Goal: Check status: Check status

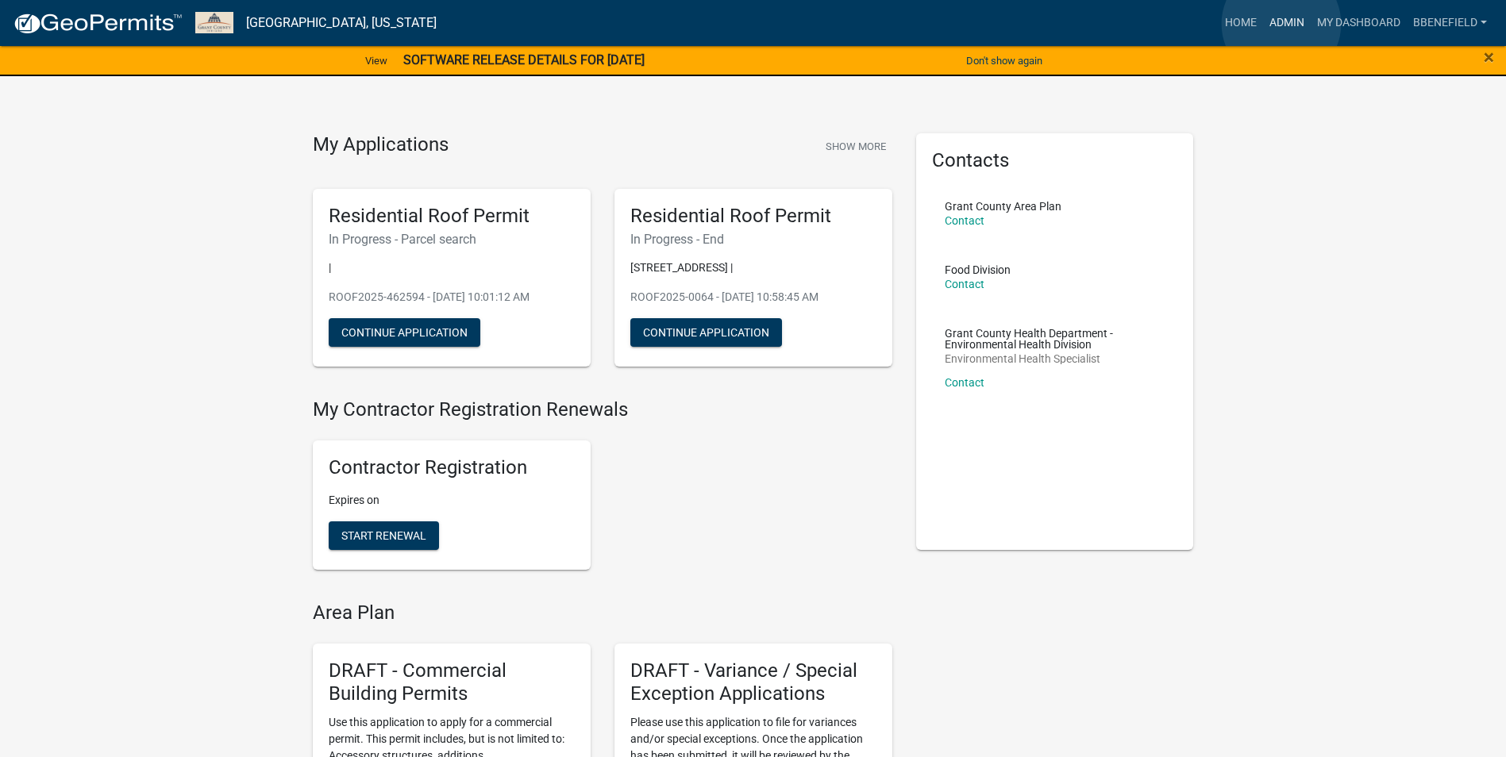
click at [1281, 24] on link "Admin" at bounding box center [1287, 23] width 48 height 30
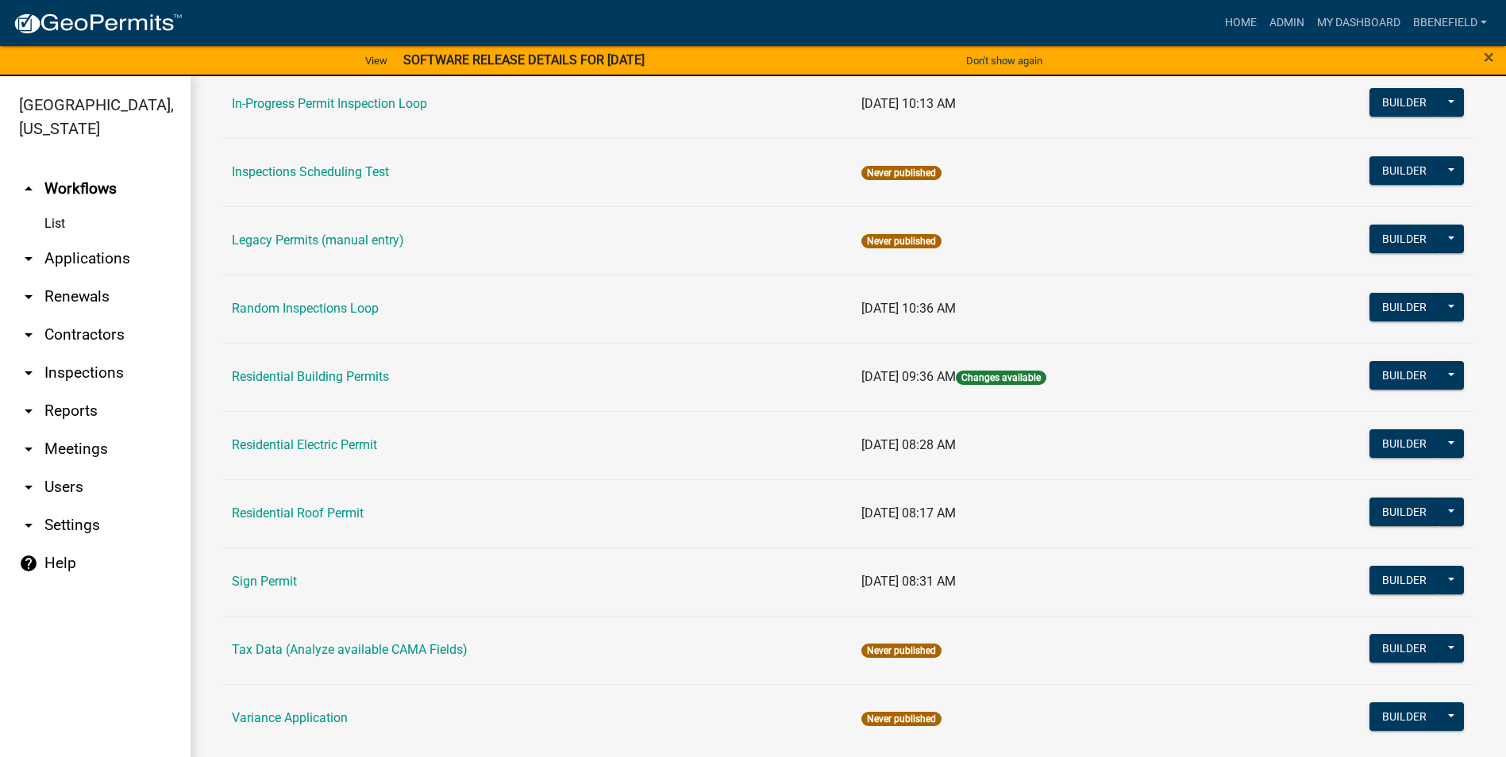
scroll to position [1348, 0]
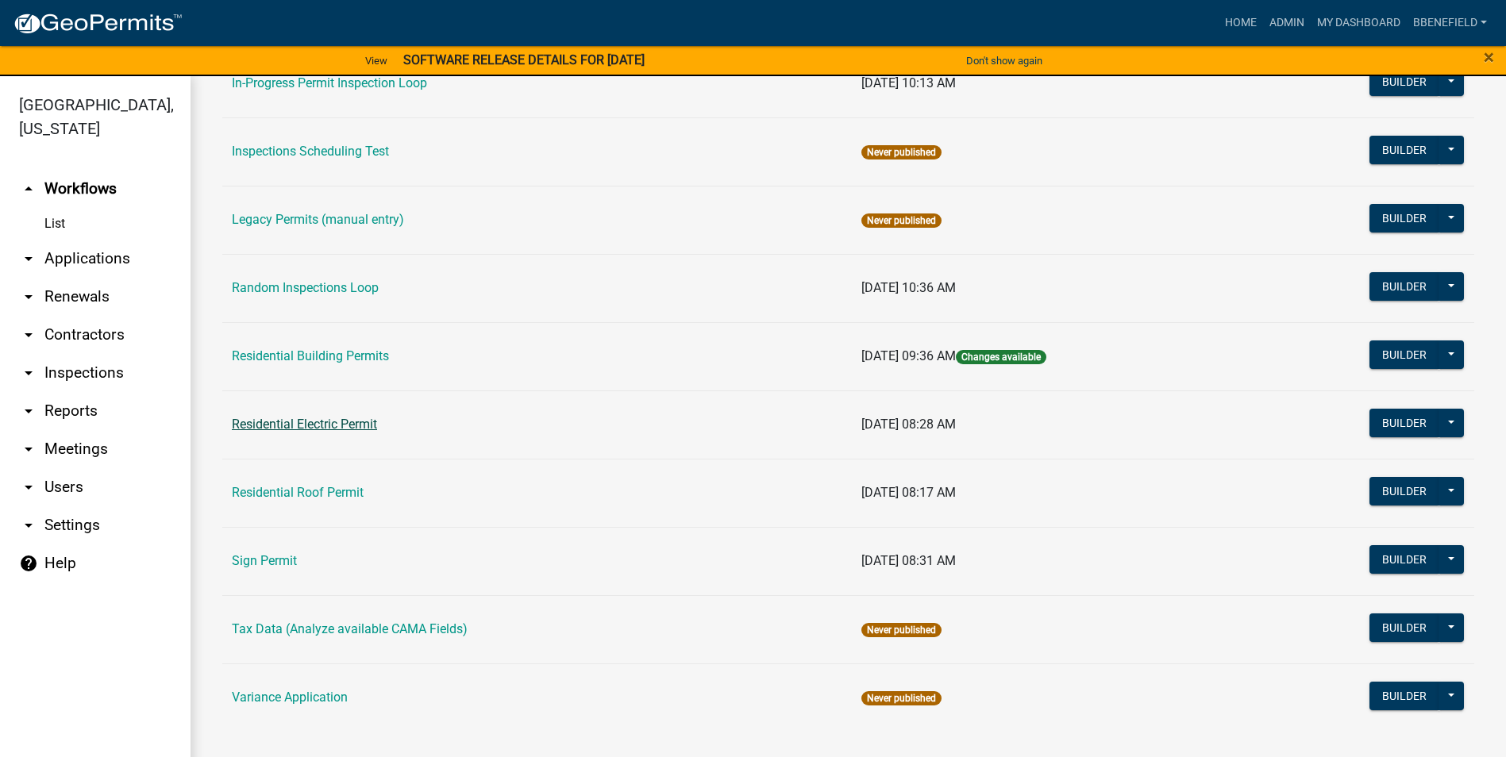
click at [314, 423] on link "Residential Electric Permit" at bounding box center [304, 424] width 145 height 15
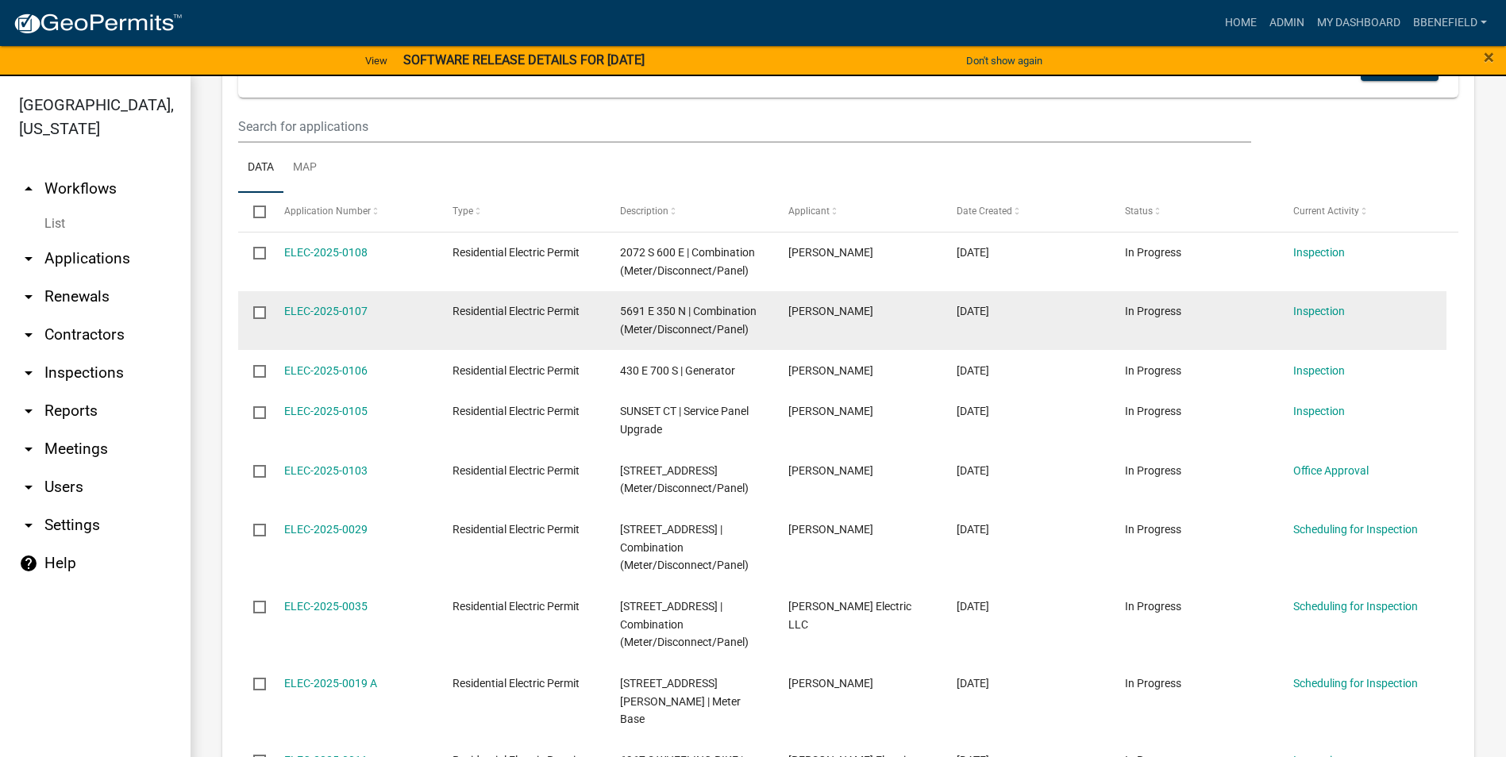
scroll to position [318, 0]
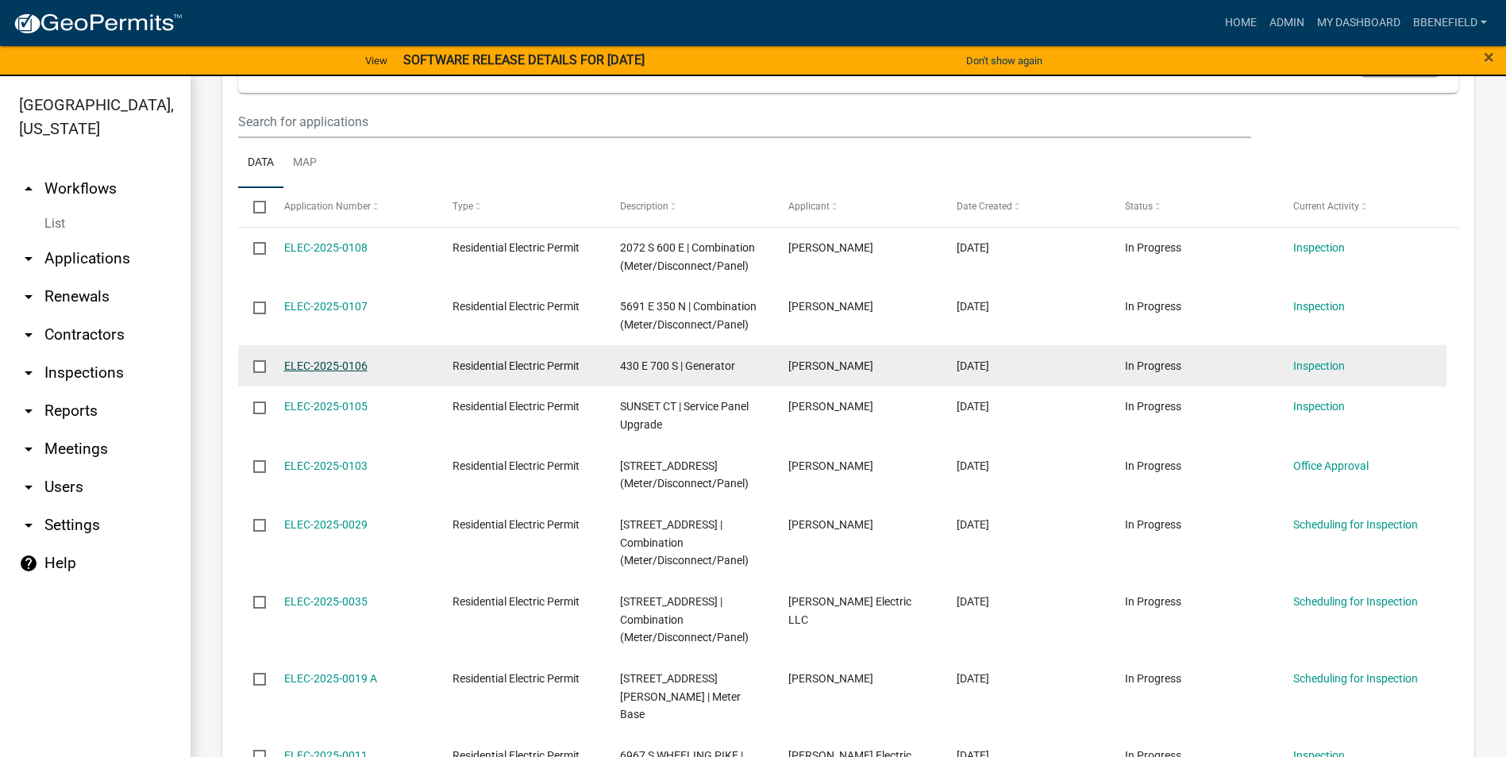
click at [322, 365] on link "ELEC-2025-0106" at bounding box center [325, 366] width 83 height 13
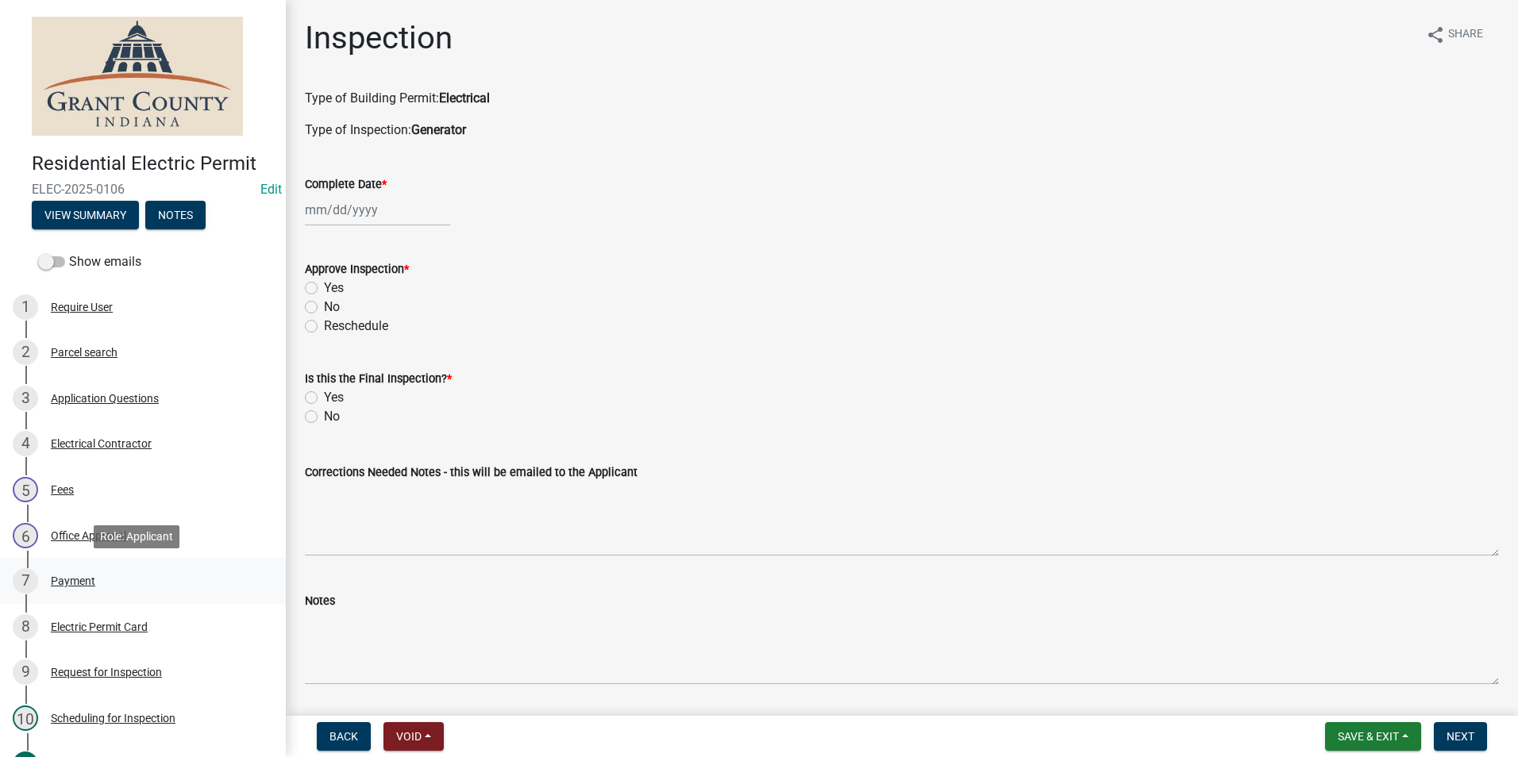
click at [79, 580] on div "Payment" at bounding box center [73, 581] width 44 height 11
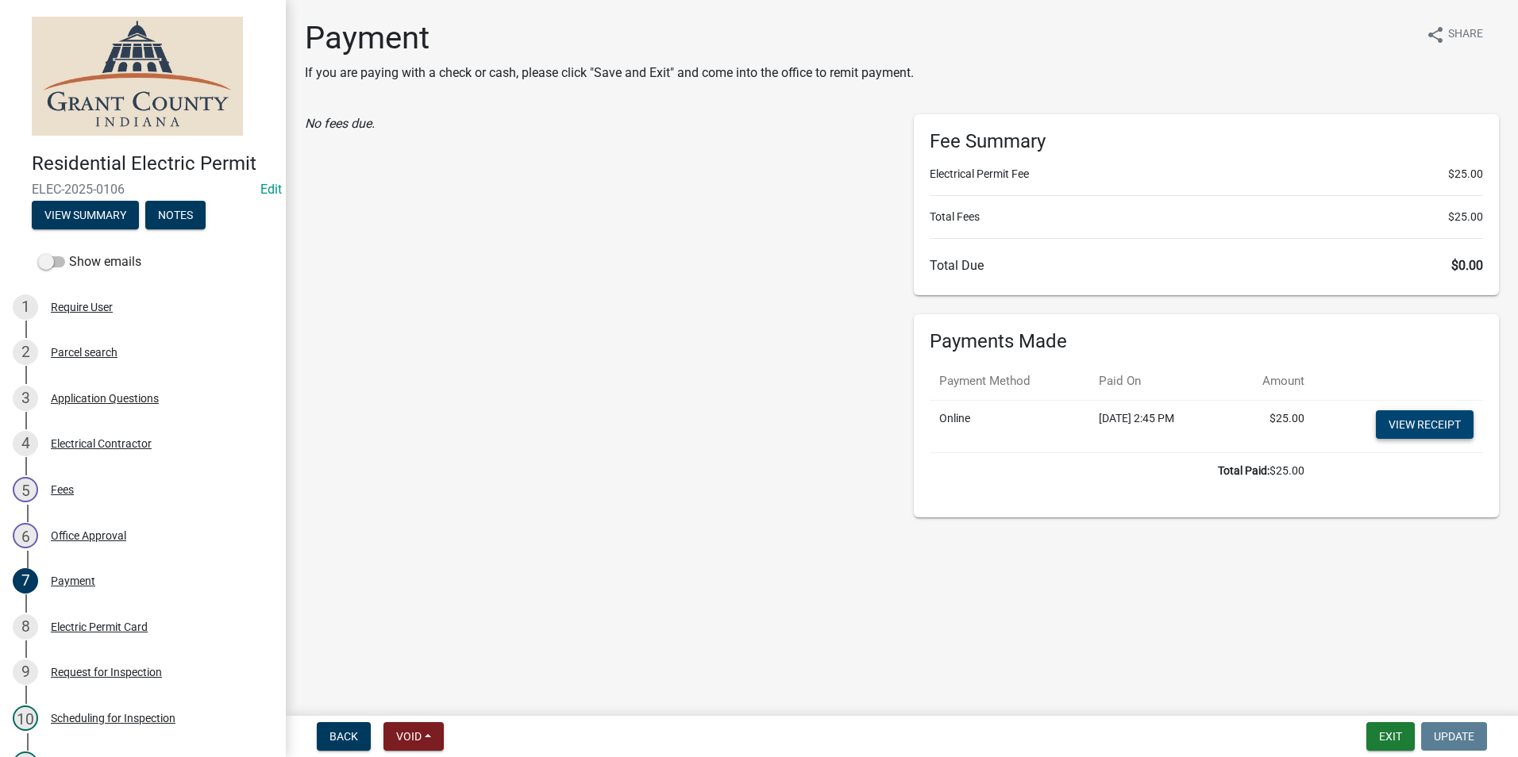
click at [1426, 420] on link "View receipt" at bounding box center [1425, 424] width 98 height 29
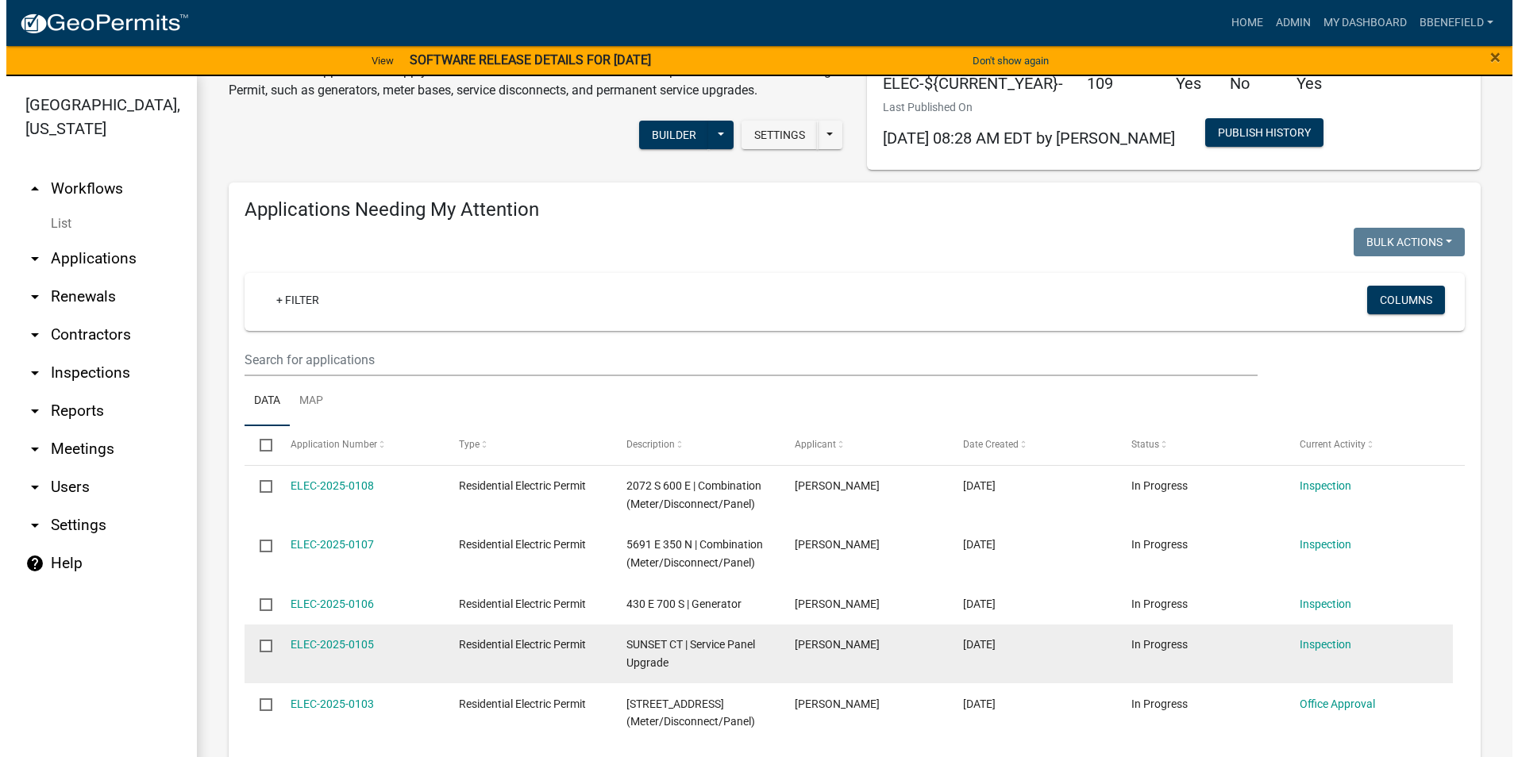
scroll to position [159, 0]
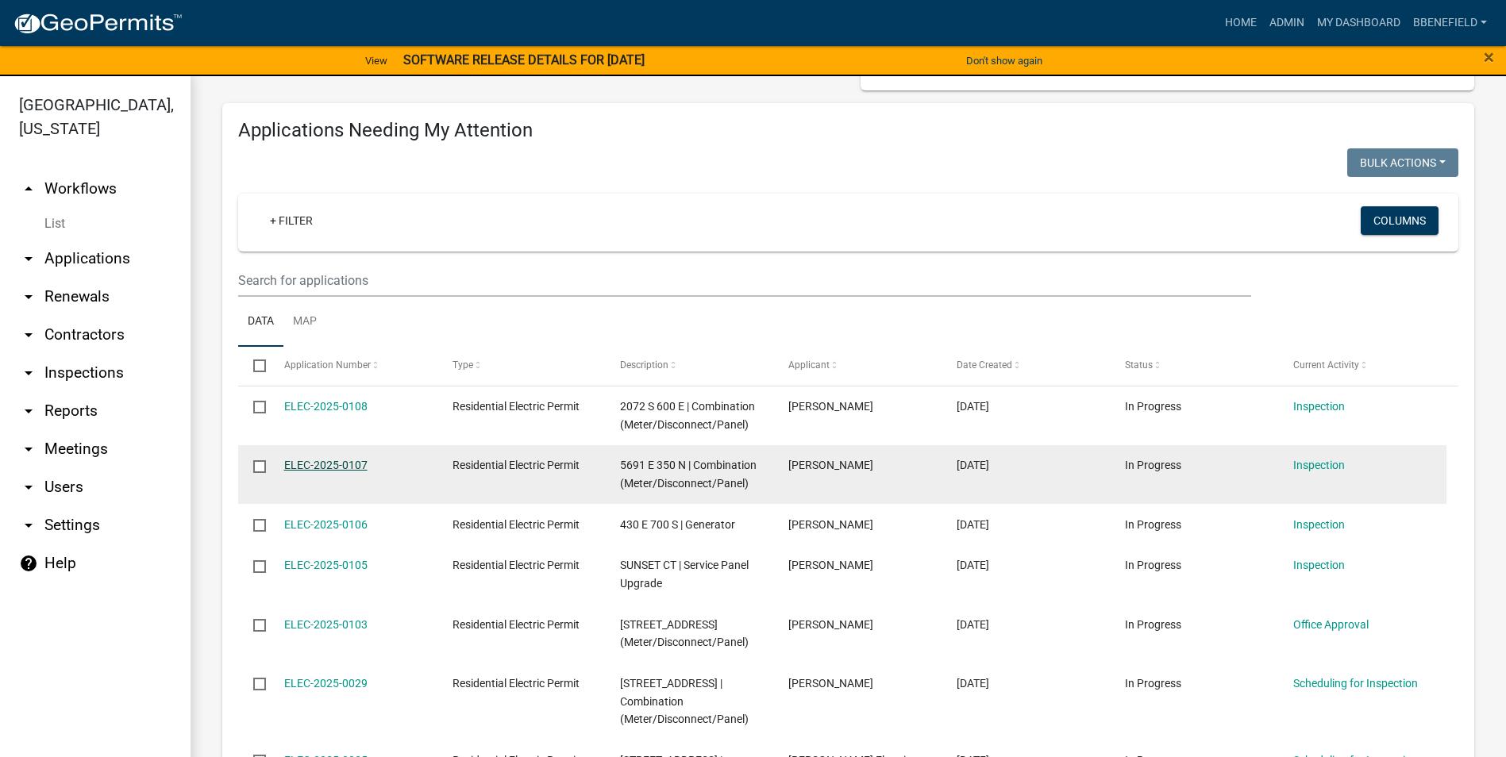
click at [345, 460] on link "ELEC-2025-0107" at bounding box center [325, 465] width 83 height 13
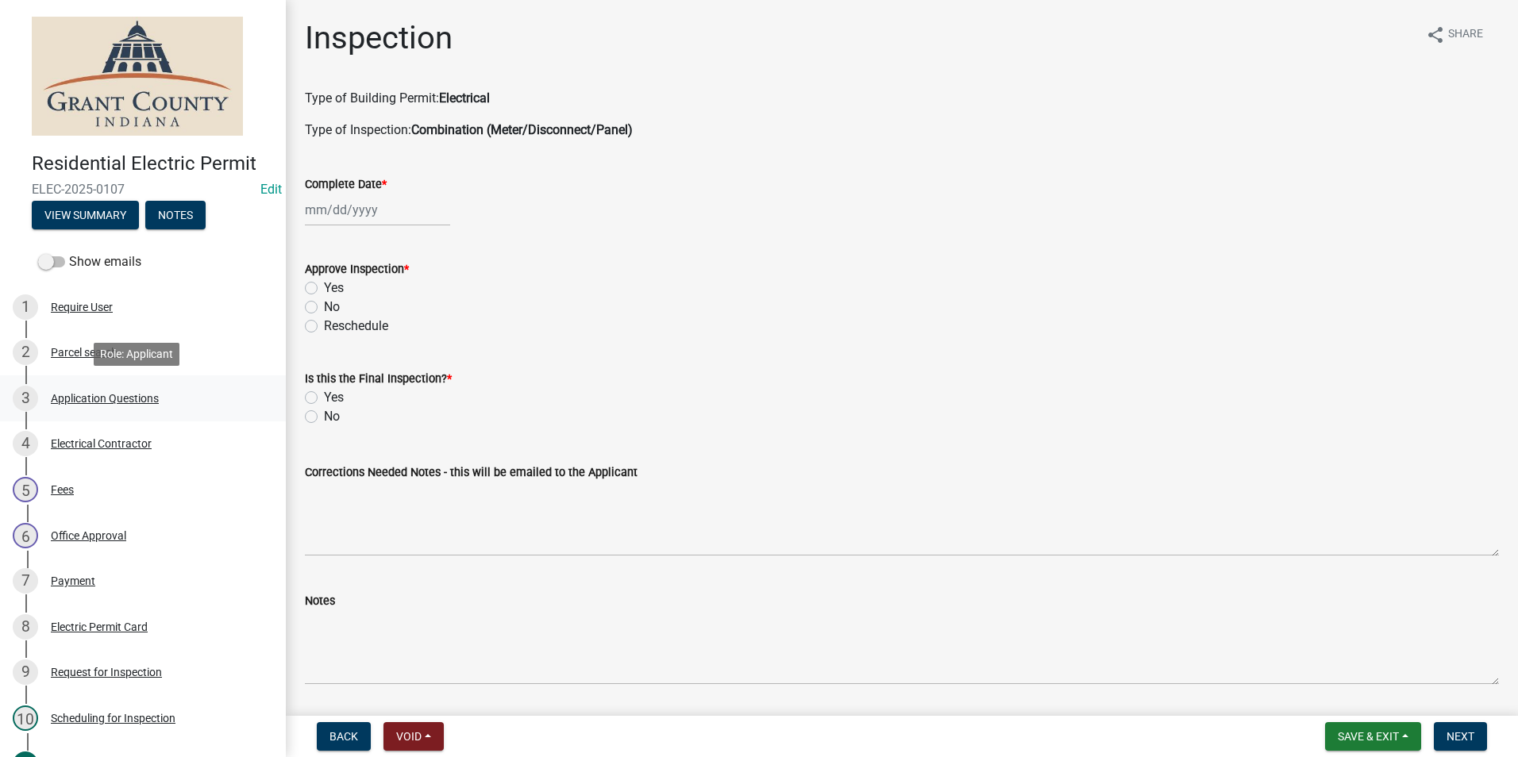
click at [117, 398] on div "Application Questions" at bounding box center [105, 398] width 108 height 11
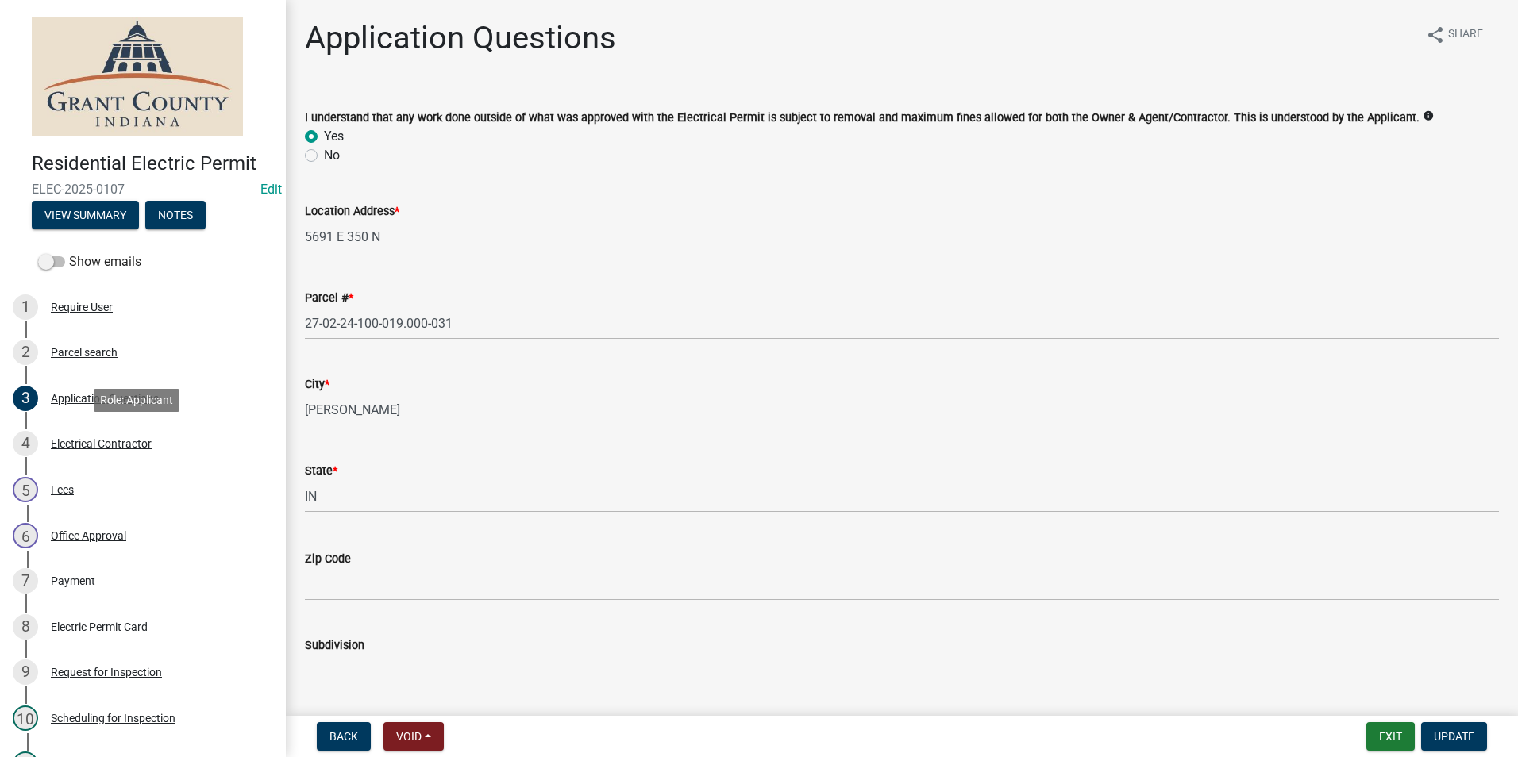
click at [99, 440] on div "Electrical Contractor" at bounding box center [101, 443] width 101 height 11
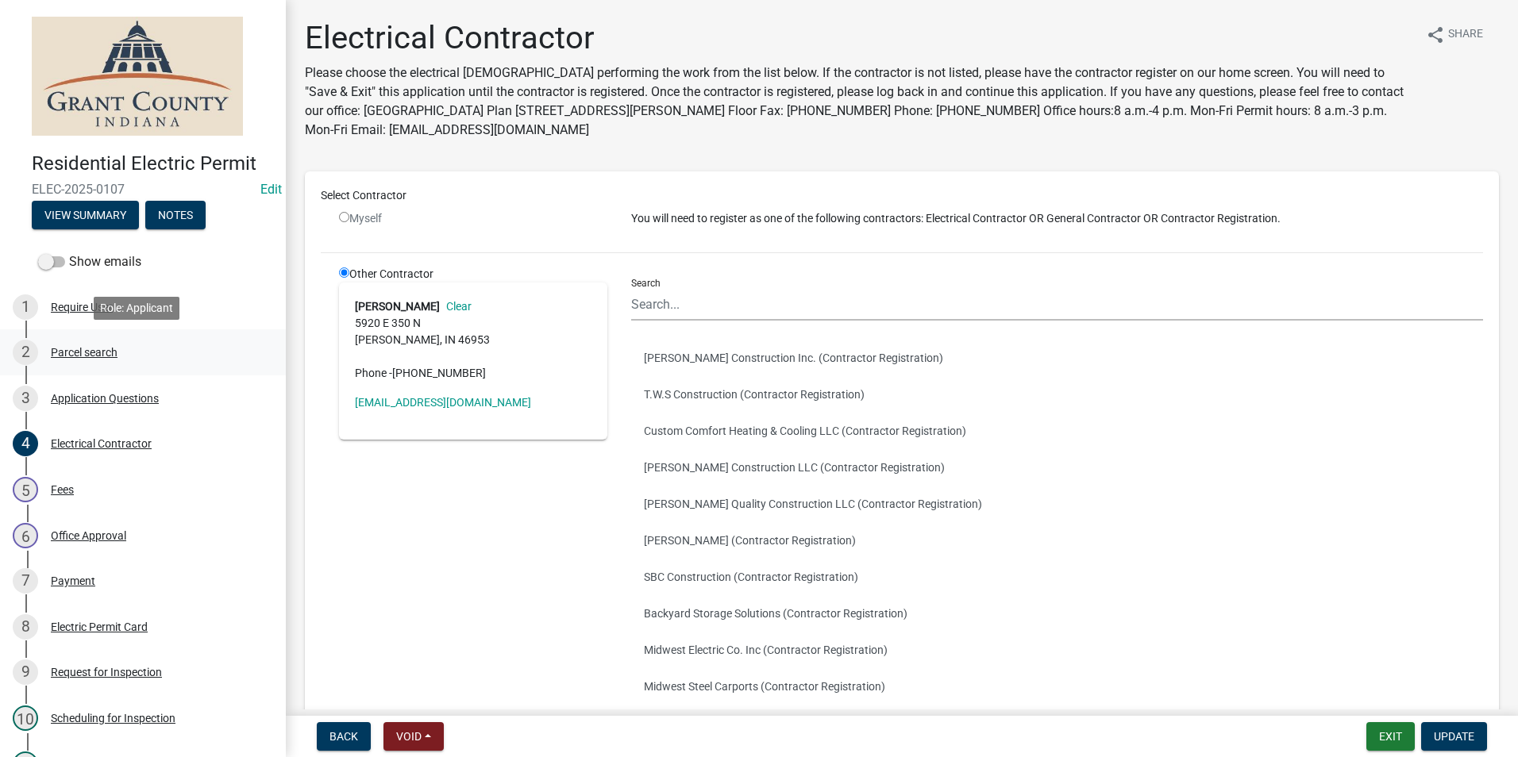
click at [69, 356] on div "Parcel search" at bounding box center [84, 352] width 67 height 11
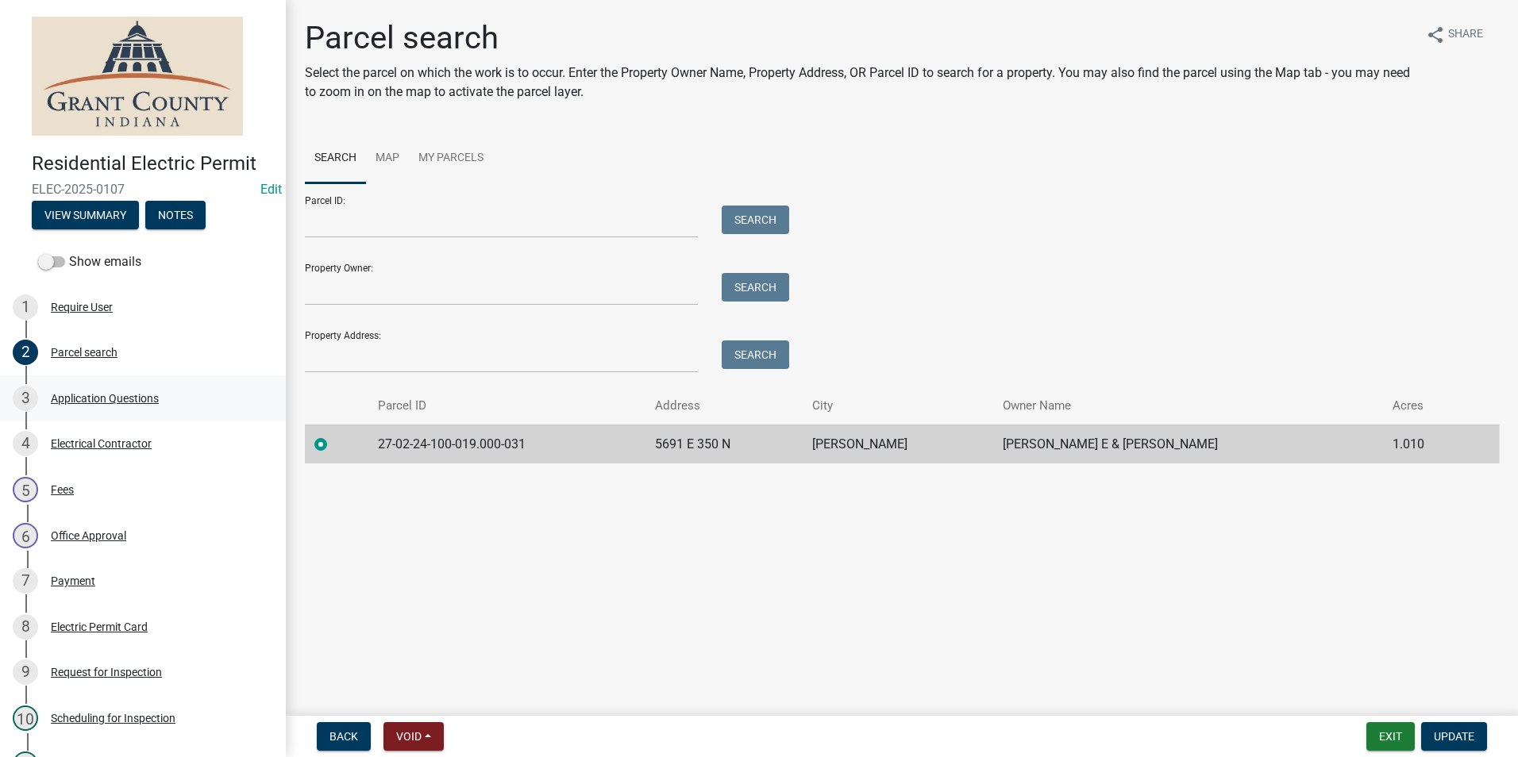
click at [122, 399] on div "Application Questions" at bounding box center [105, 398] width 108 height 11
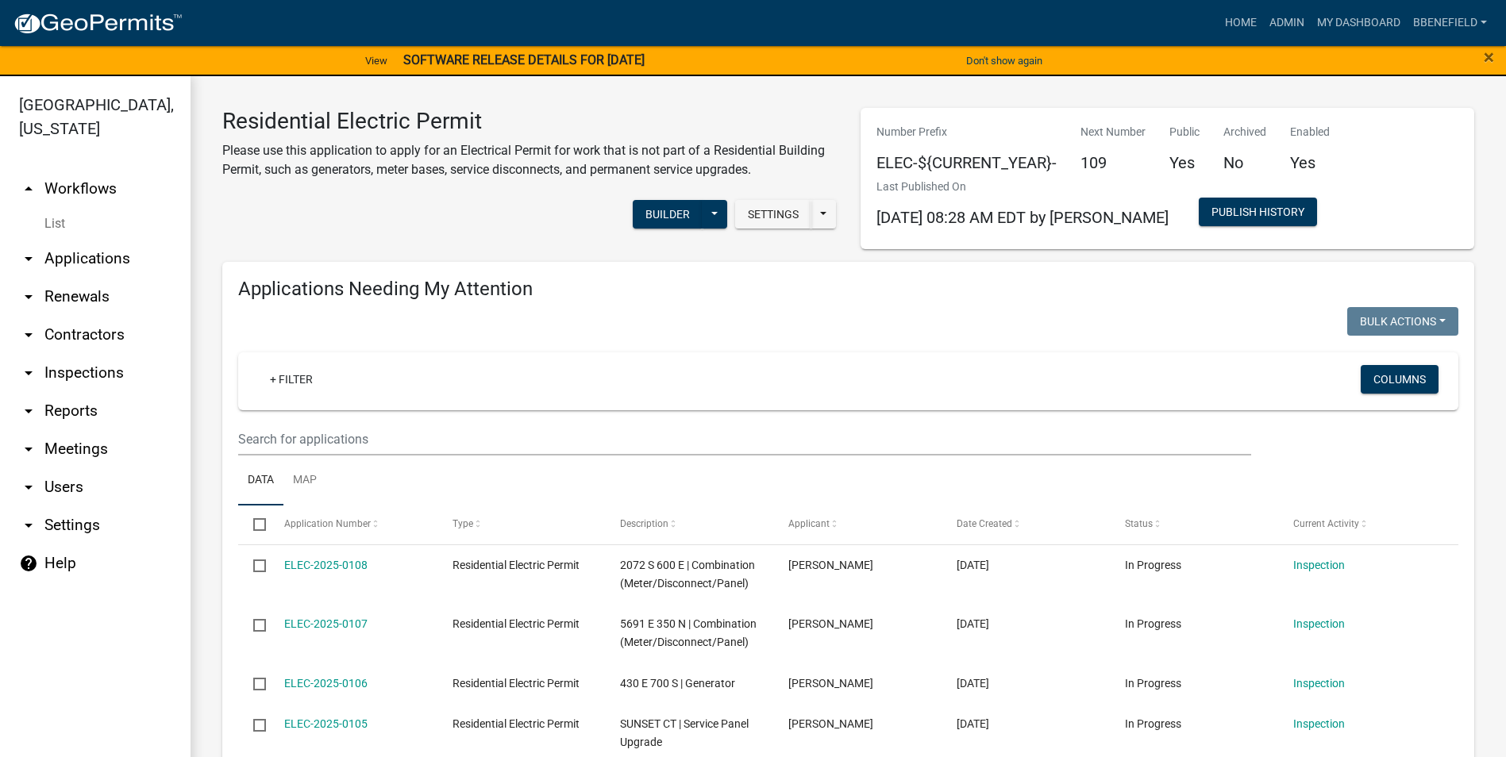
click at [60, 170] on link "arrow_drop_up Workflows" at bounding box center [95, 189] width 191 height 38
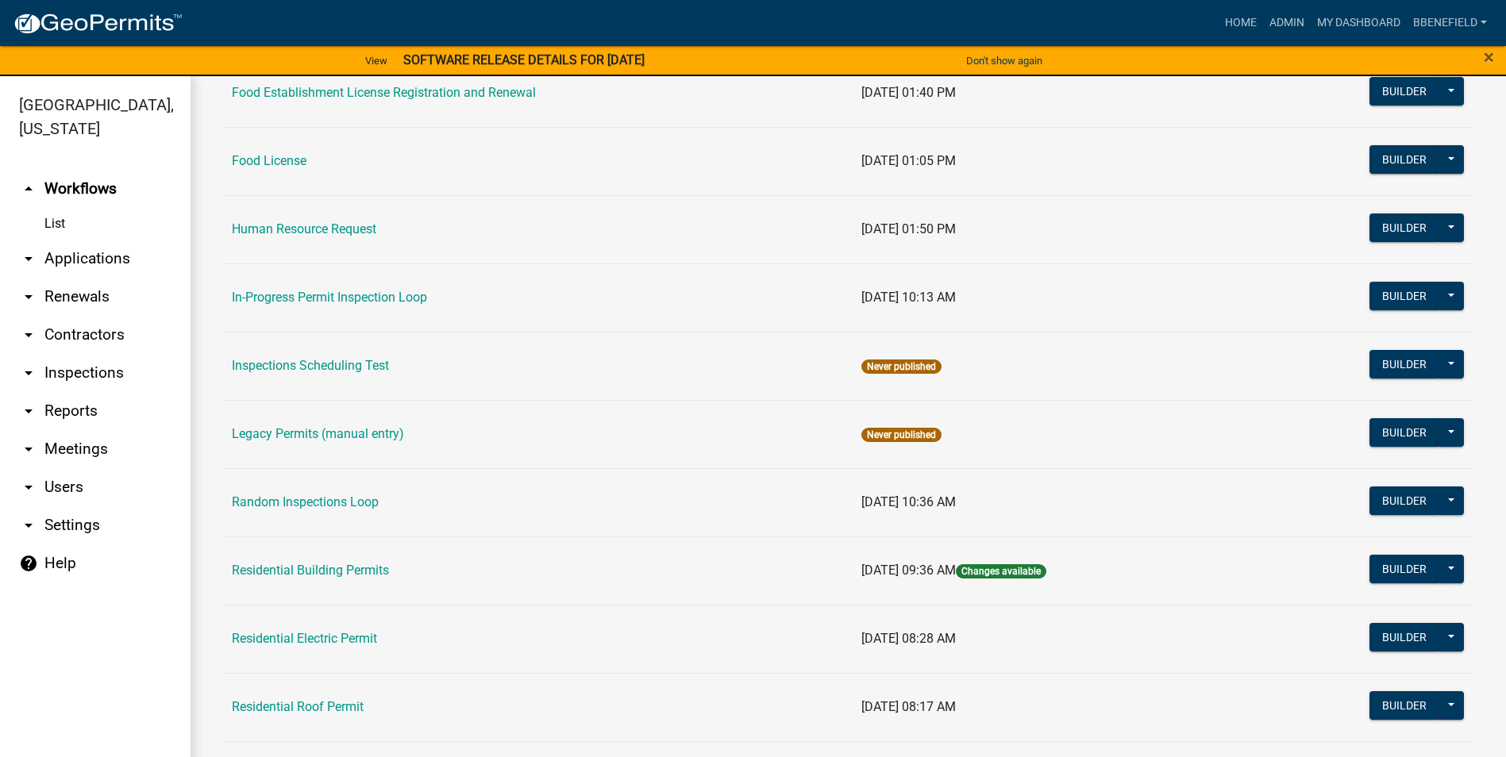
scroll to position [1270, 0]
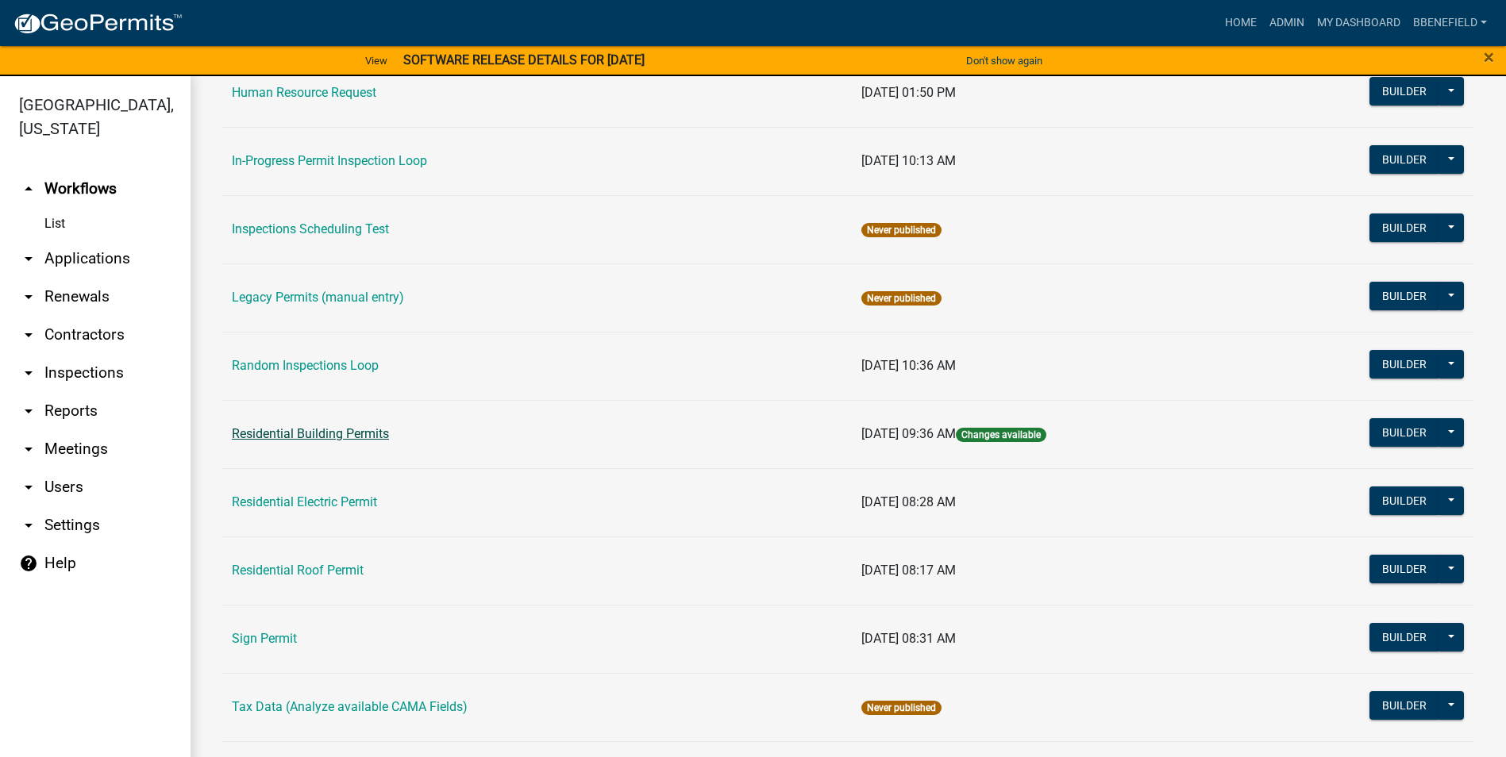
click at [325, 435] on link "Residential Building Permits" at bounding box center [310, 433] width 157 height 15
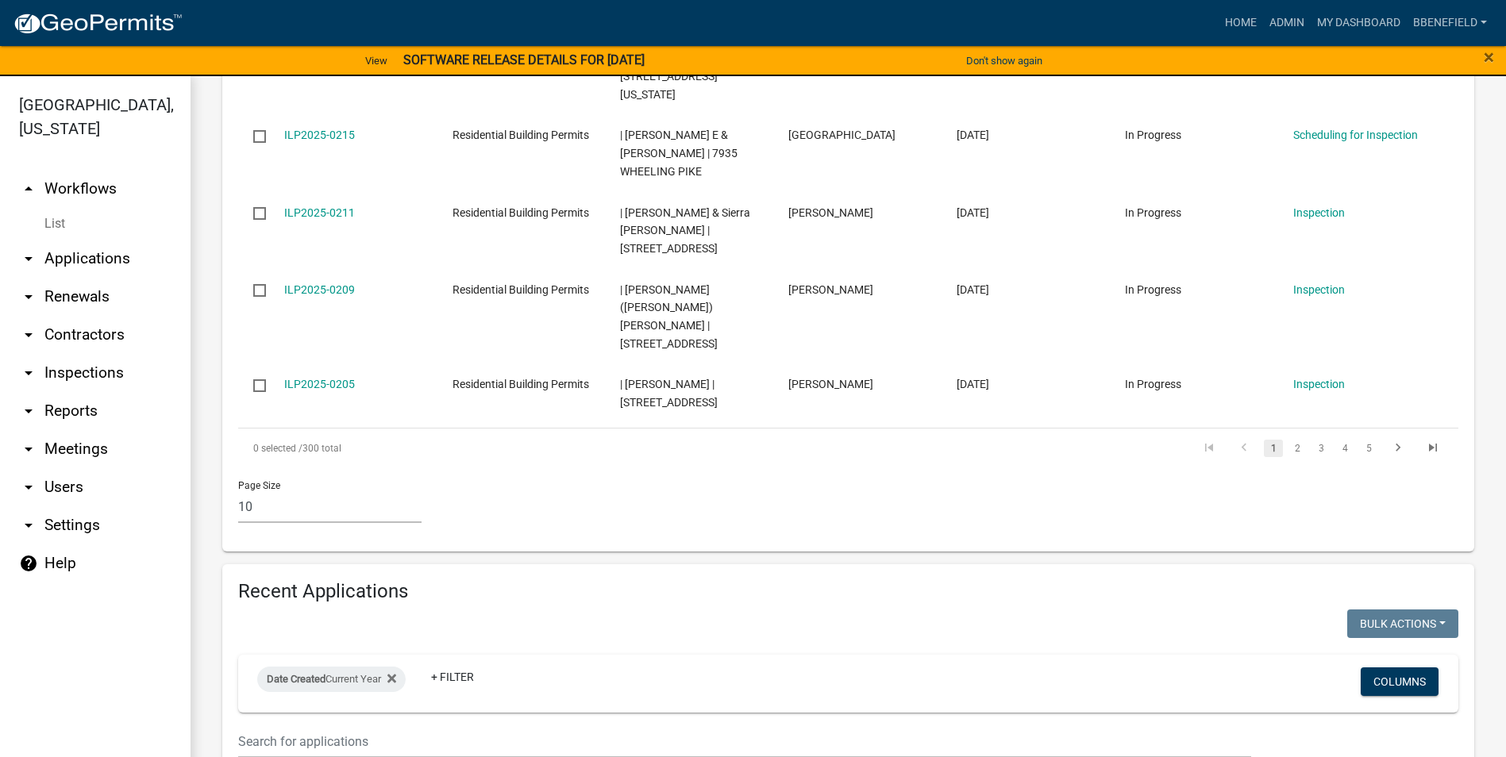
scroll to position [1111, 0]
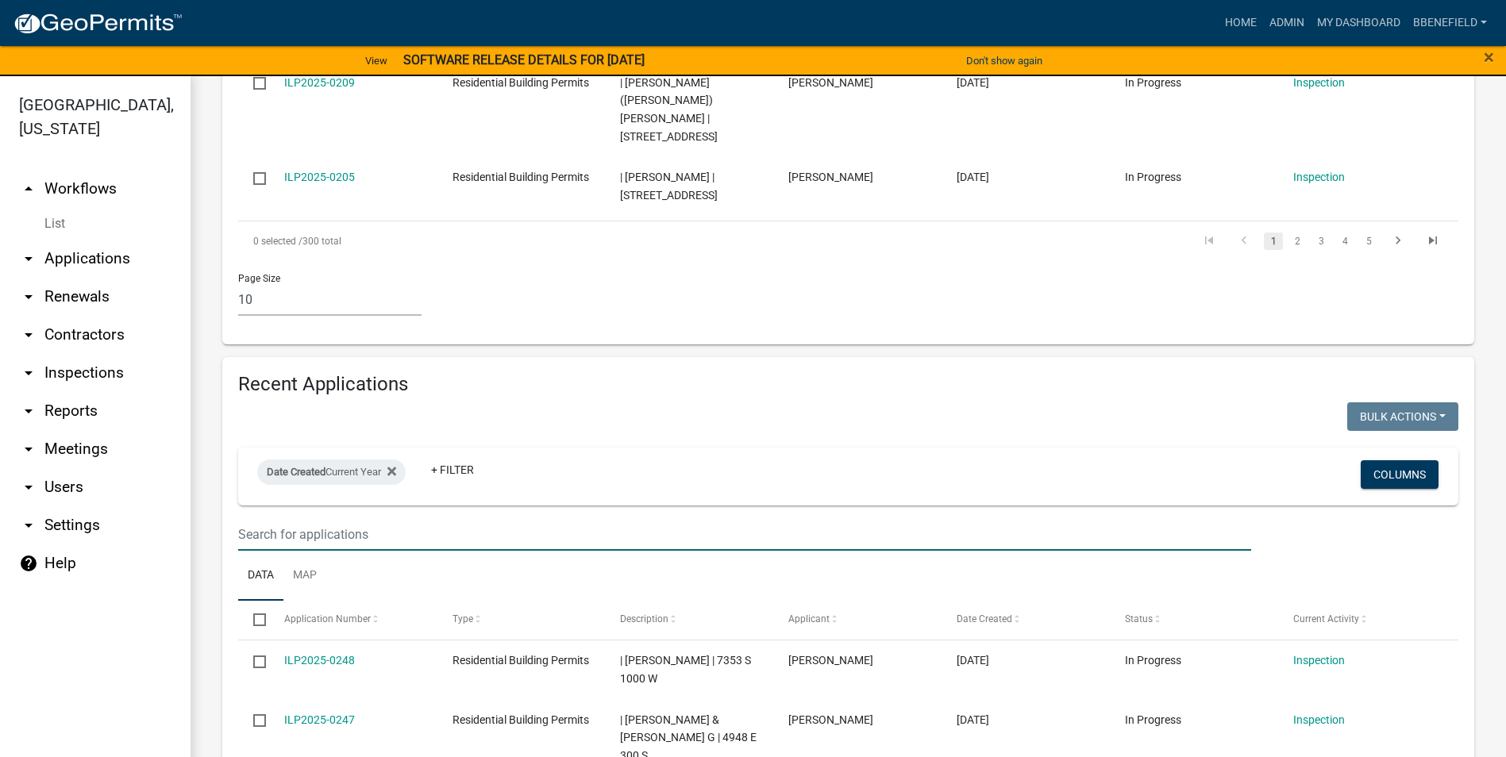
click at [330, 518] on input "text" at bounding box center [744, 534] width 1013 height 33
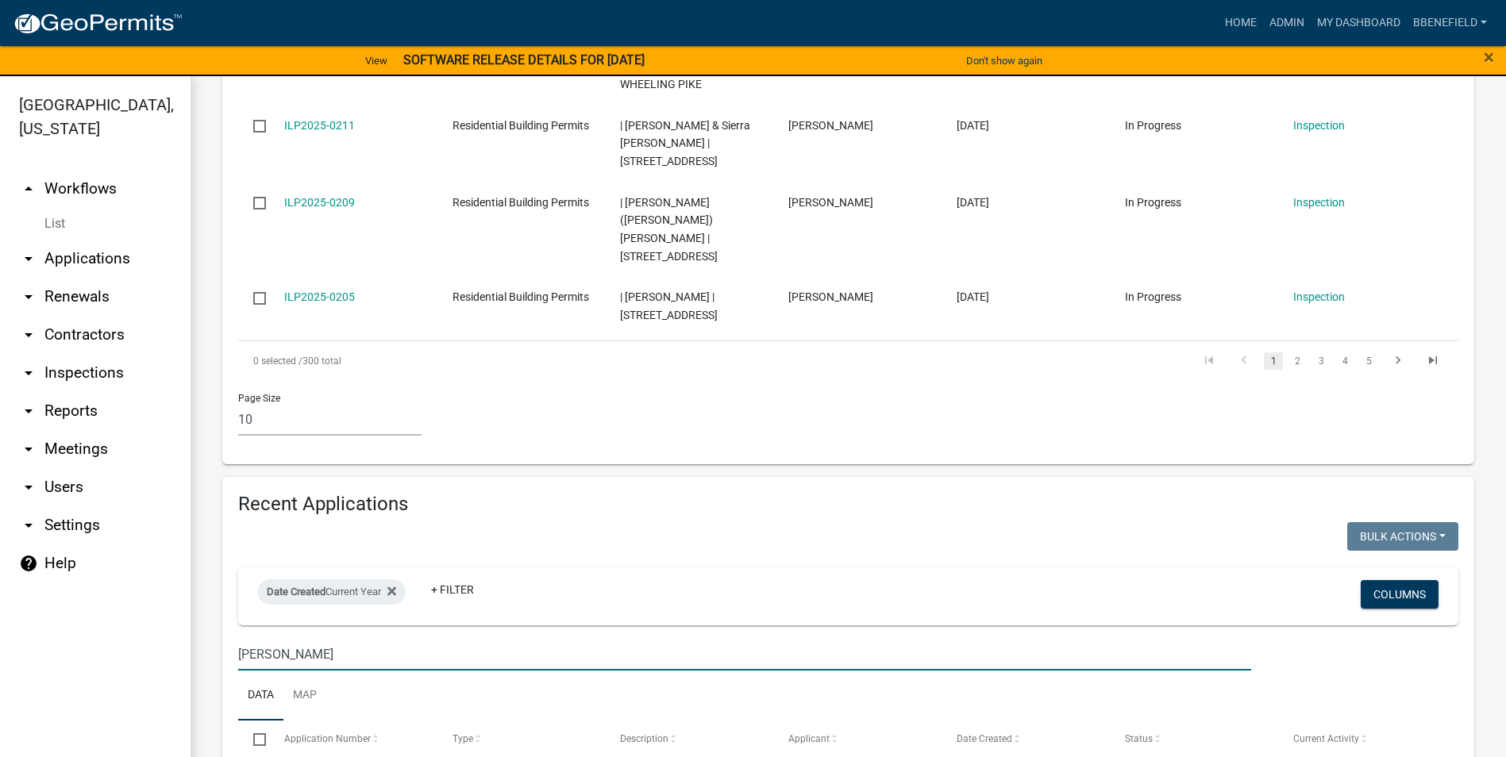
scroll to position [1031, 0]
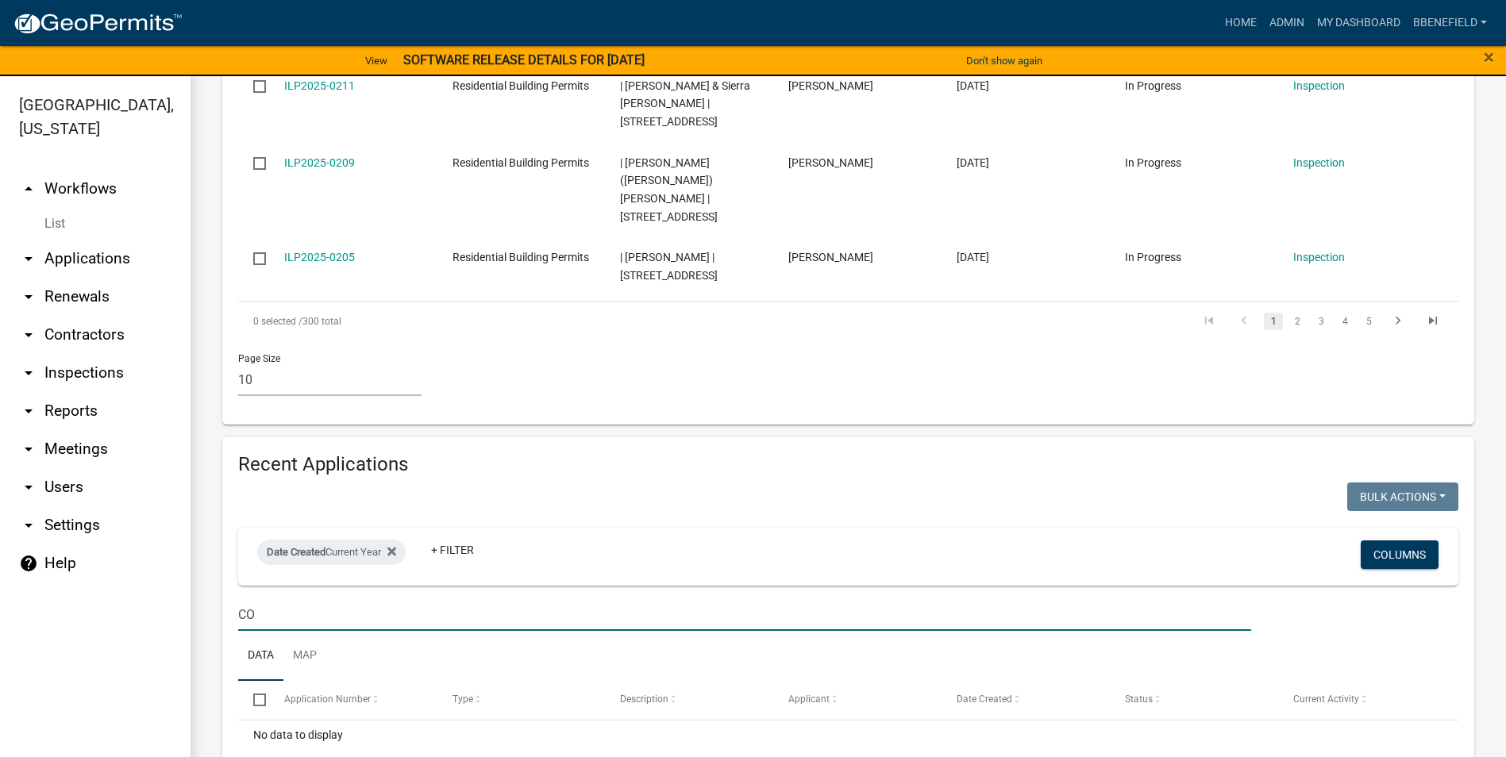
type input "C"
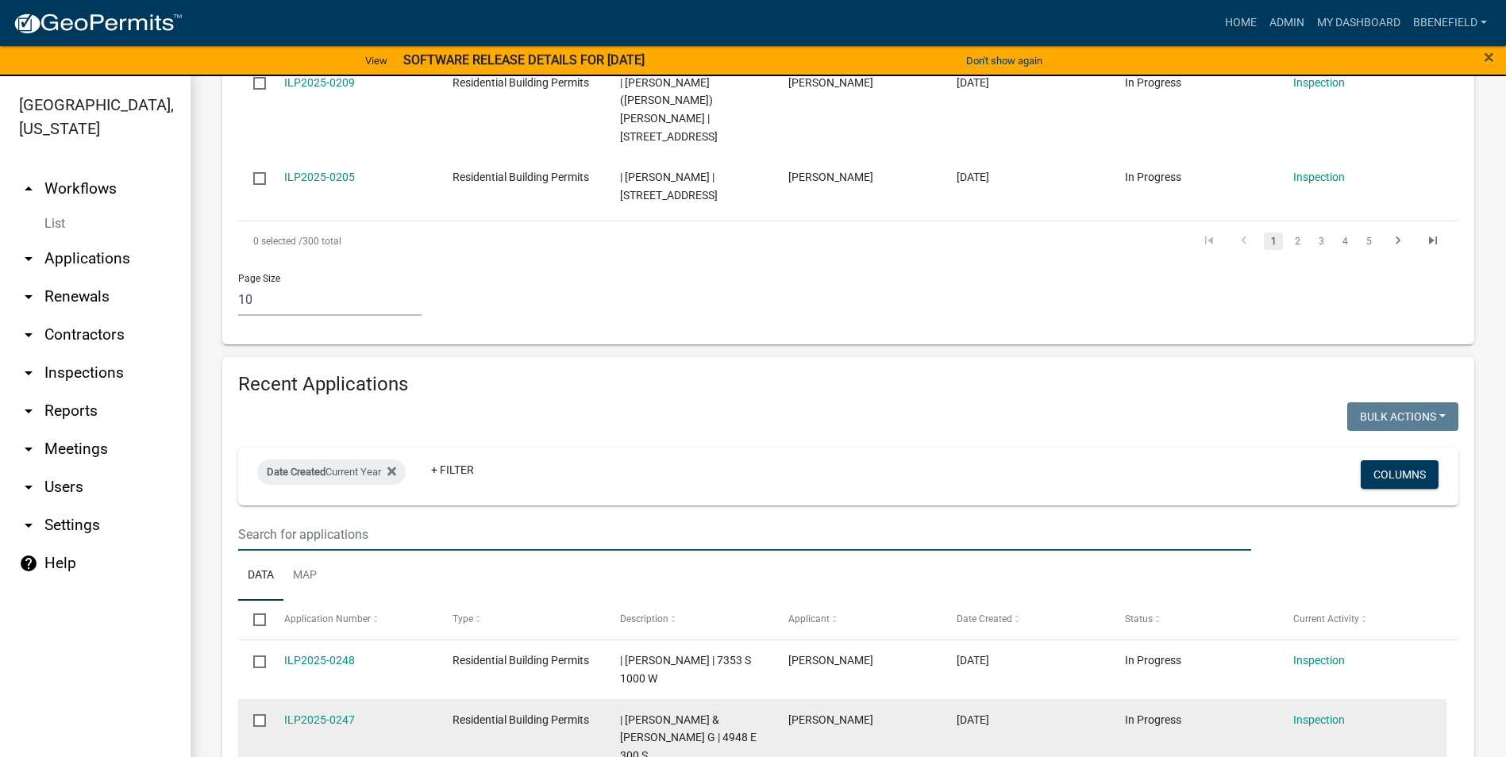
scroll to position [1191, 0]
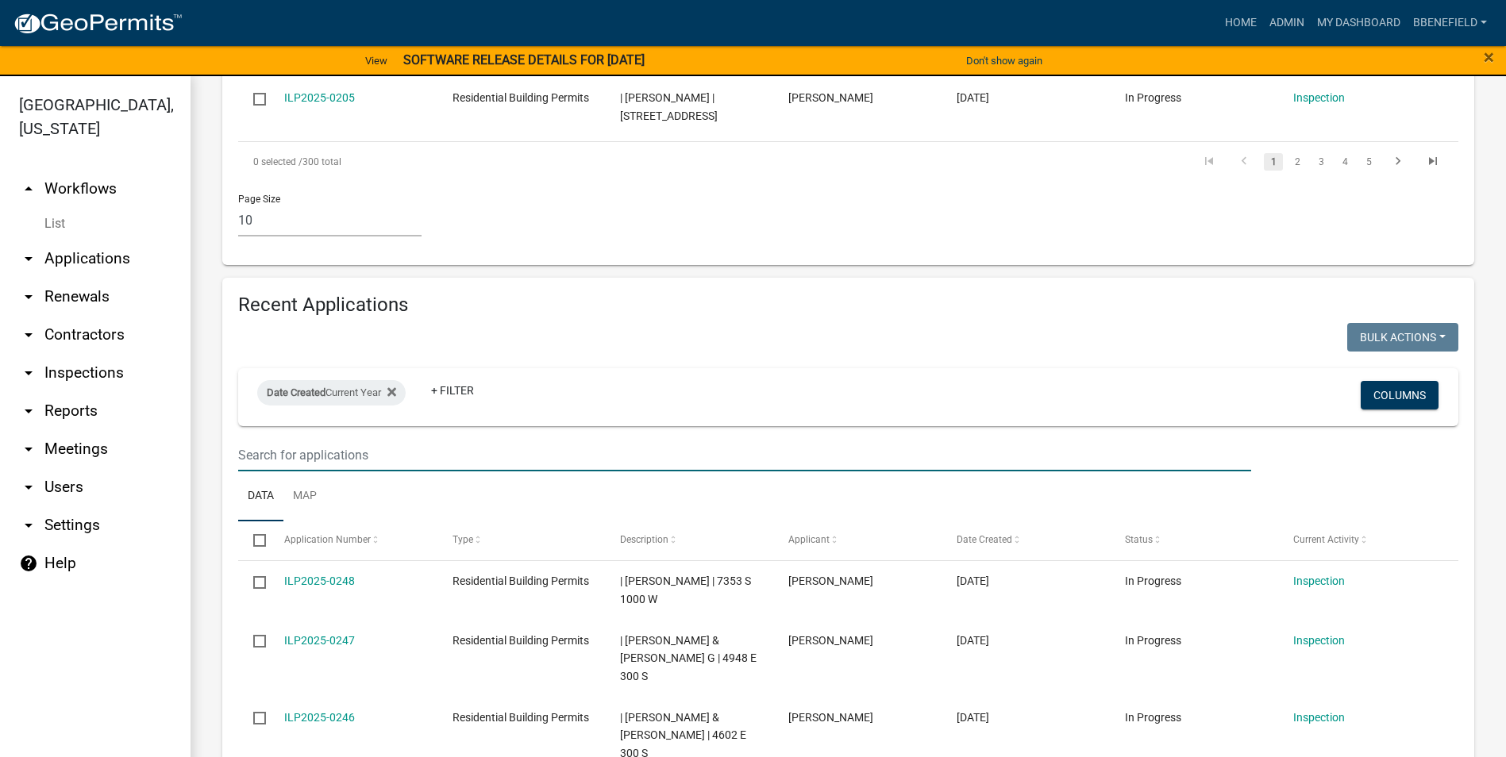
click at [372, 439] on input "text" at bounding box center [744, 455] width 1013 height 33
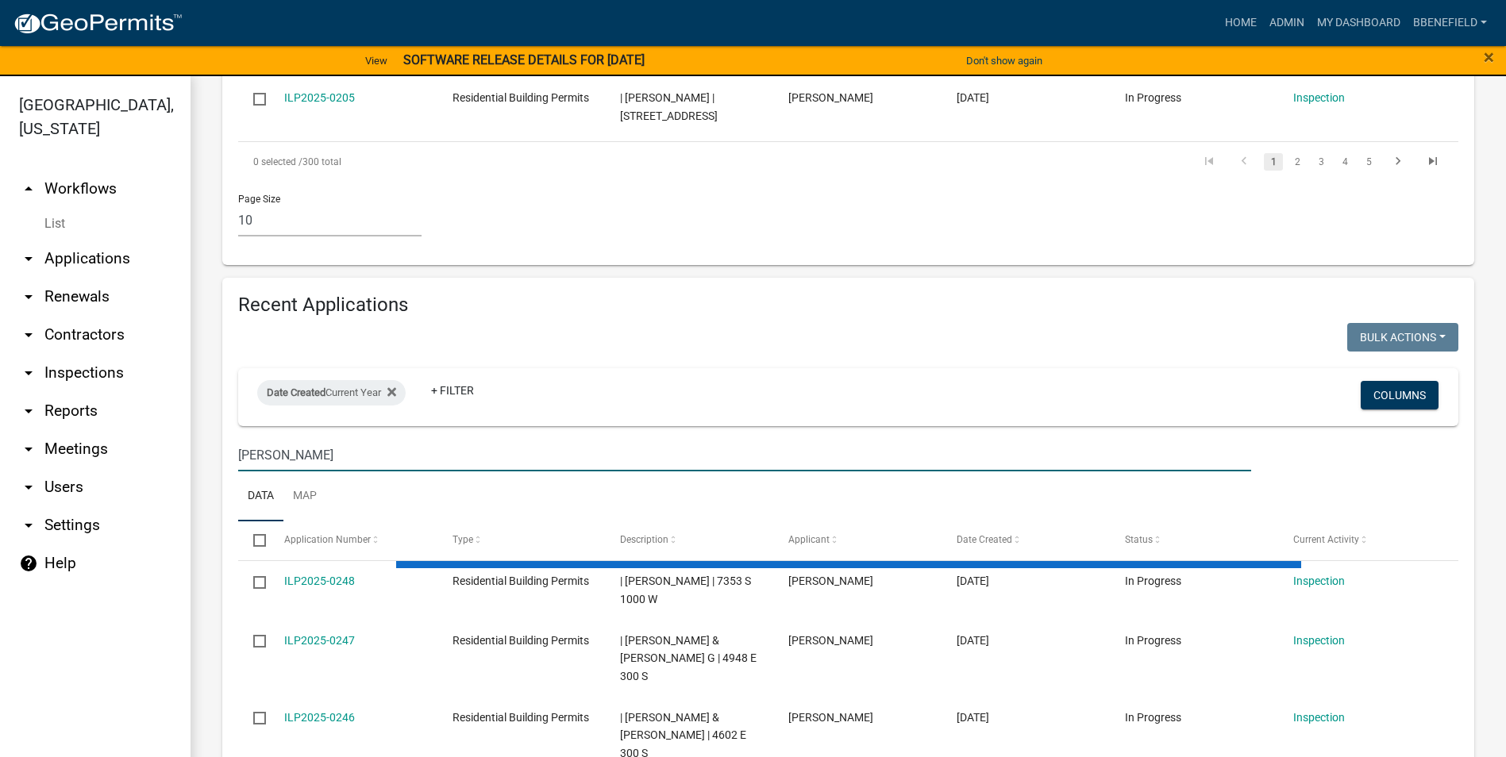
scroll to position [1031, 0]
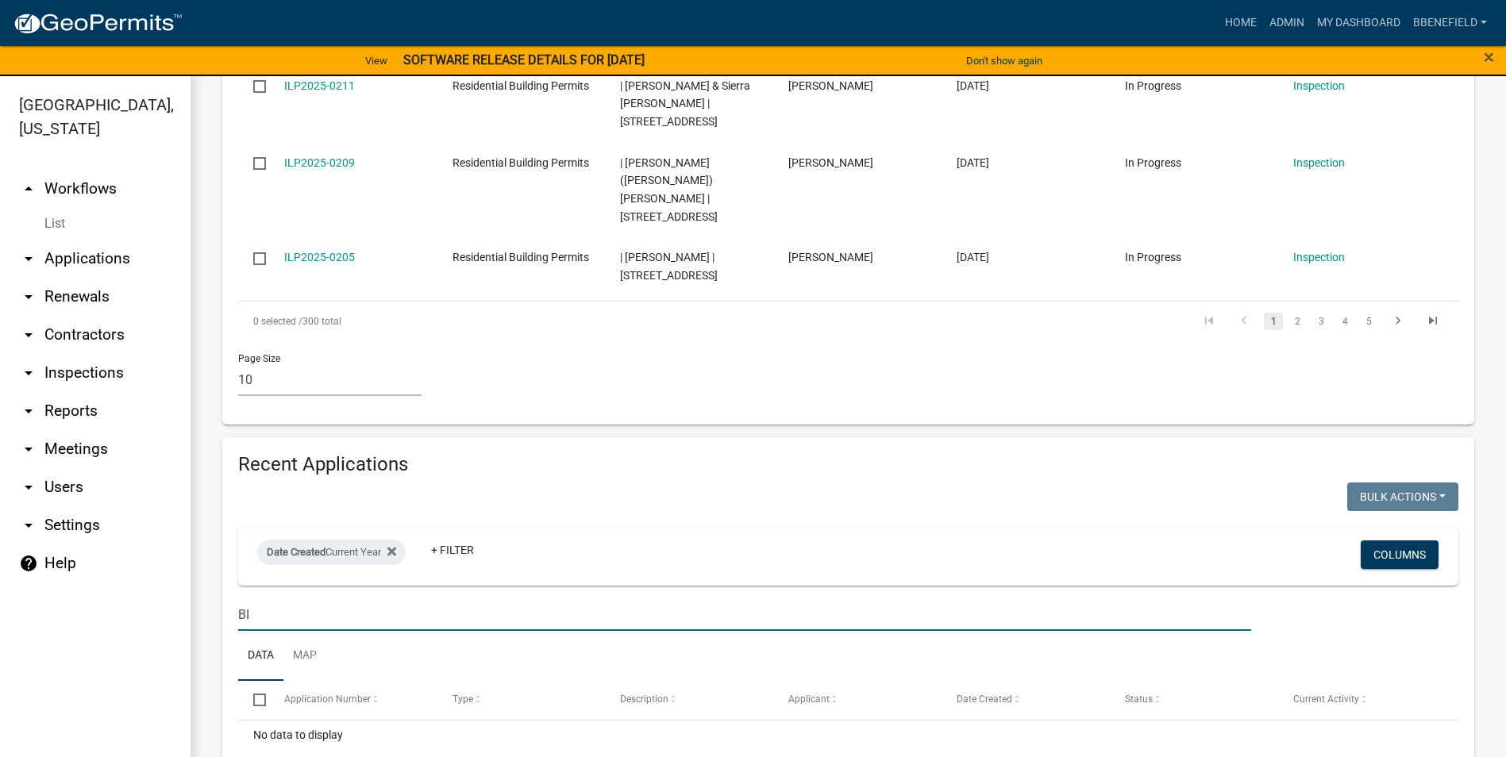
type input "B"
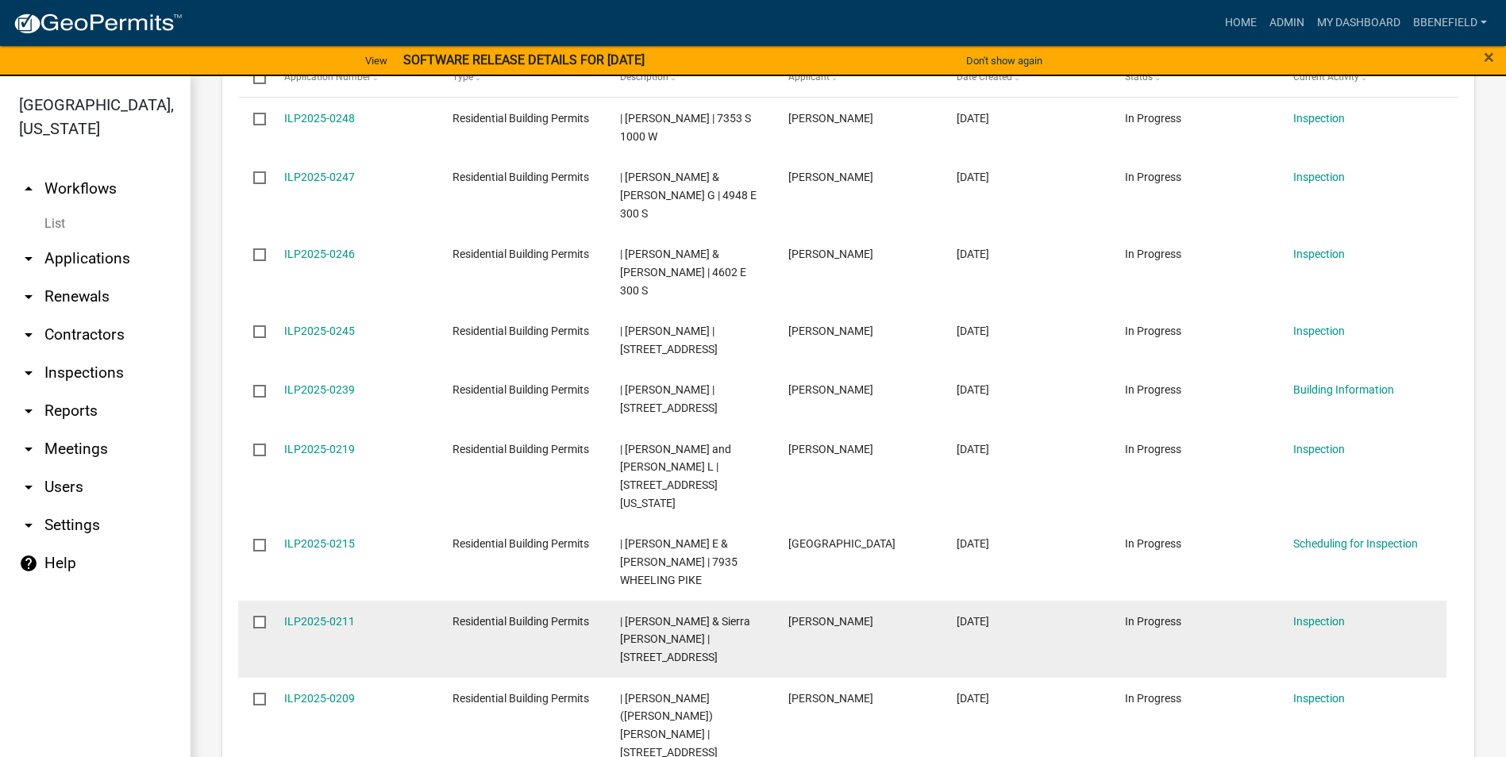
scroll to position [397, 0]
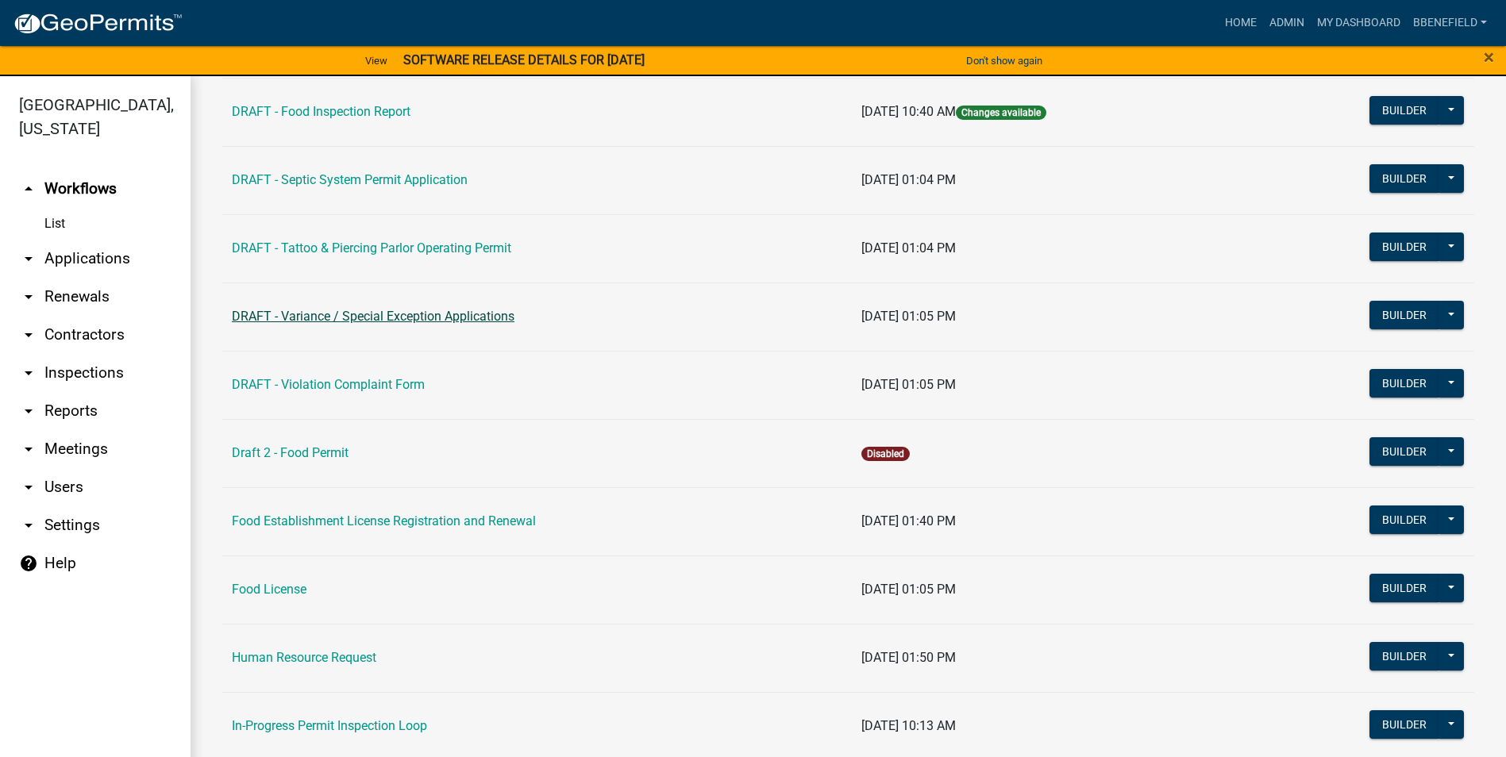
scroll to position [714, 0]
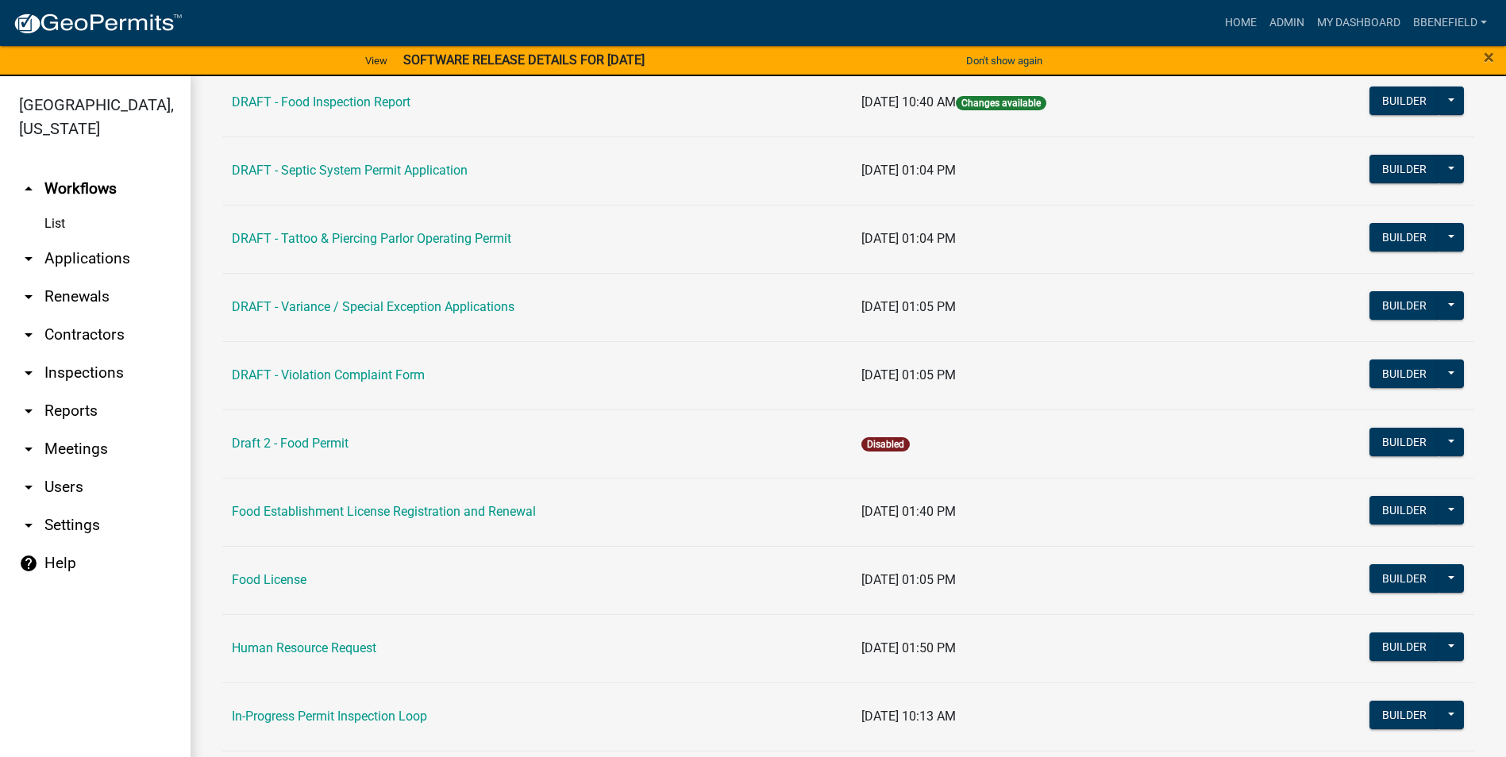
click at [94, 170] on link "arrow_drop_up Workflows" at bounding box center [95, 189] width 191 height 38
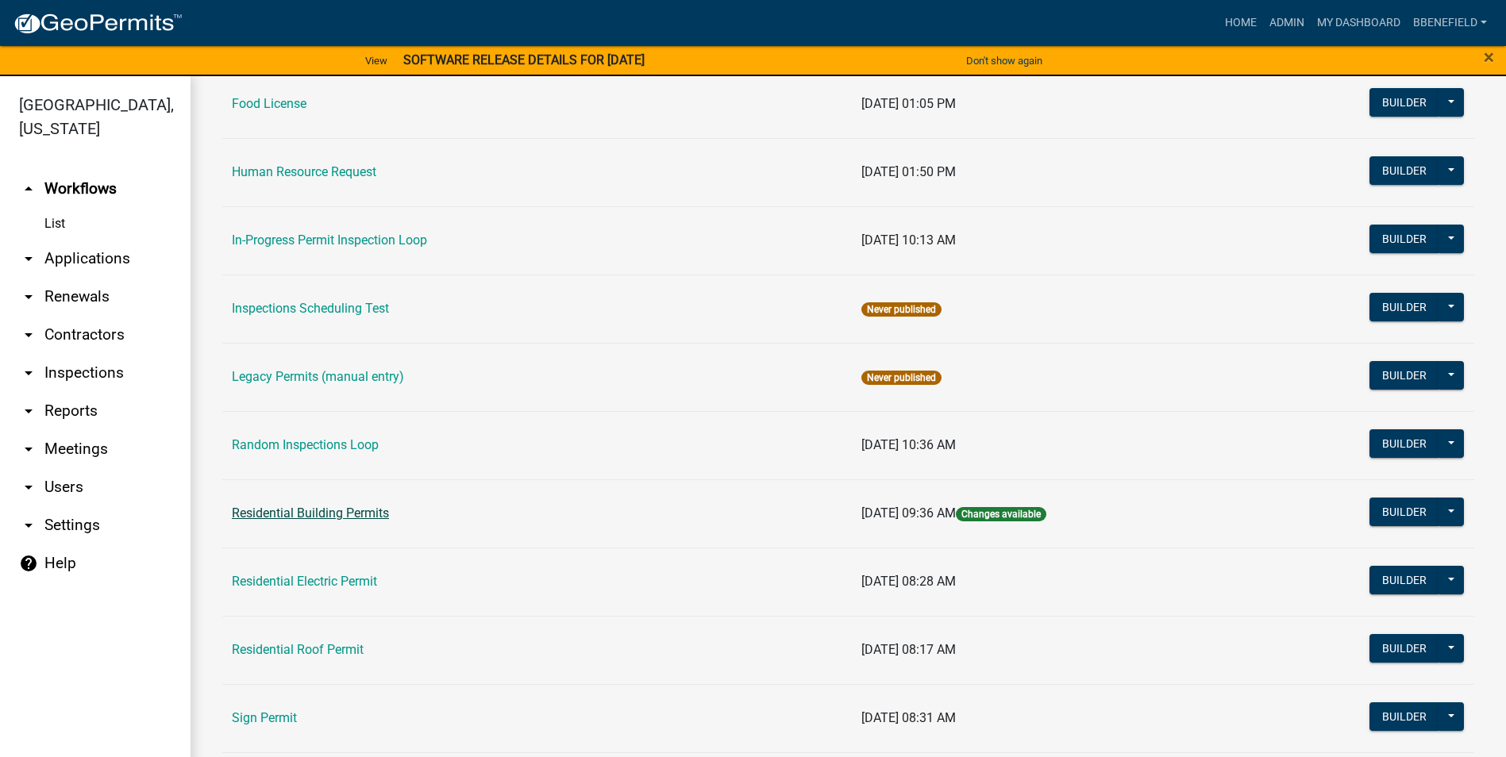
scroll to position [1348, 0]
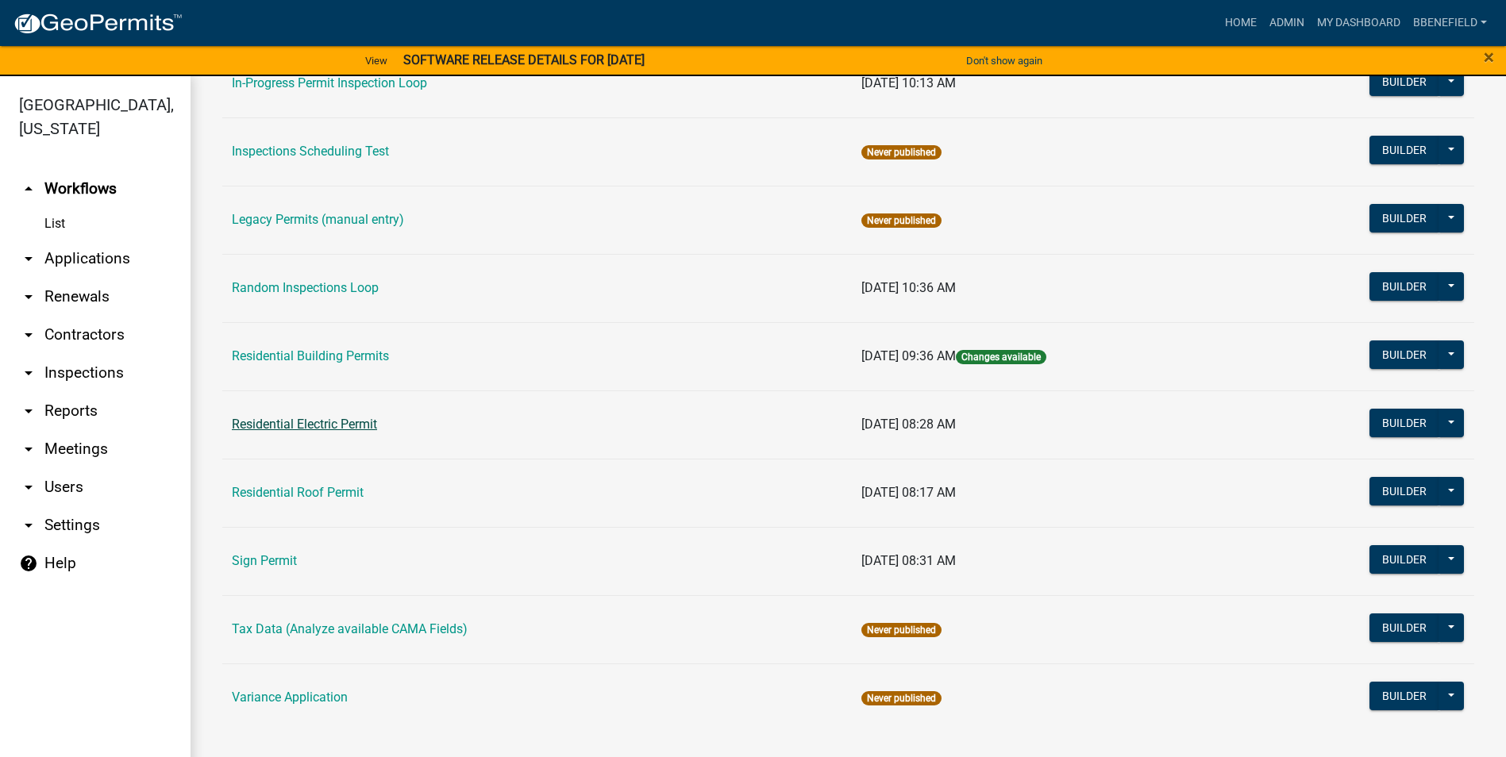
click at [313, 426] on link "Residential Electric Permit" at bounding box center [304, 424] width 145 height 15
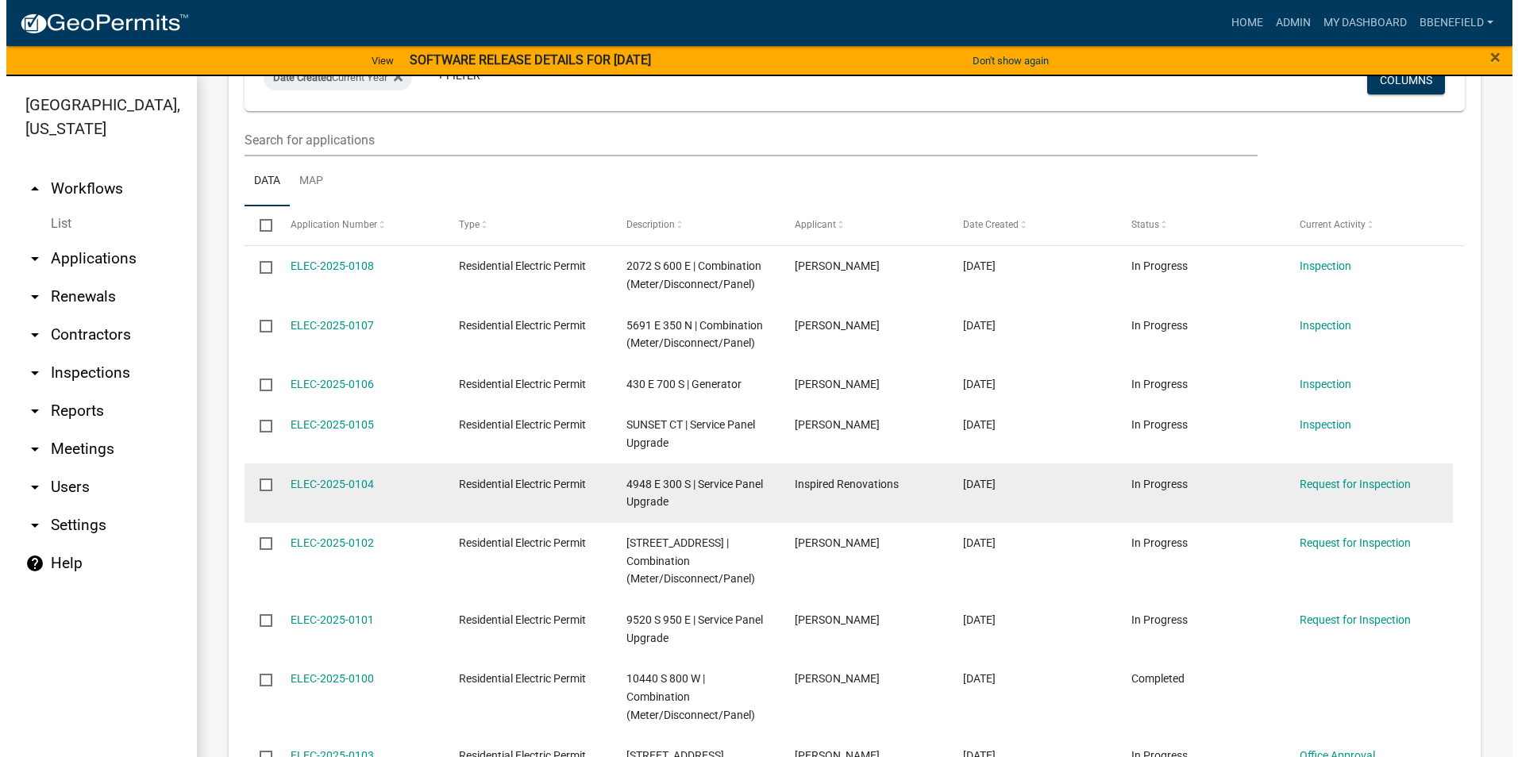
scroll to position [1429, 0]
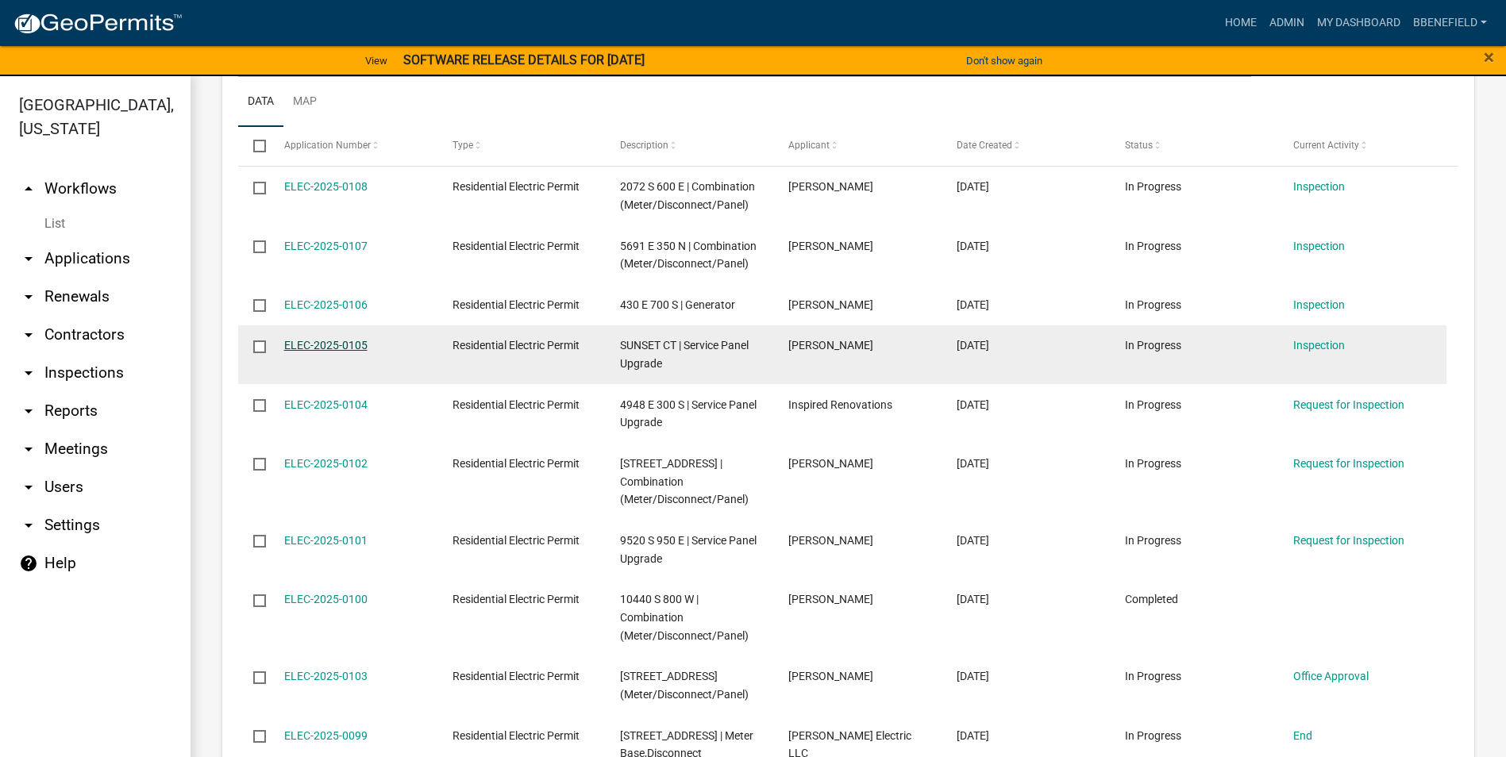
click at [355, 339] on link "ELEC-2025-0105" at bounding box center [325, 345] width 83 height 13
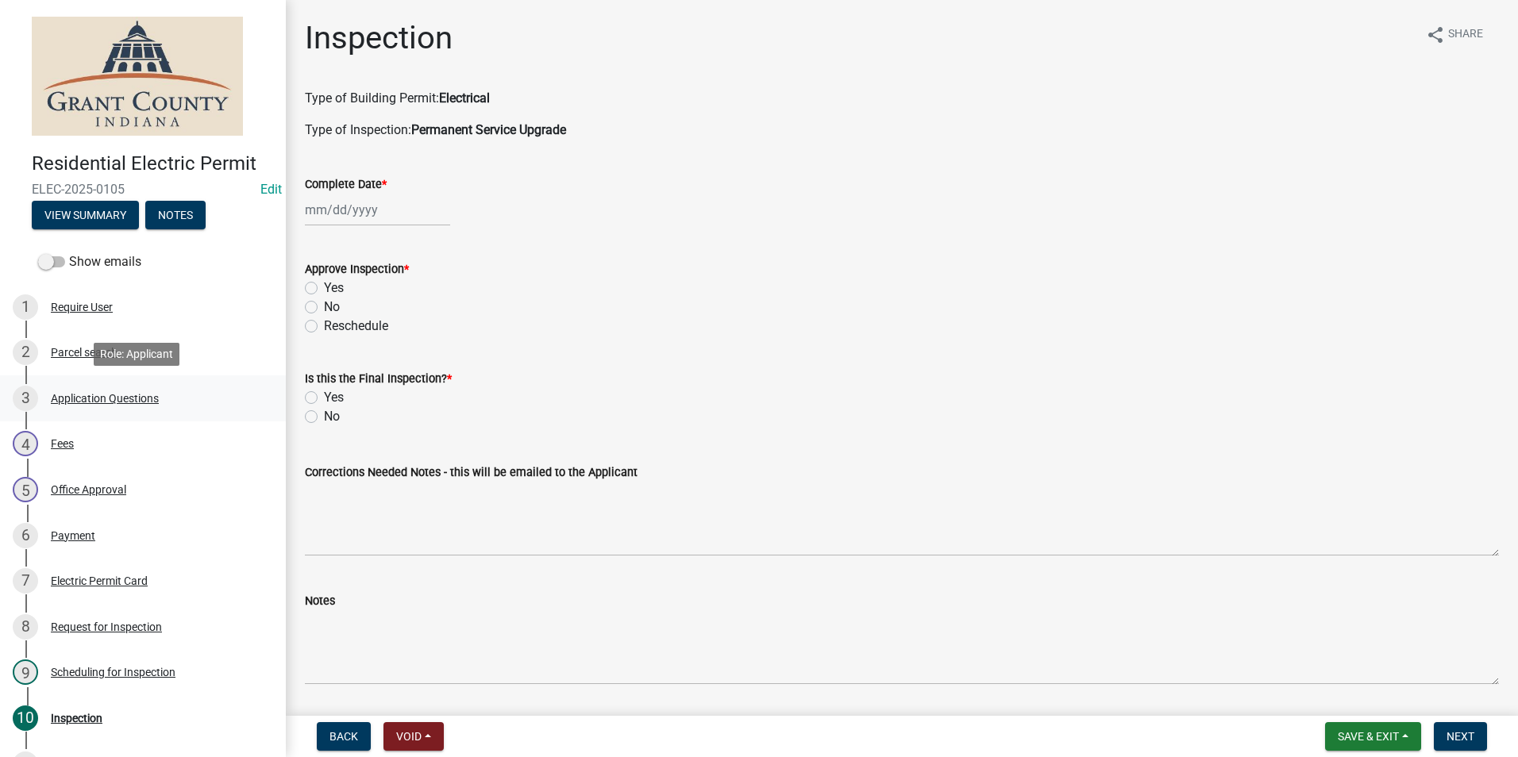
click at [124, 395] on div "Application Questions" at bounding box center [105, 398] width 108 height 11
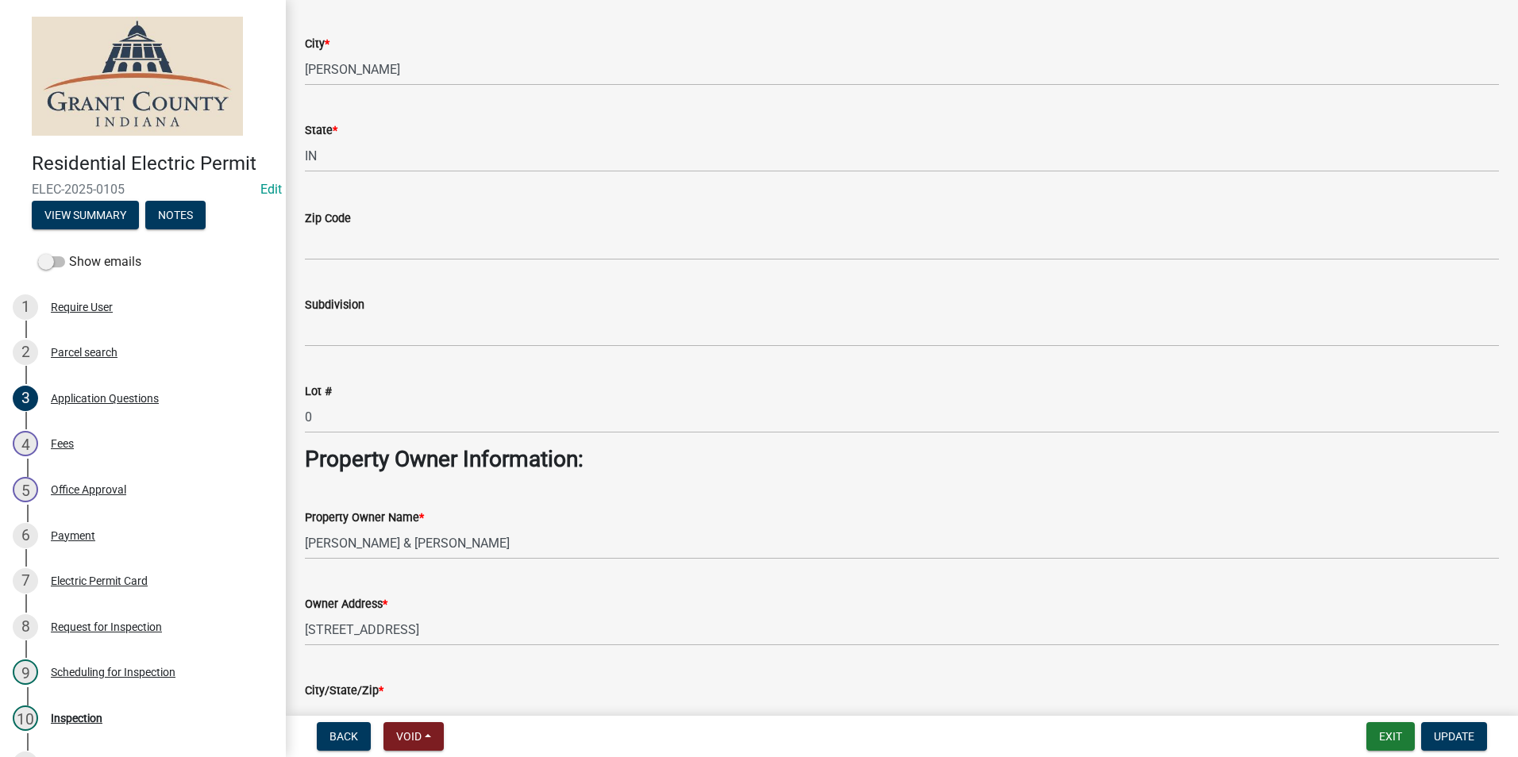
scroll to position [321, 0]
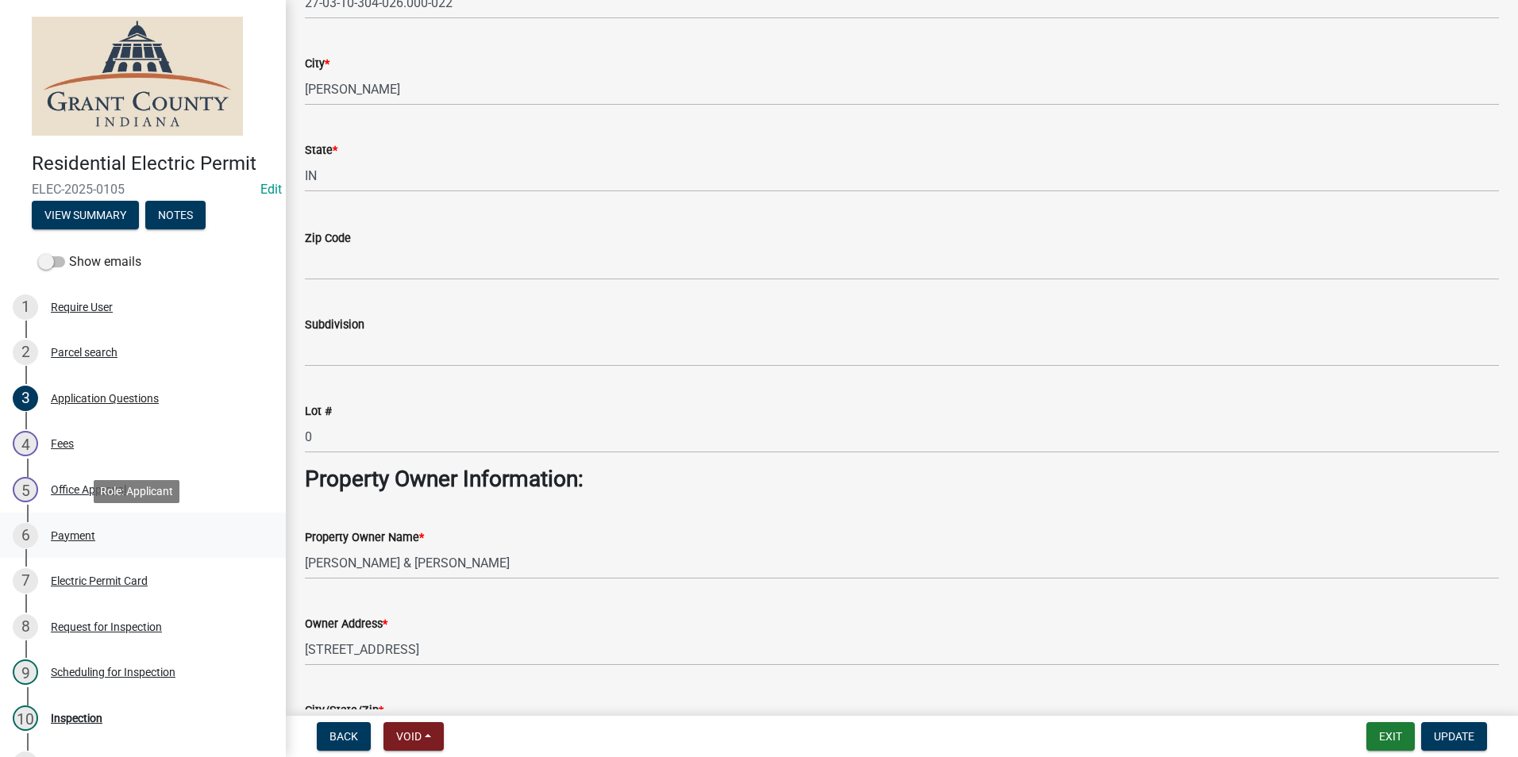
click at [83, 533] on div "Payment" at bounding box center [73, 535] width 44 height 11
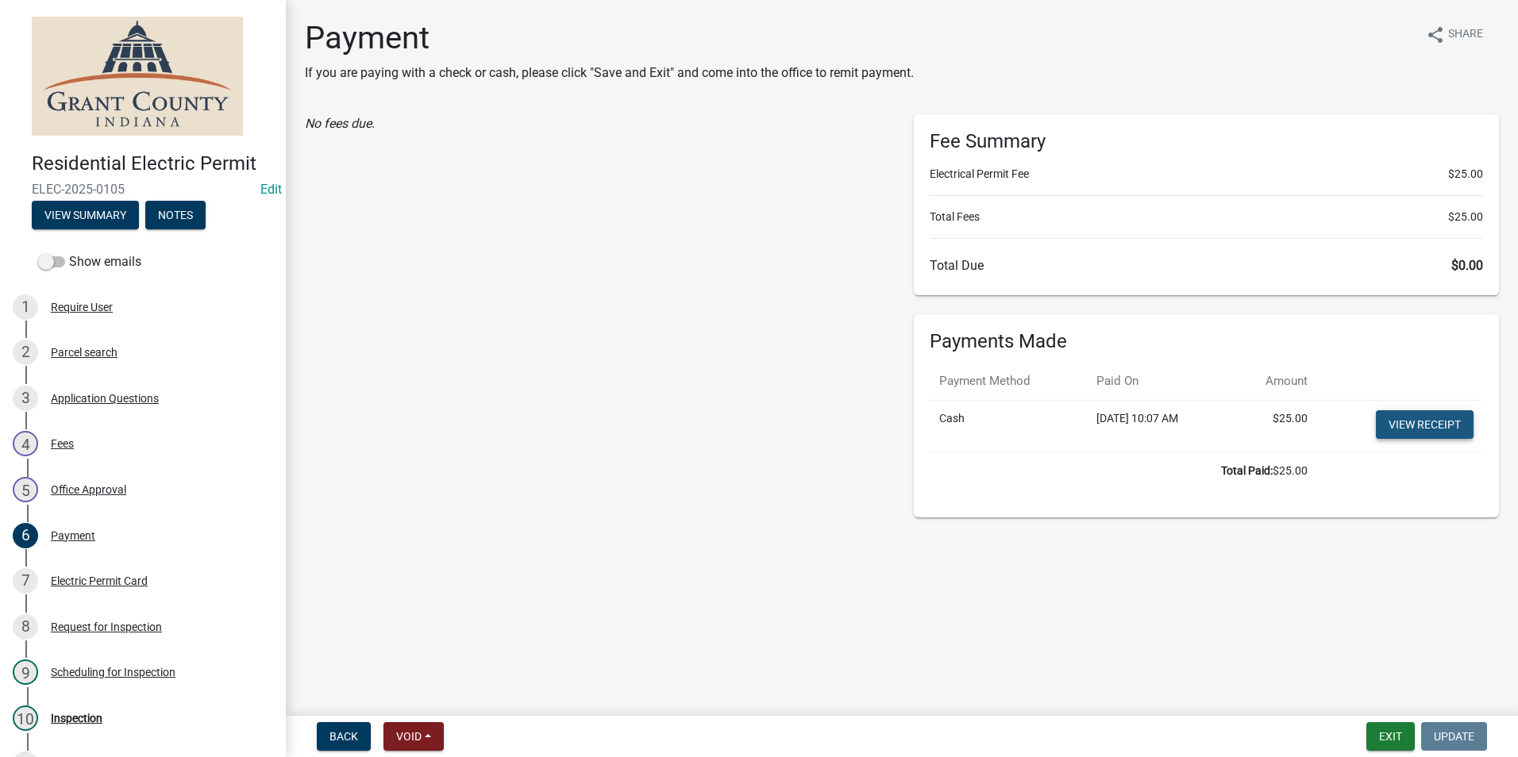
click at [1422, 429] on link "View receipt" at bounding box center [1425, 424] width 98 height 29
click at [94, 399] on div "Application Questions" at bounding box center [105, 398] width 108 height 11
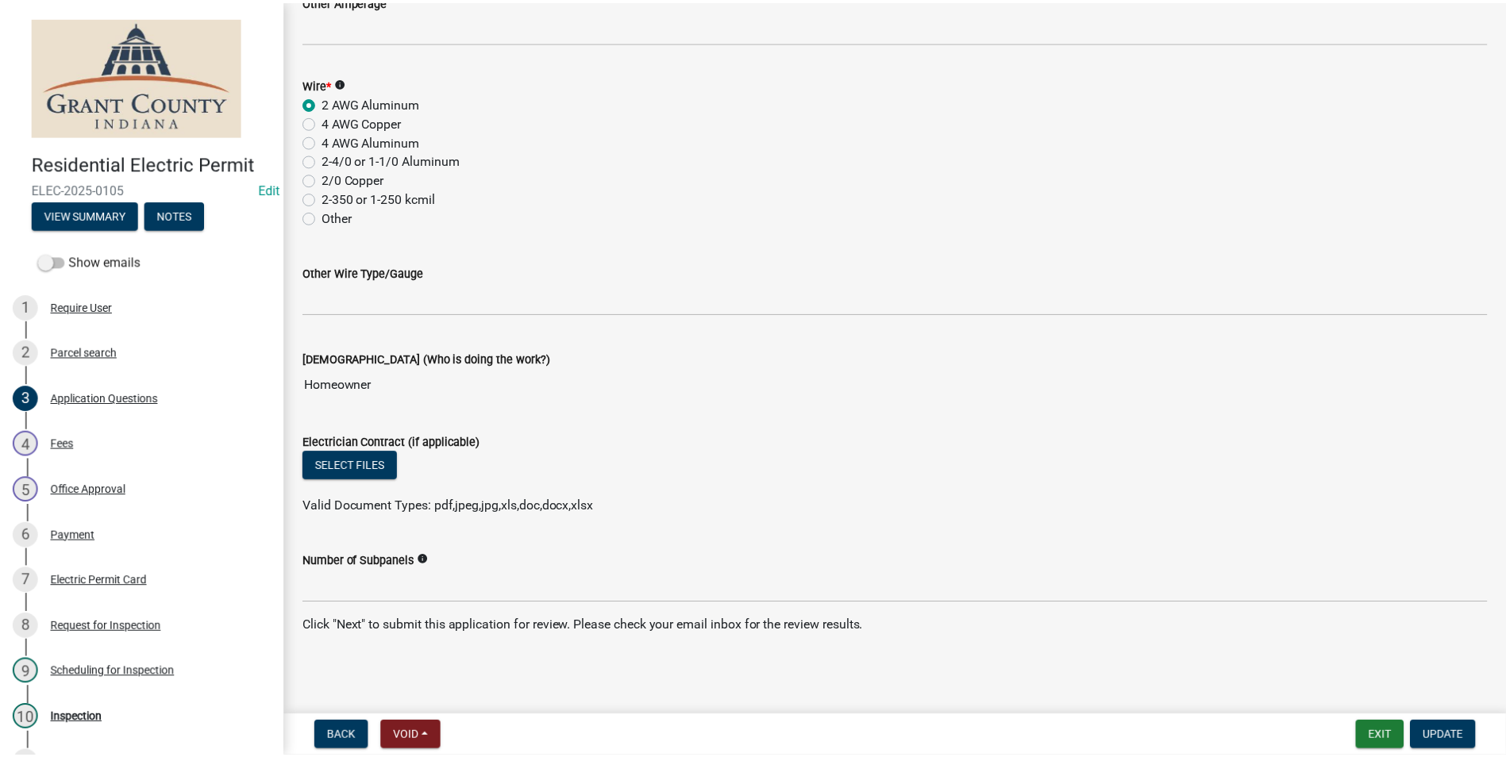
scroll to position [2067, 0]
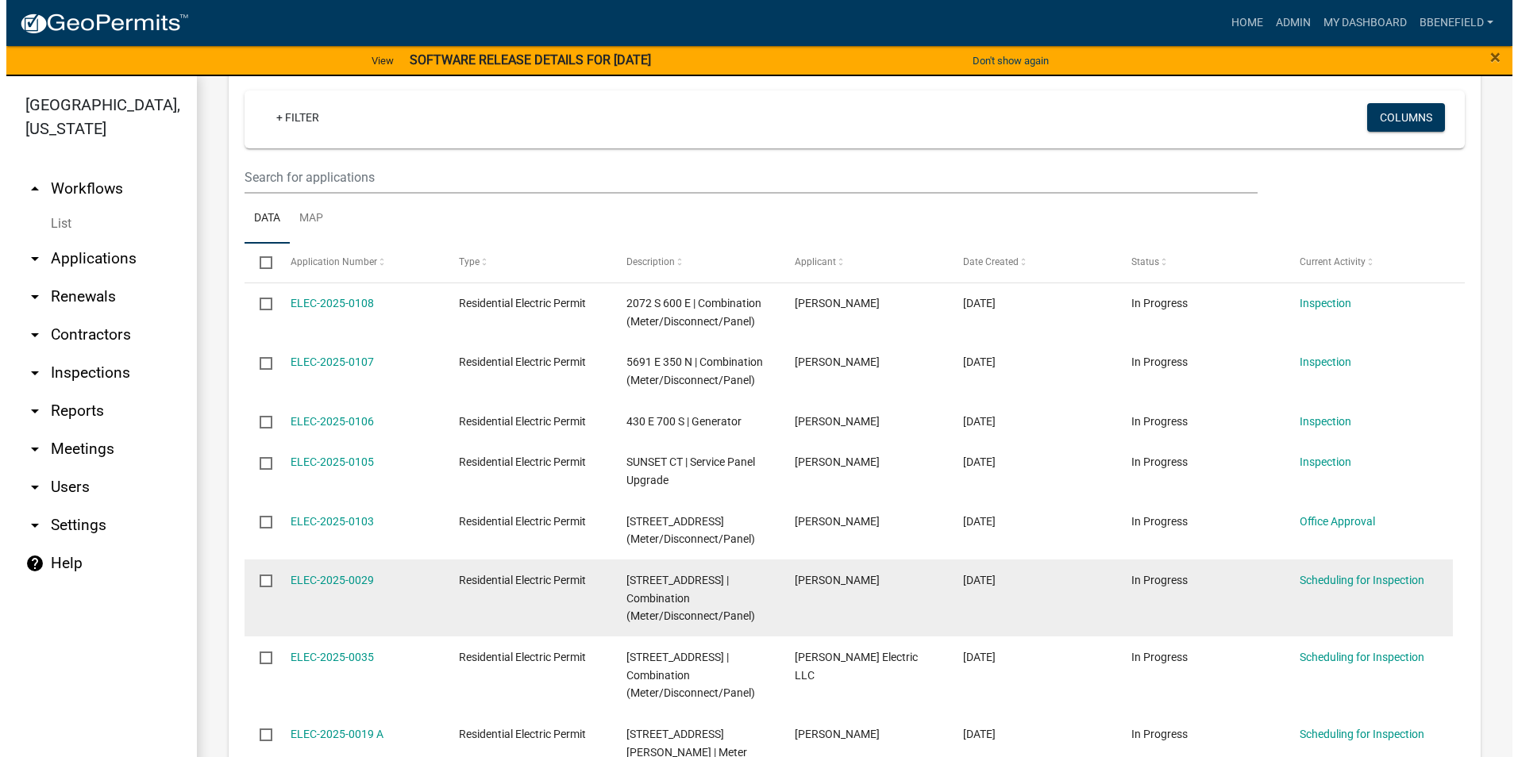
scroll to position [318, 0]
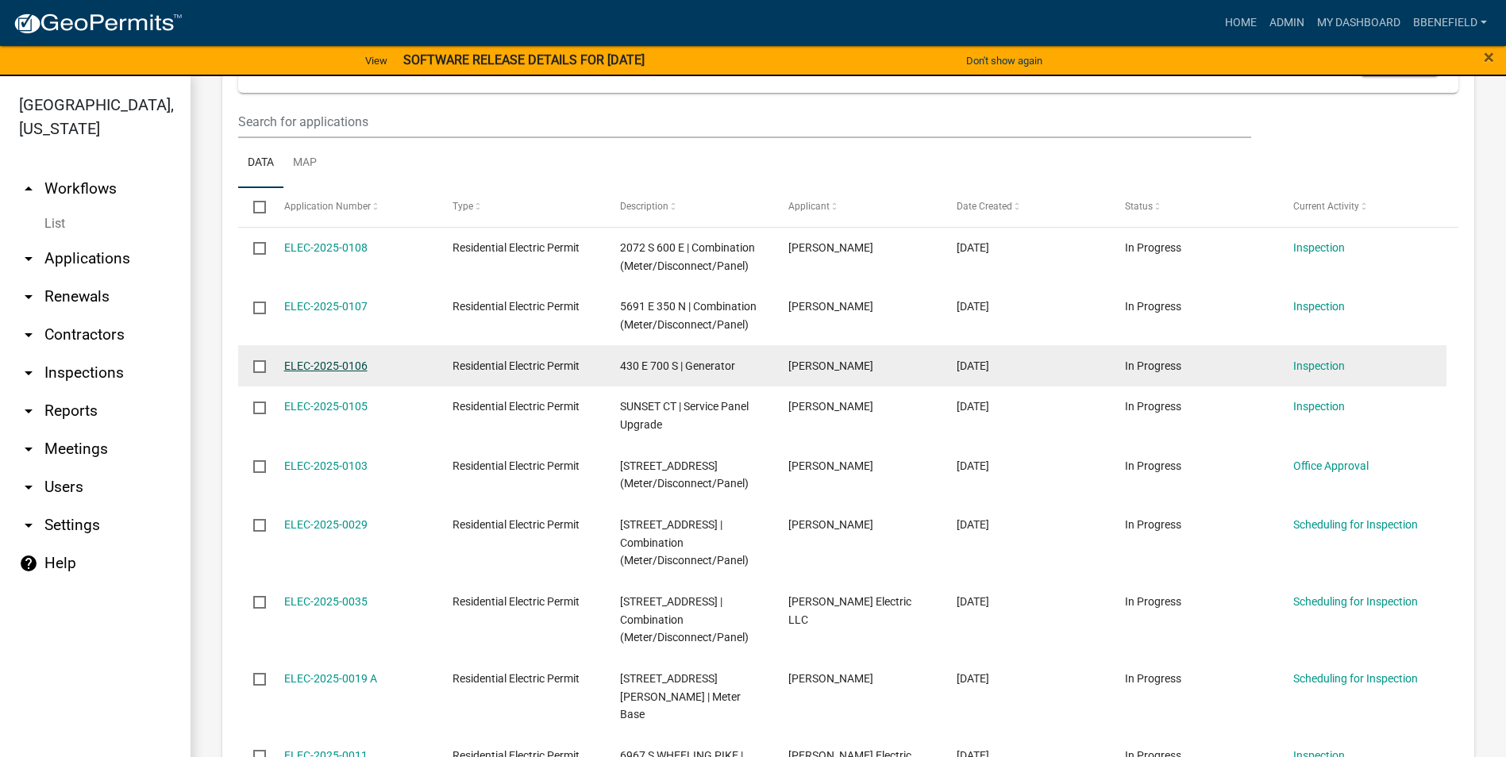
click at [341, 364] on link "ELEC-2025-0106" at bounding box center [325, 366] width 83 height 13
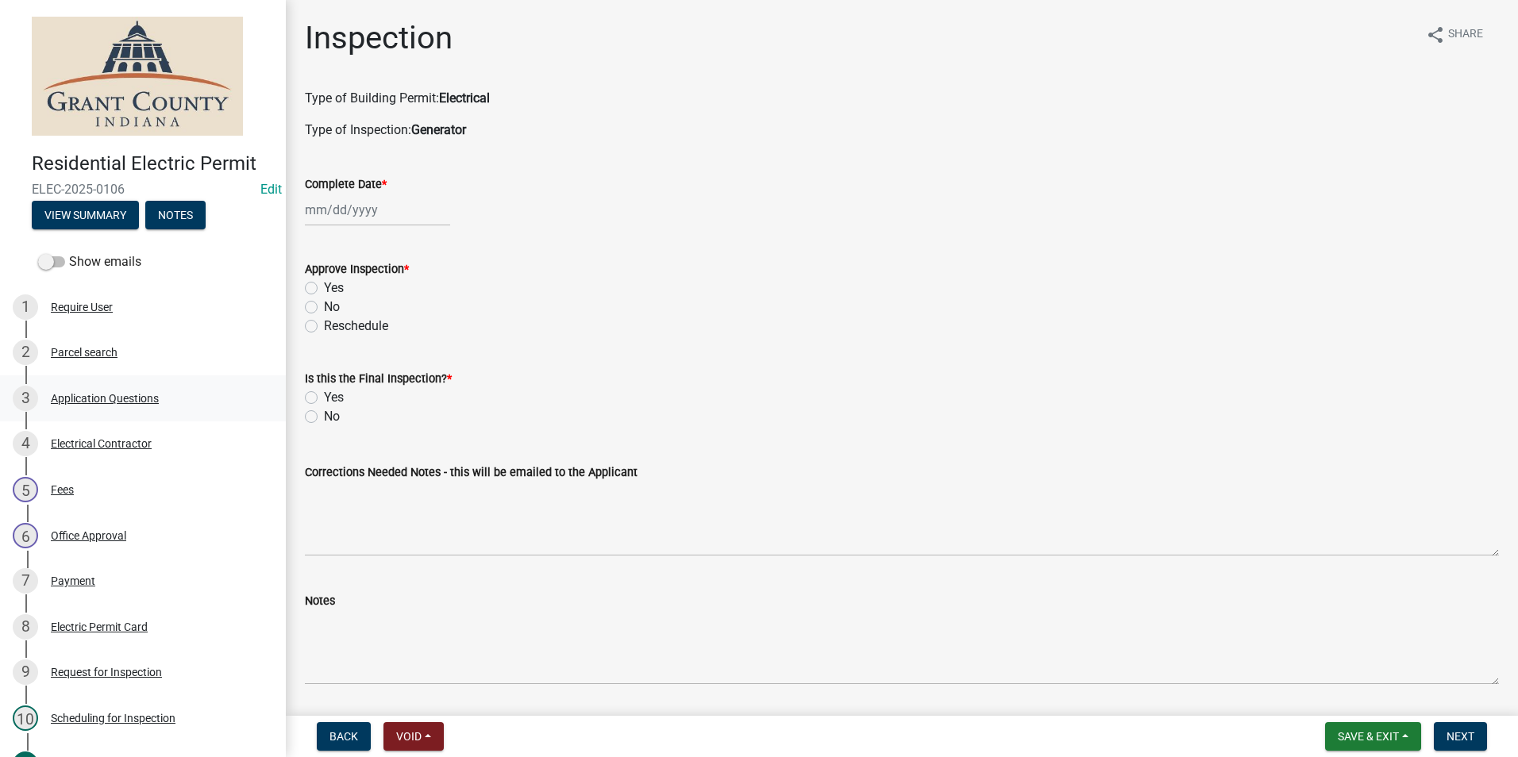
click at [117, 396] on div "Application Questions" at bounding box center [105, 398] width 108 height 11
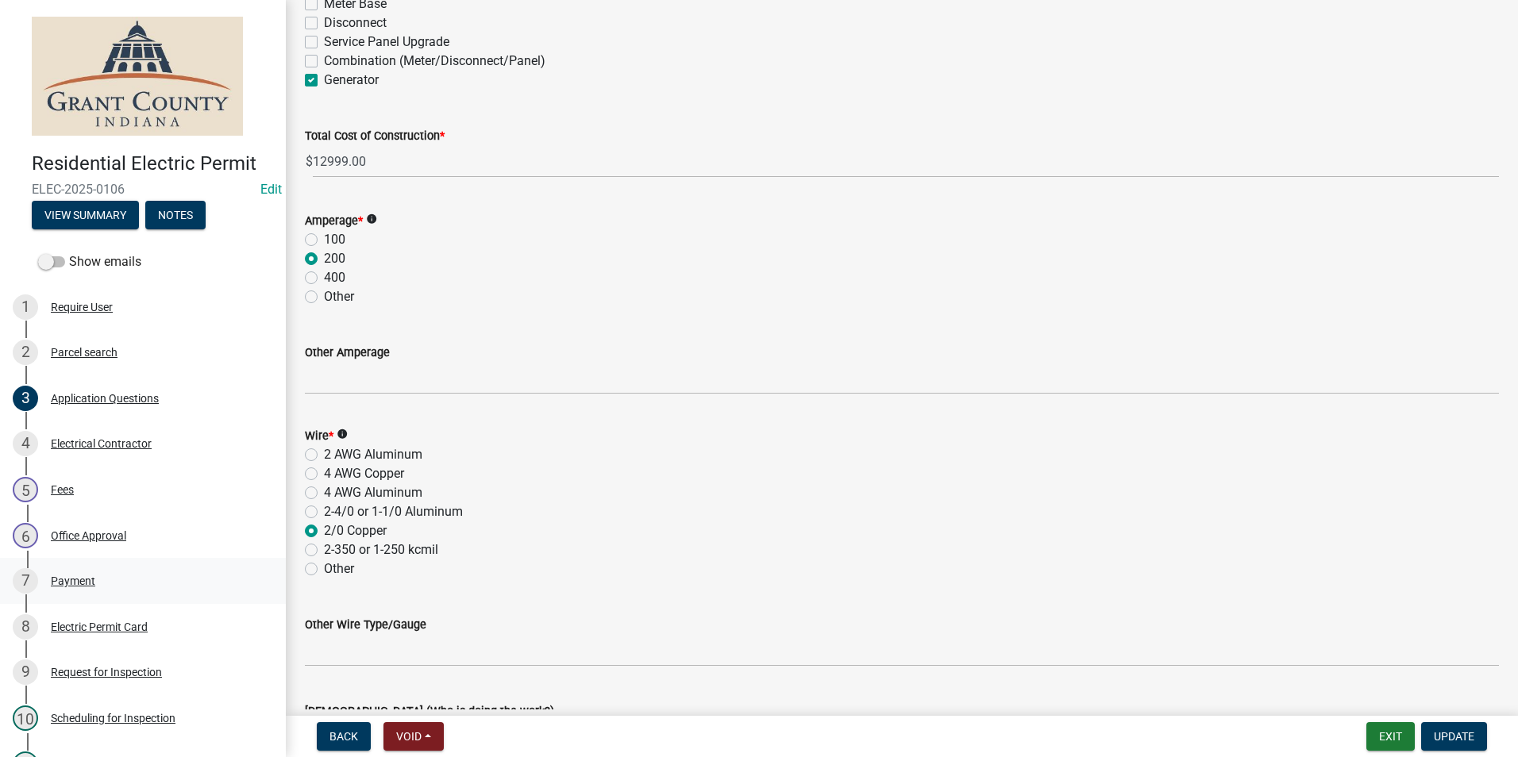
scroll to position [1411, 0]
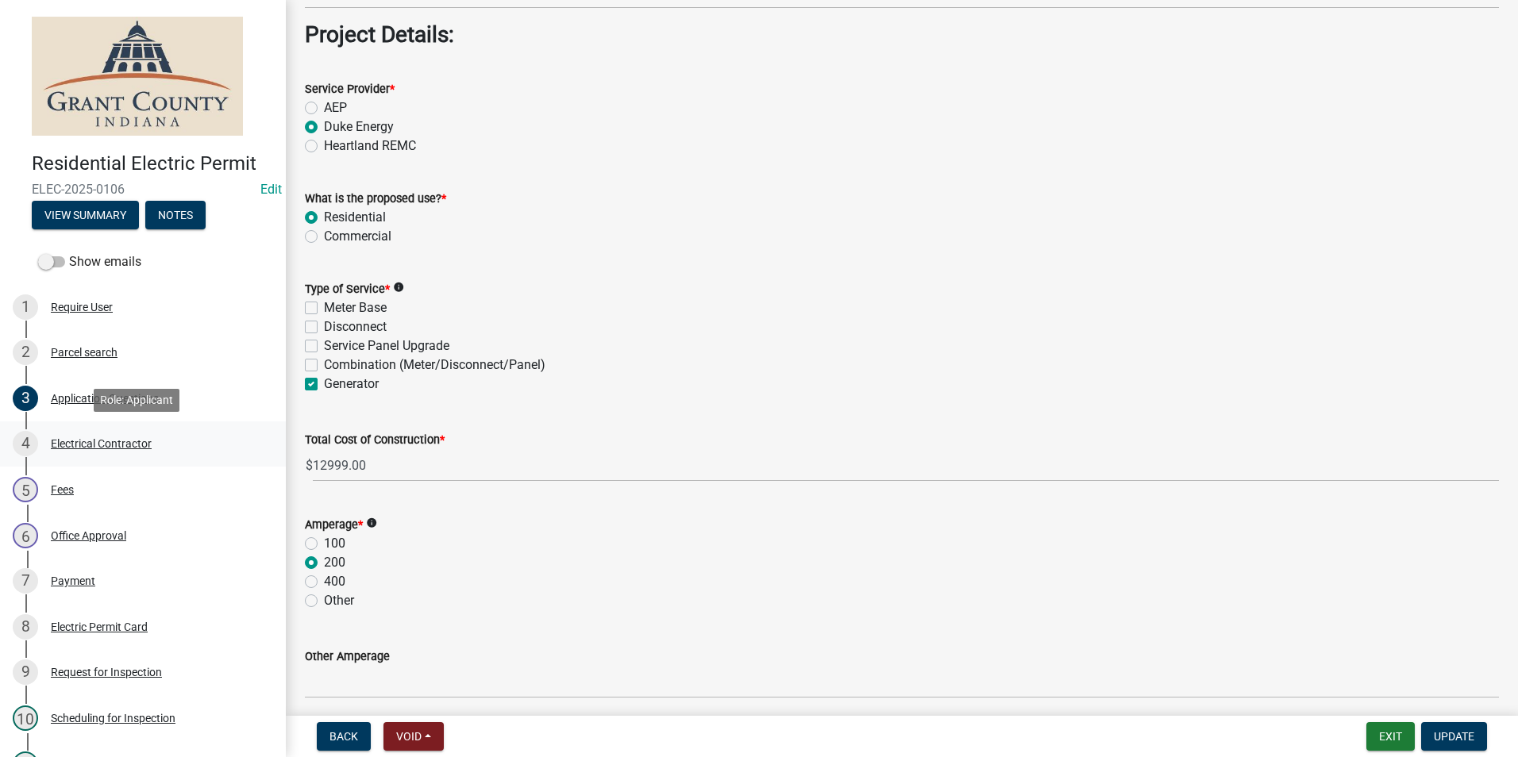
click at [119, 444] on div "Electrical Contractor" at bounding box center [101, 443] width 101 height 11
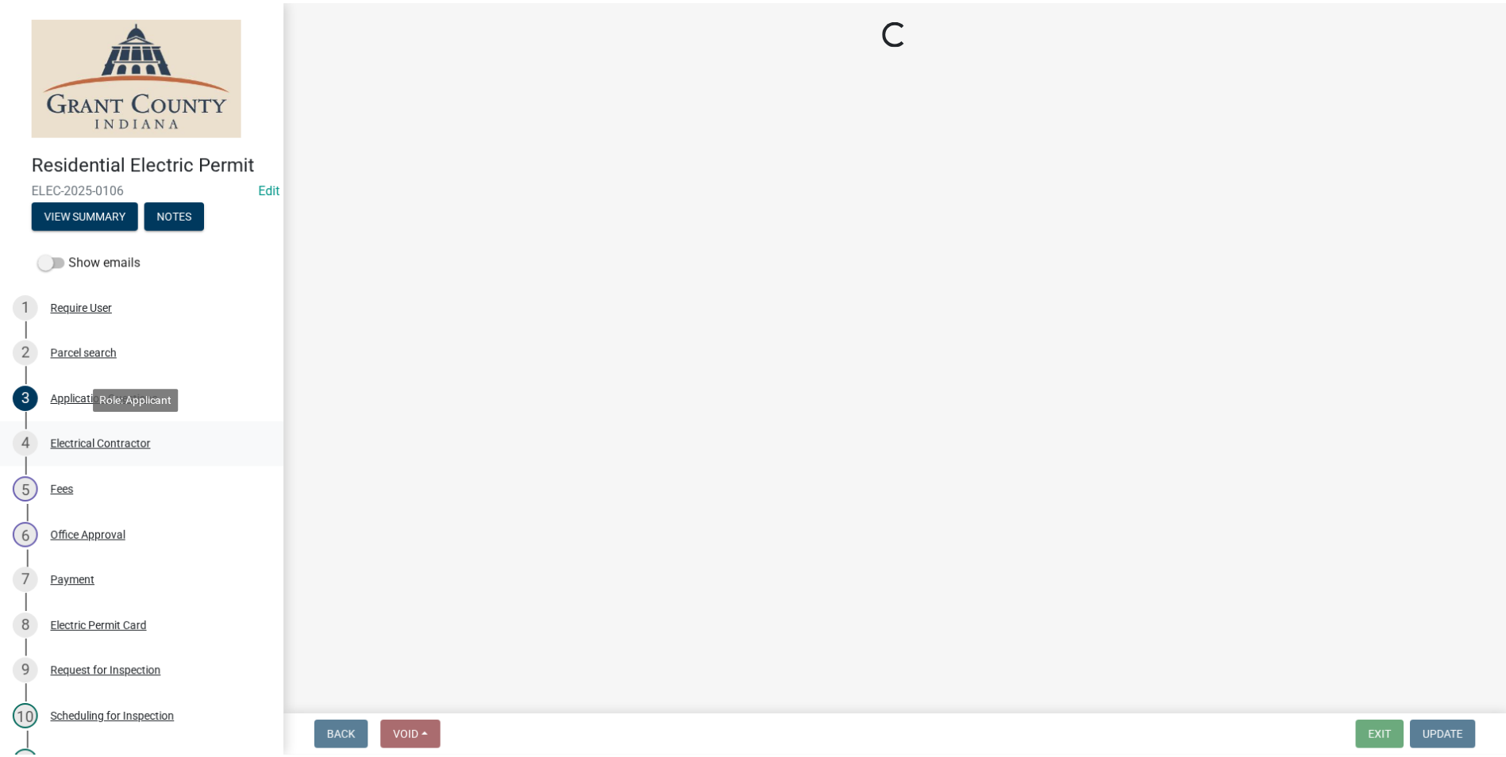
scroll to position [0, 0]
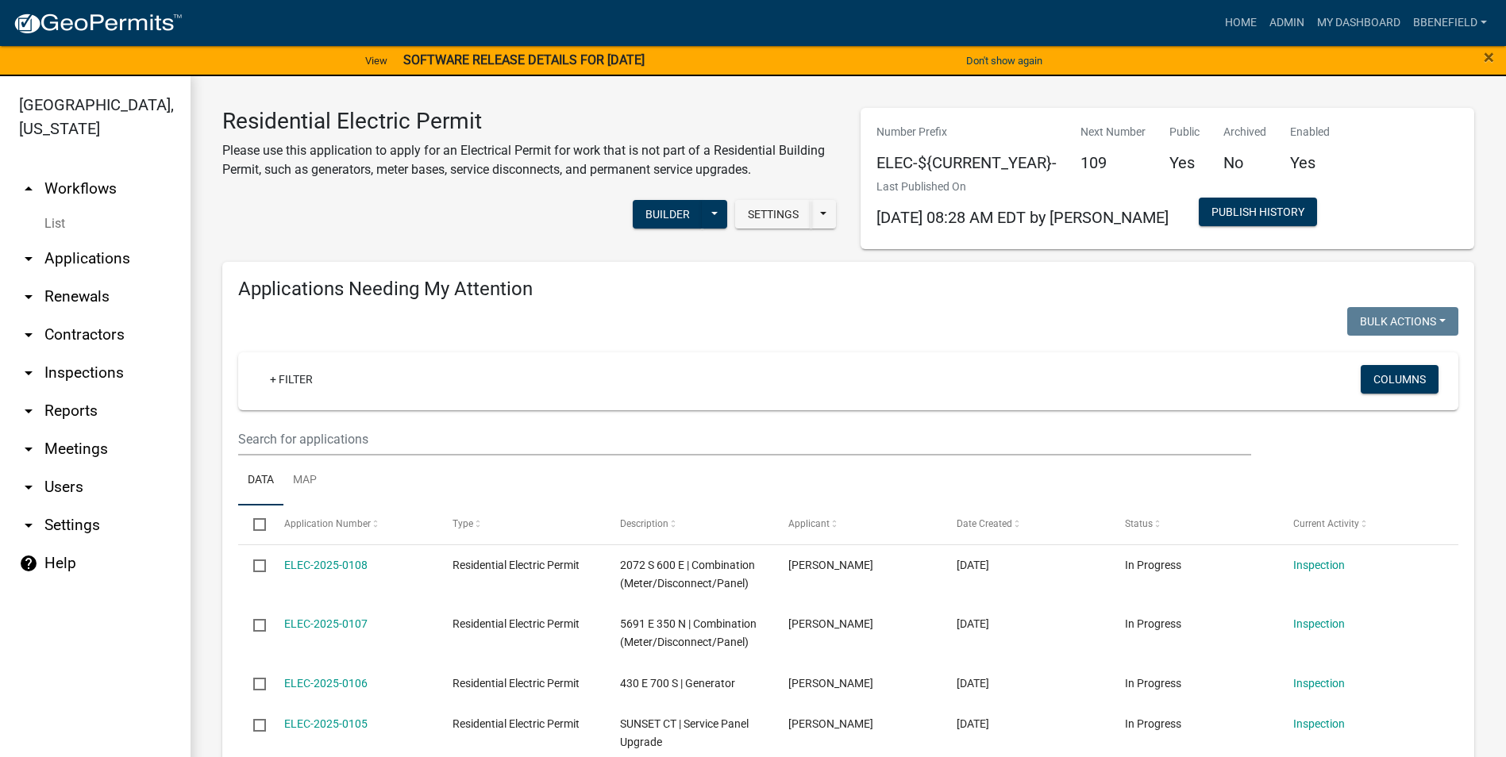
click at [66, 316] on link "arrow_drop_down Contractors" at bounding box center [95, 335] width 191 height 38
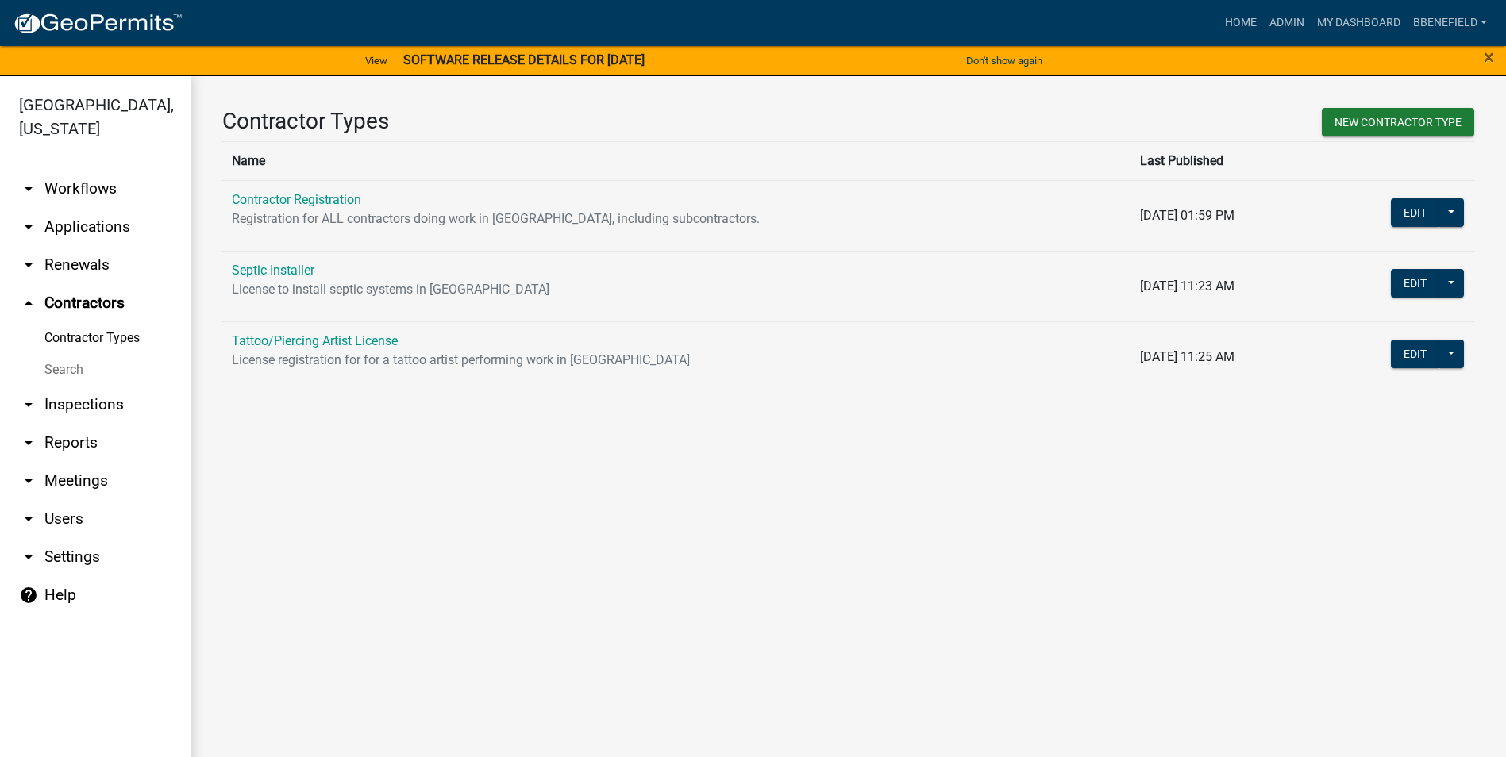
click at [322, 202] on link "Contractor Registration" at bounding box center [296, 199] width 129 height 15
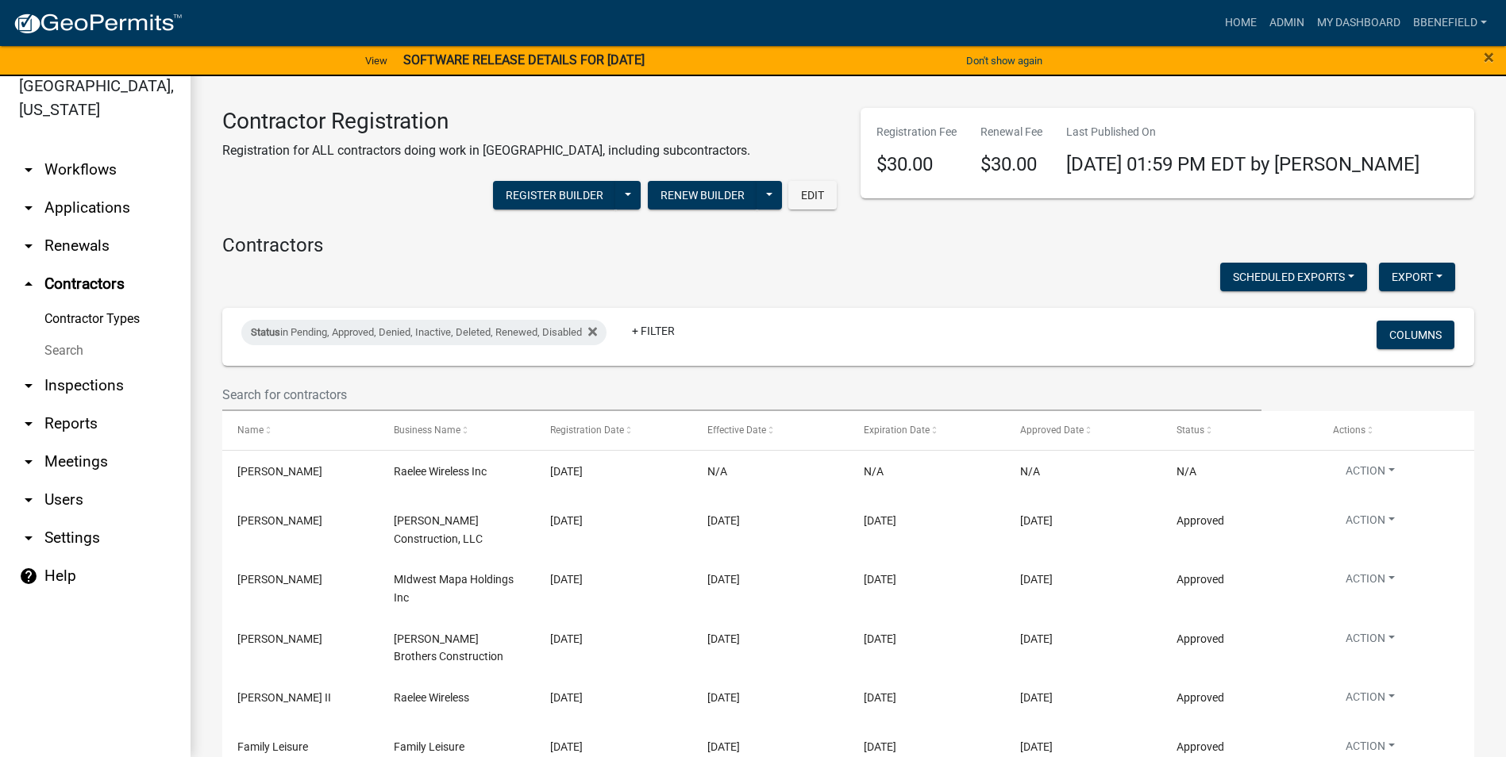
click at [71, 189] on link "arrow_drop_down Applications" at bounding box center [95, 208] width 191 height 38
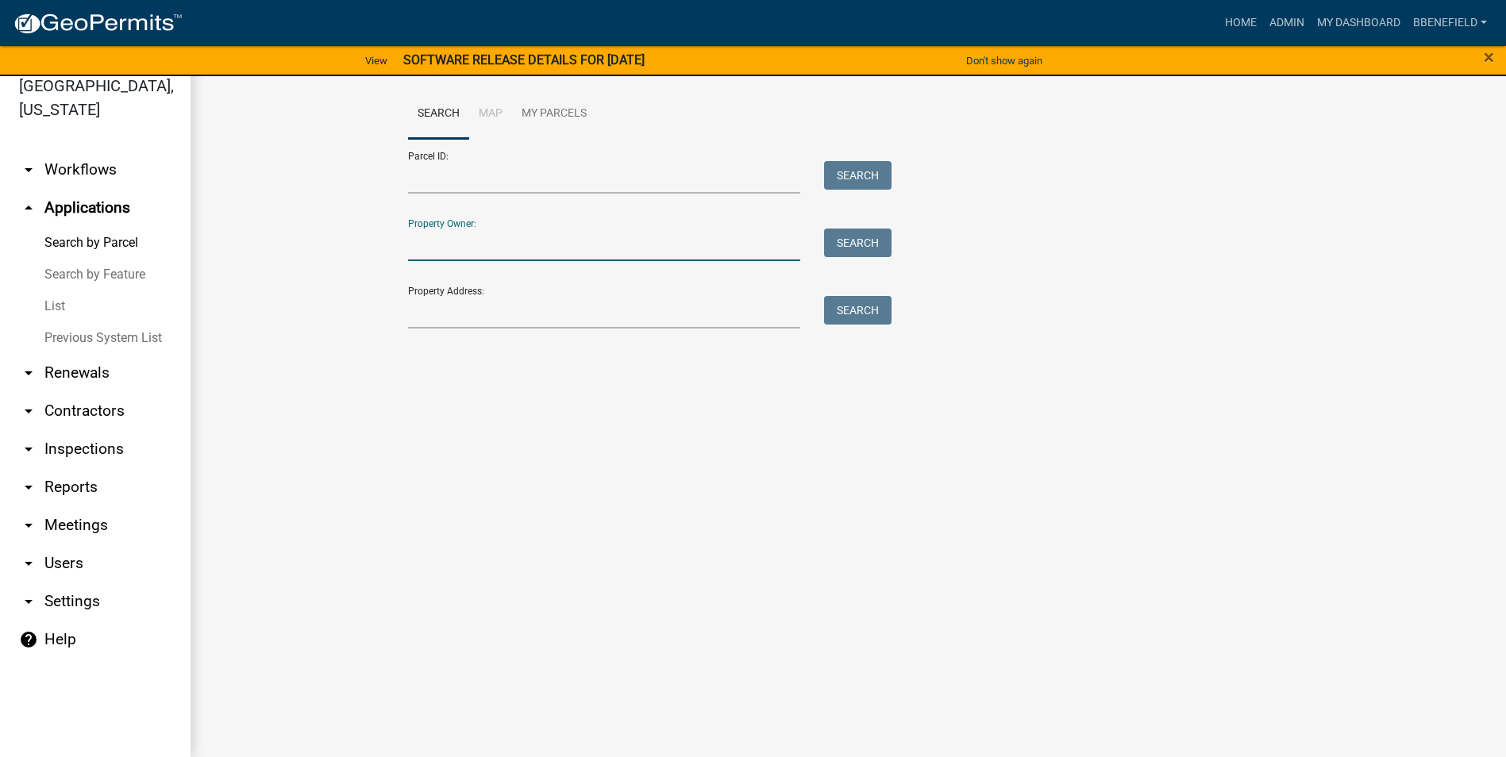
click at [491, 235] on input "Property Owner:" at bounding box center [604, 245] width 393 height 33
click at [598, 560] on main "Search Map My Parcels Parcel ID: Search Property Owner: Search Property Address…" at bounding box center [848, 407] width 1315 height 700
click at [437, 244] on input "Property Owner:" at bounding box center [604, 245] width 393 height 33
click at [476, 246] on input "Property Owner:" at bounding box center [604, 245] width 393 height 33
click at [476, 240] on input "Property Owner:" at bounding box center [604, 245] width 393 height 33
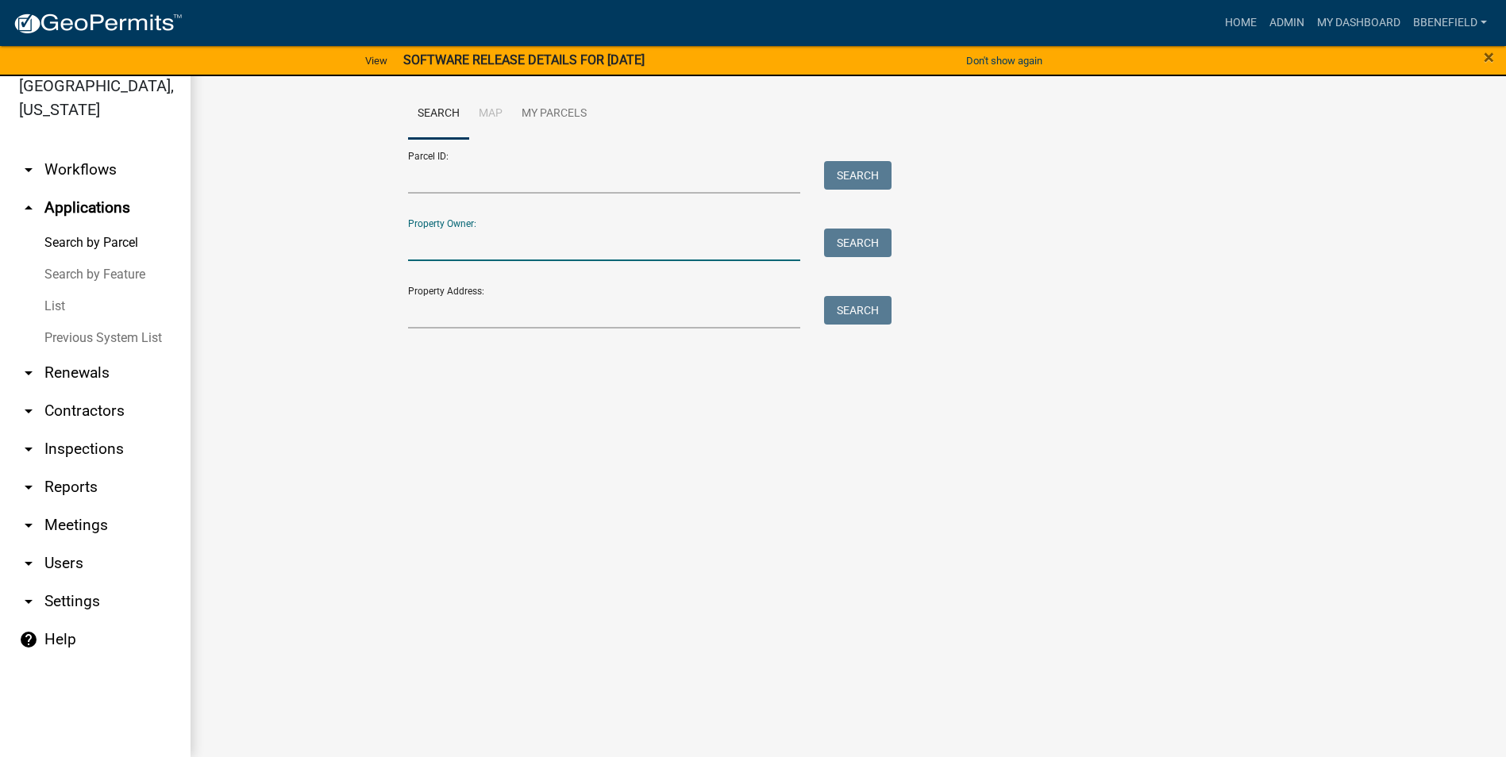
click at [52, 189] on link "arrow_drop_up Applications" at bounding box center [95, 208] width 191 height 38
click at [76, 151] on link "arrow_drop_down Workflows" at bounding box center [95, 170] width 191 height 38
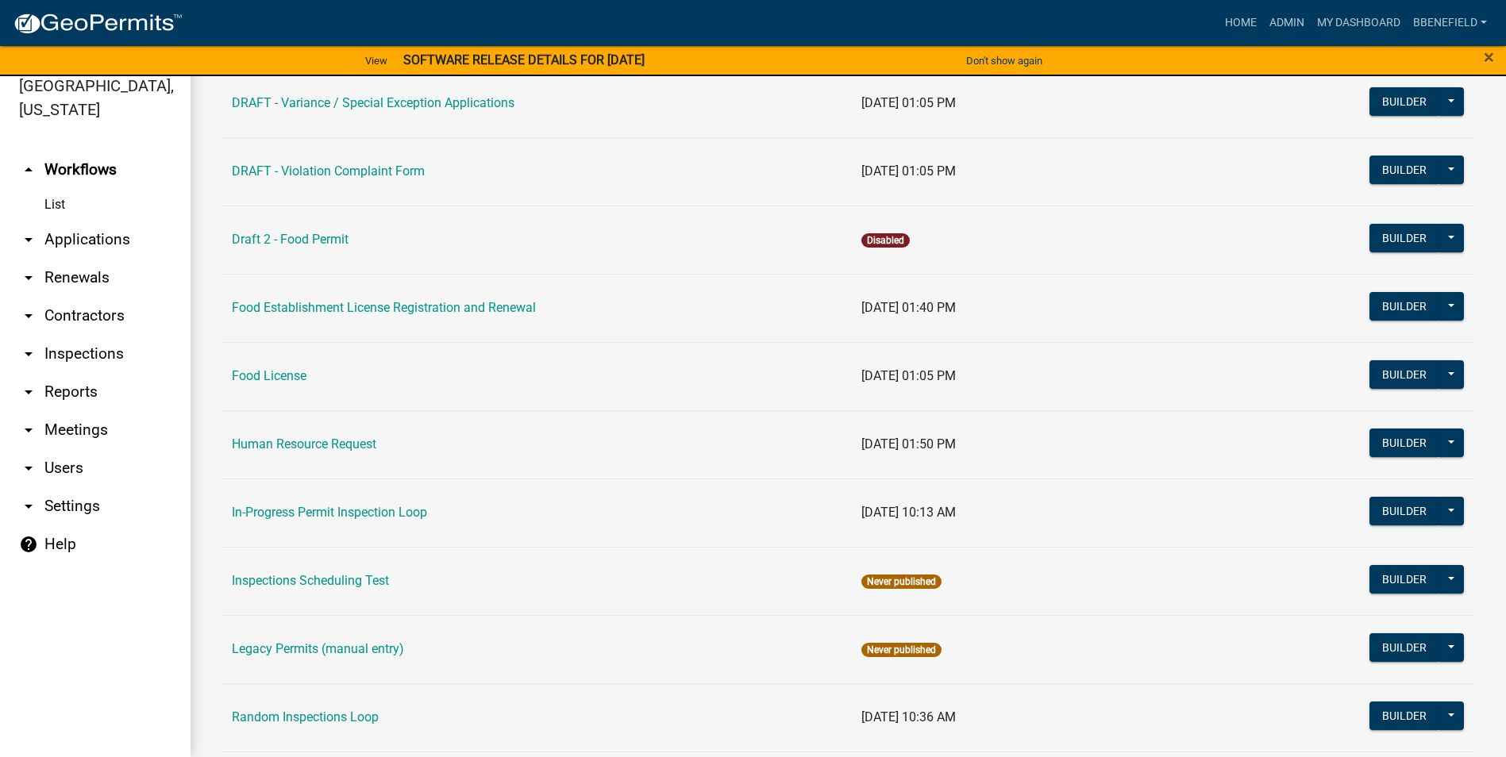
scroll to position [1111, 0]
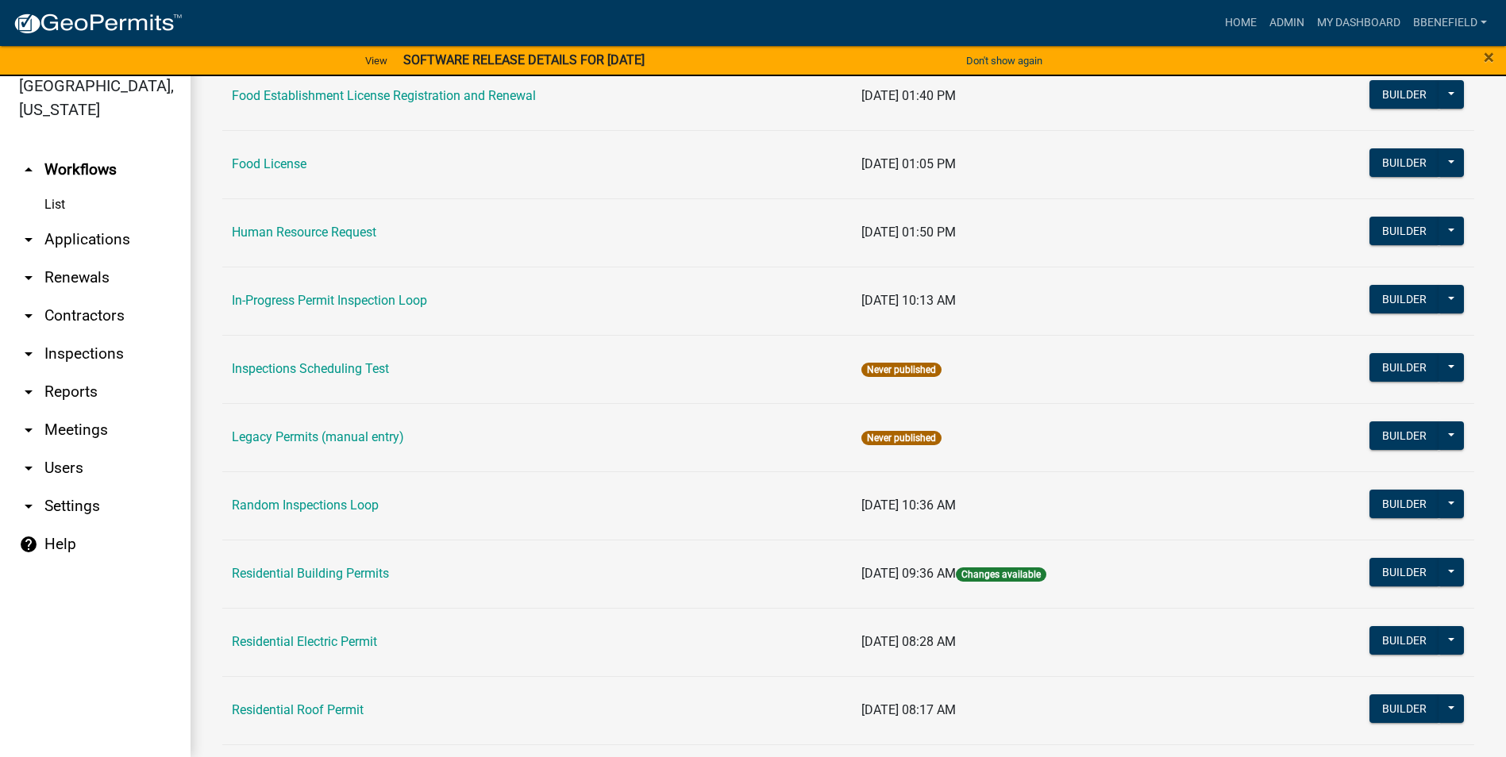
click at [324, 637] on link "Residential Electric Permit" at bounding box center [304, 641] width 145 height 15
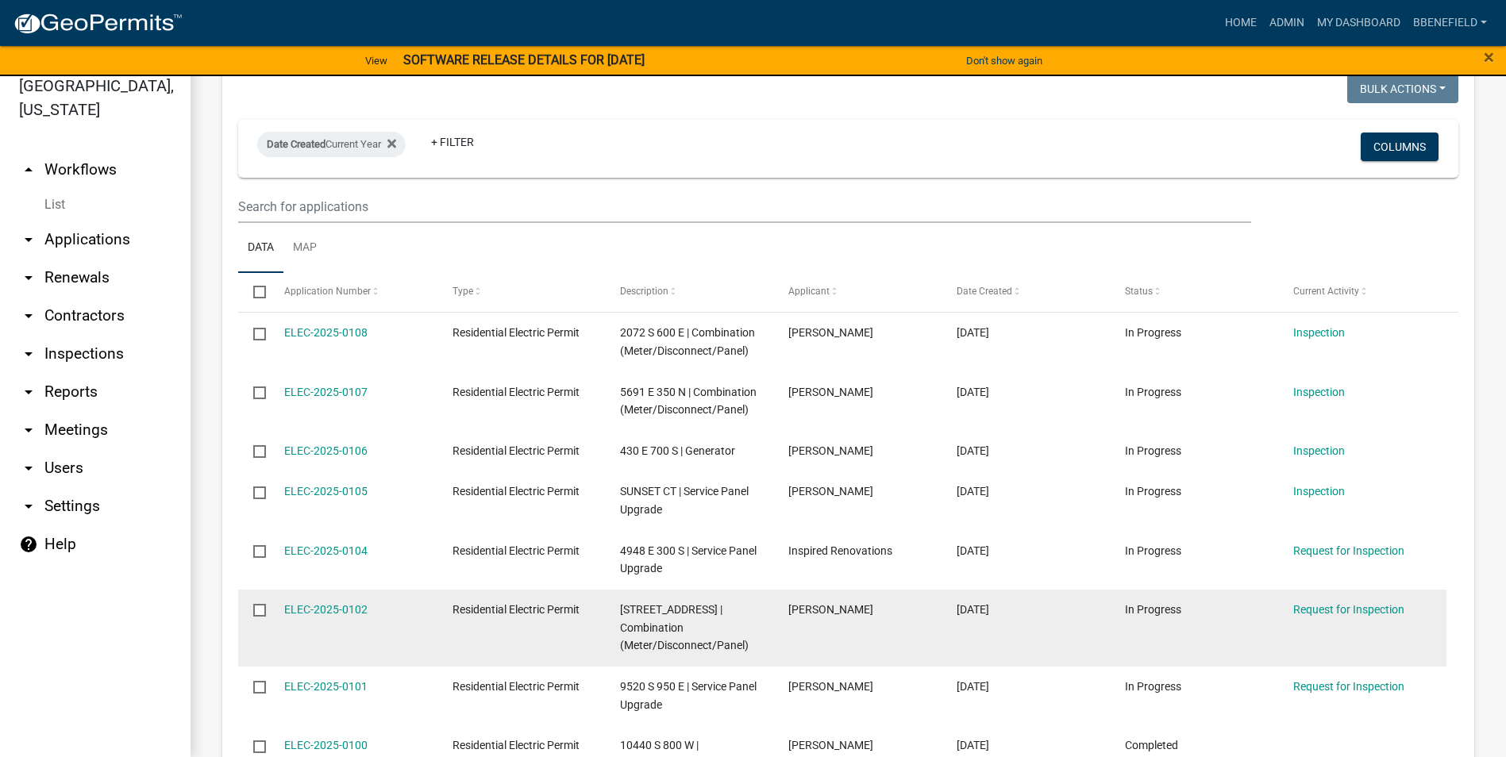
scroll to position [1270, 0]
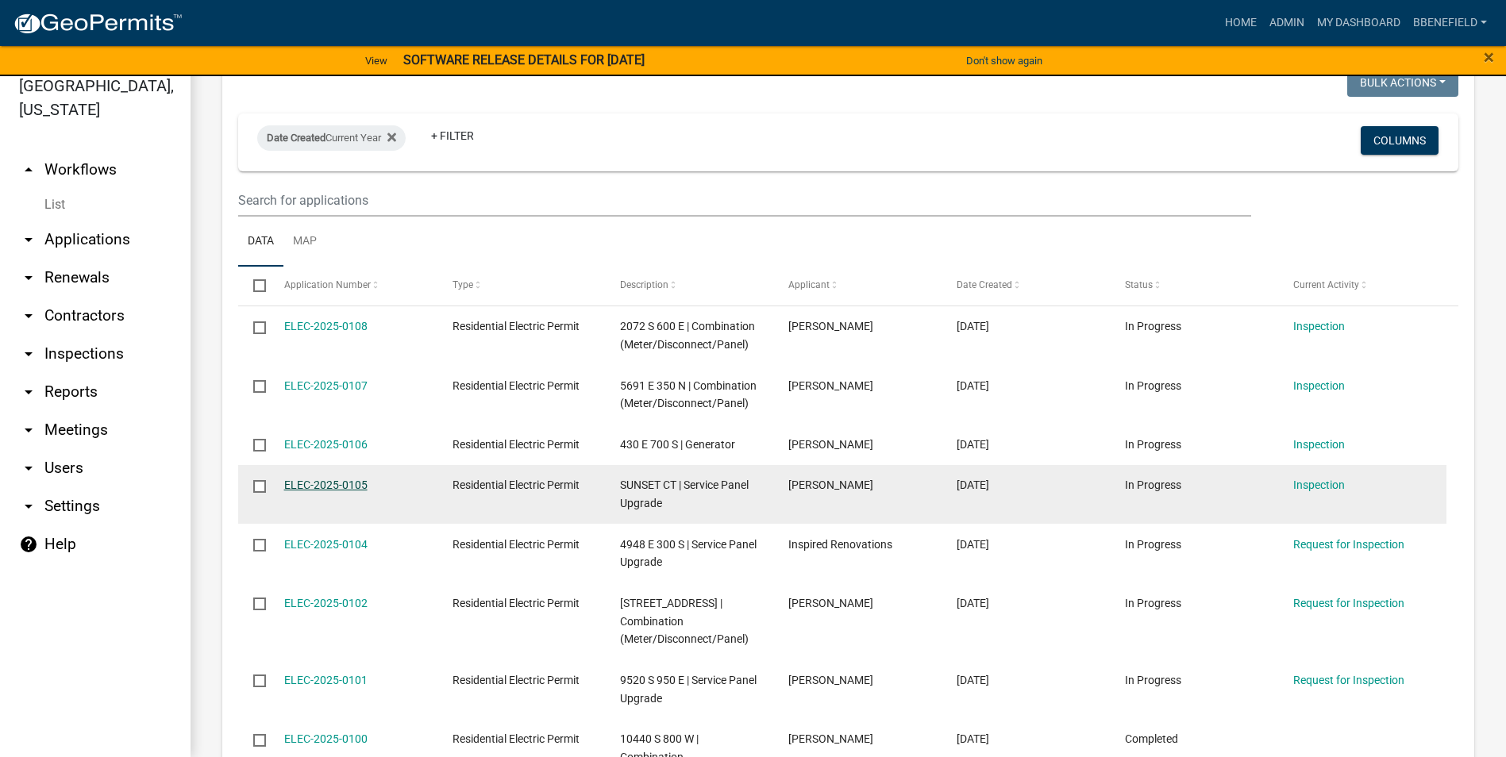
click at [345, 485] on link "ELEC-2025-0105" at bounding box center [325, 485] width 83 height 13
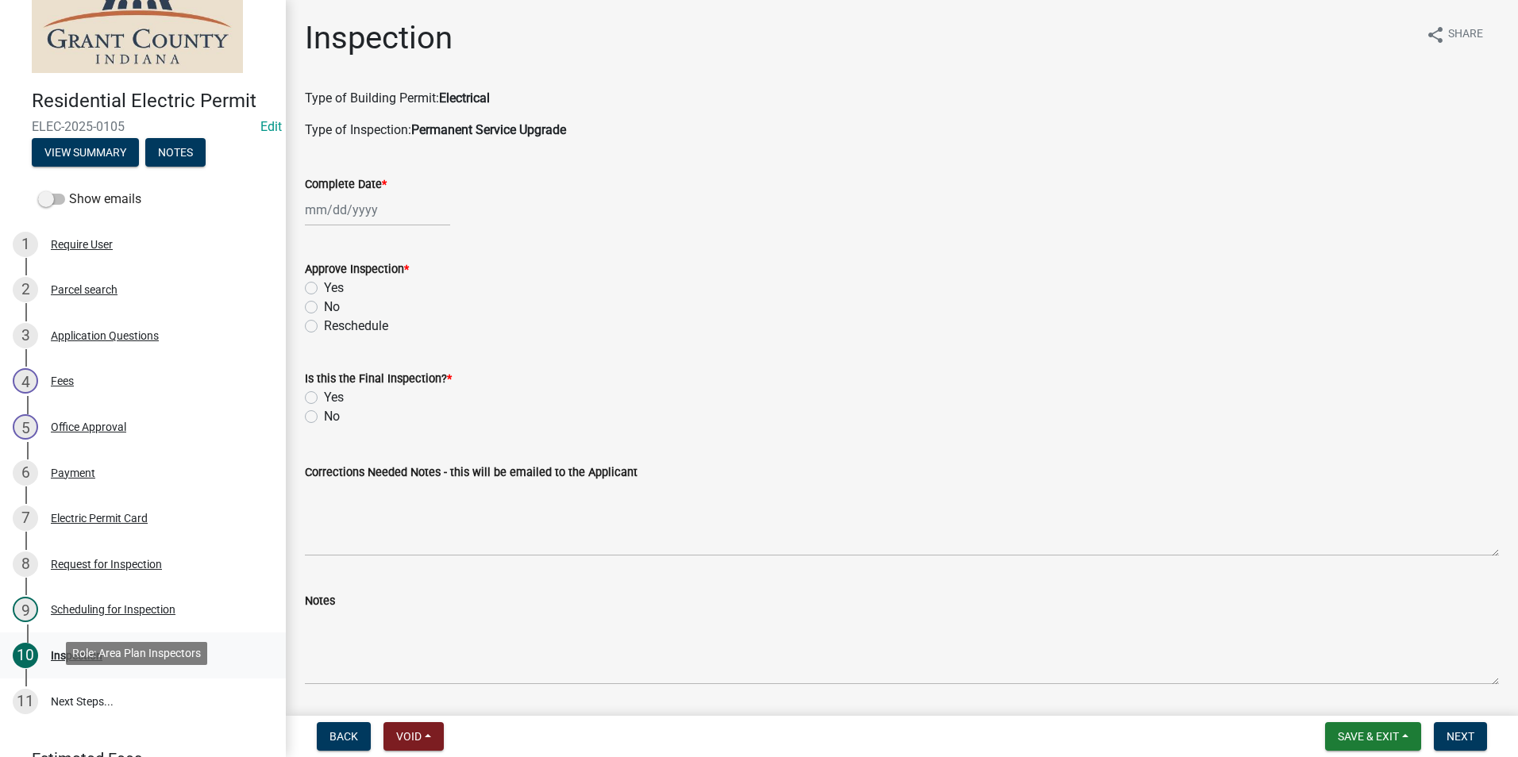
scroll to position [18, 0]
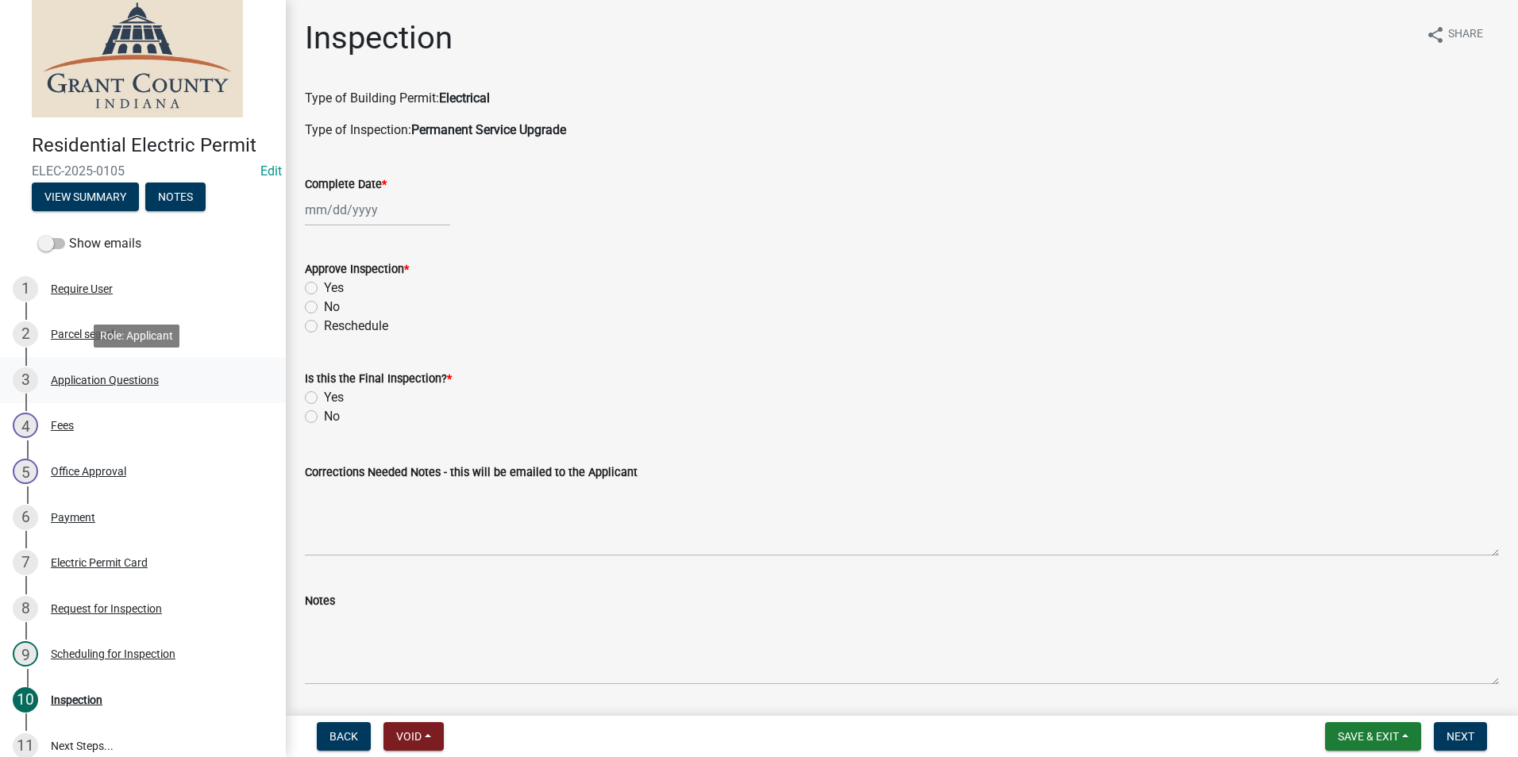
click at [114, 377] on div "Application Questions" at bounding box center [105, 380] width 108 height 11
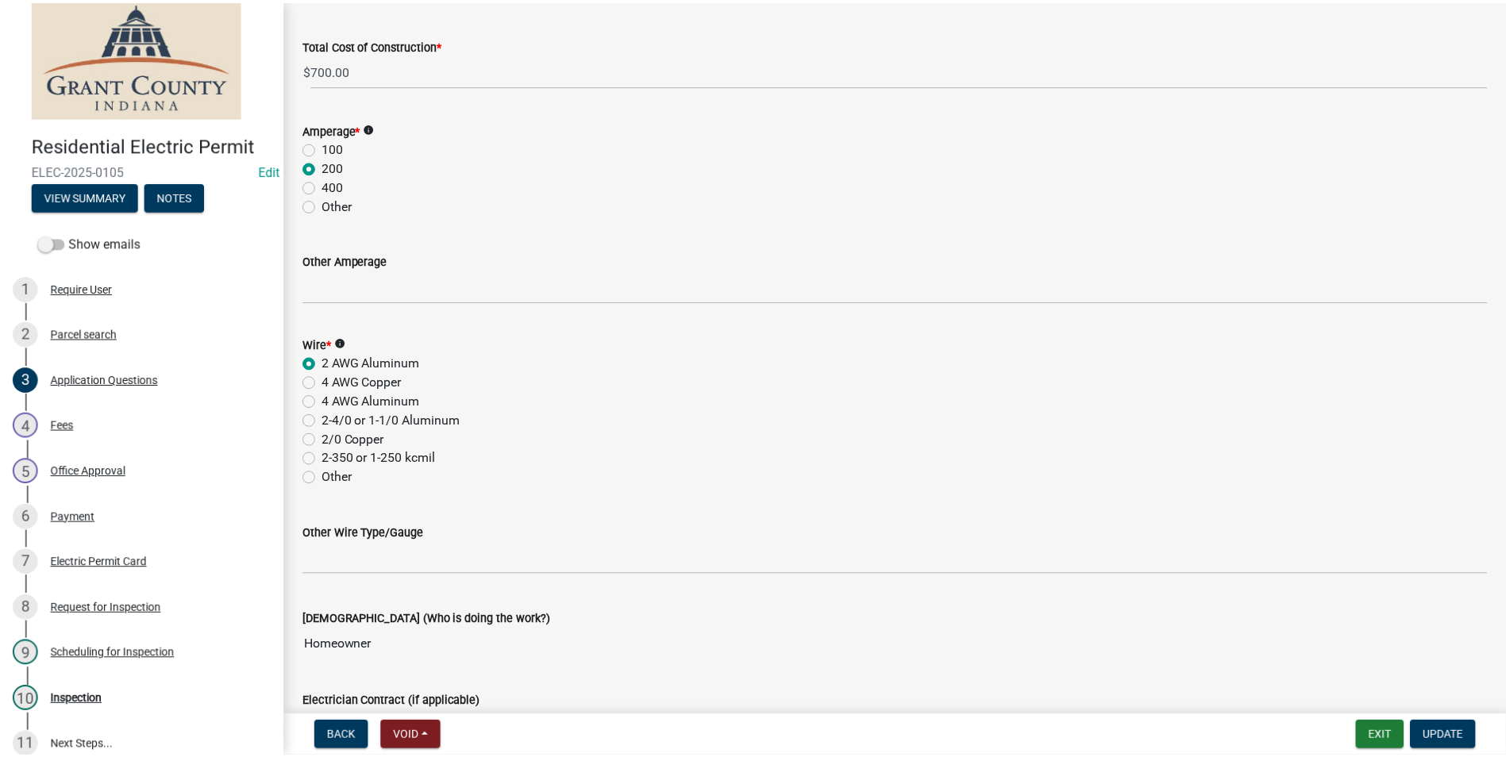
scroll to position [1905, 0]
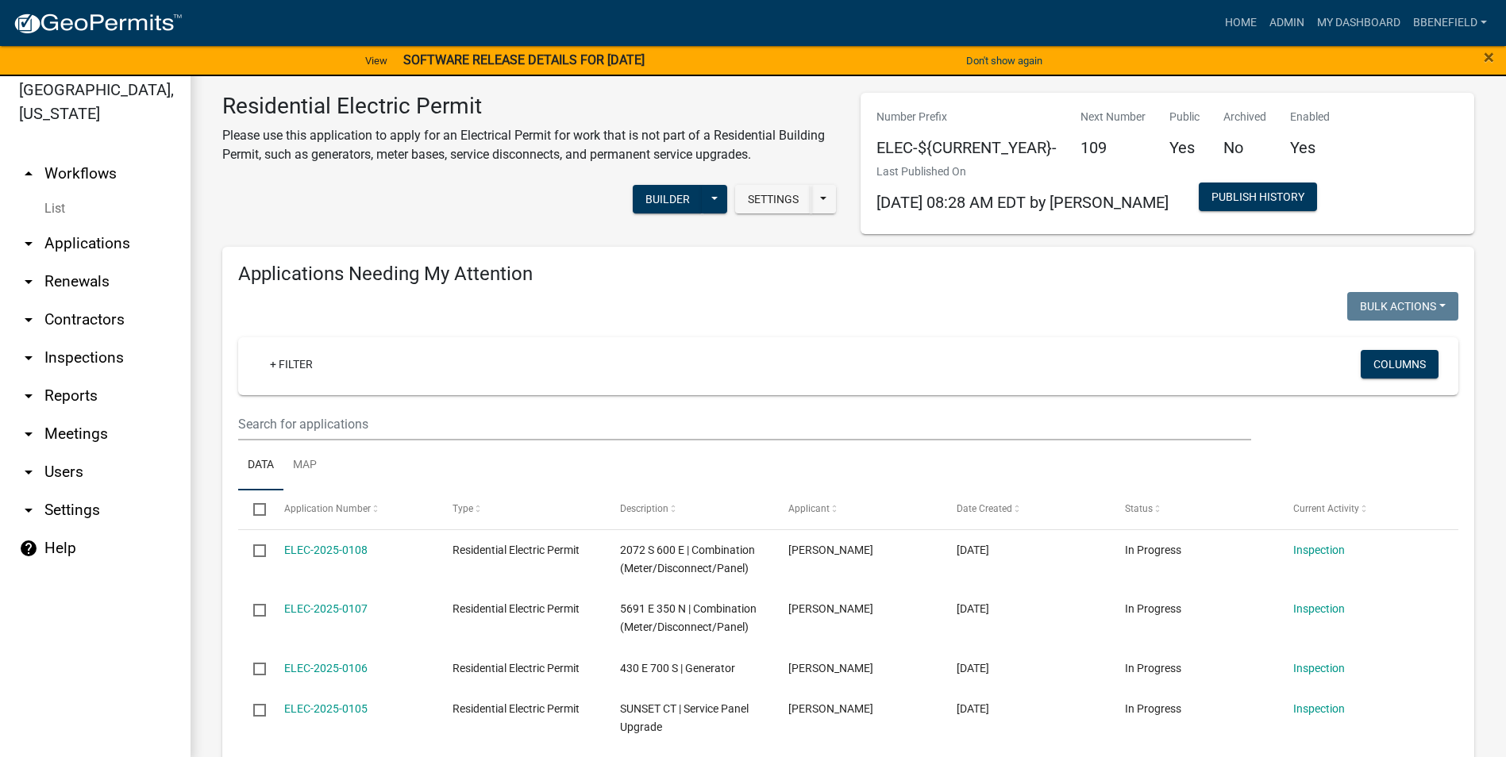
scroll to position [19, 0]
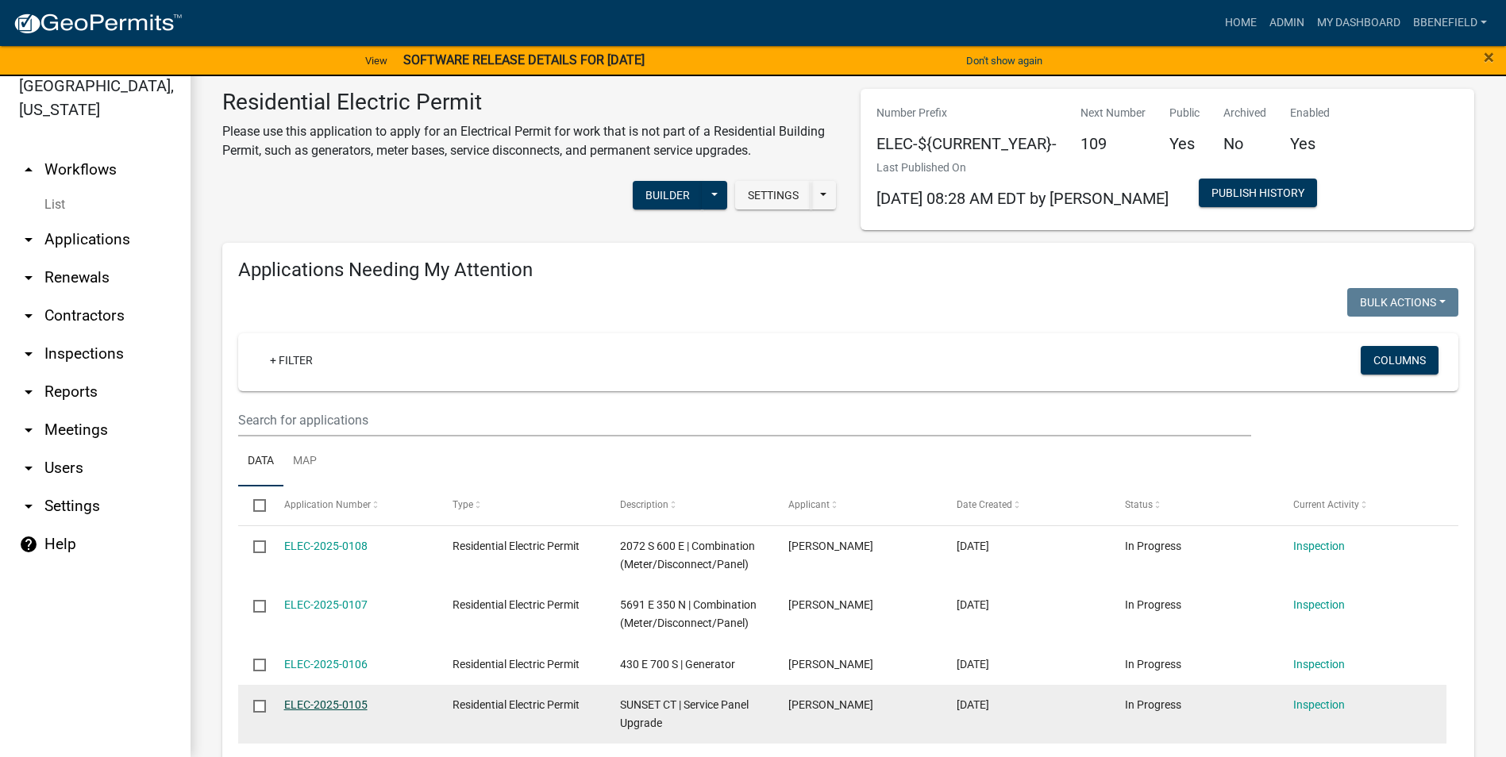
click at [332, 703] on link "ELEC-2025-0105" at bounding box center [325, 705] width 83 height 13
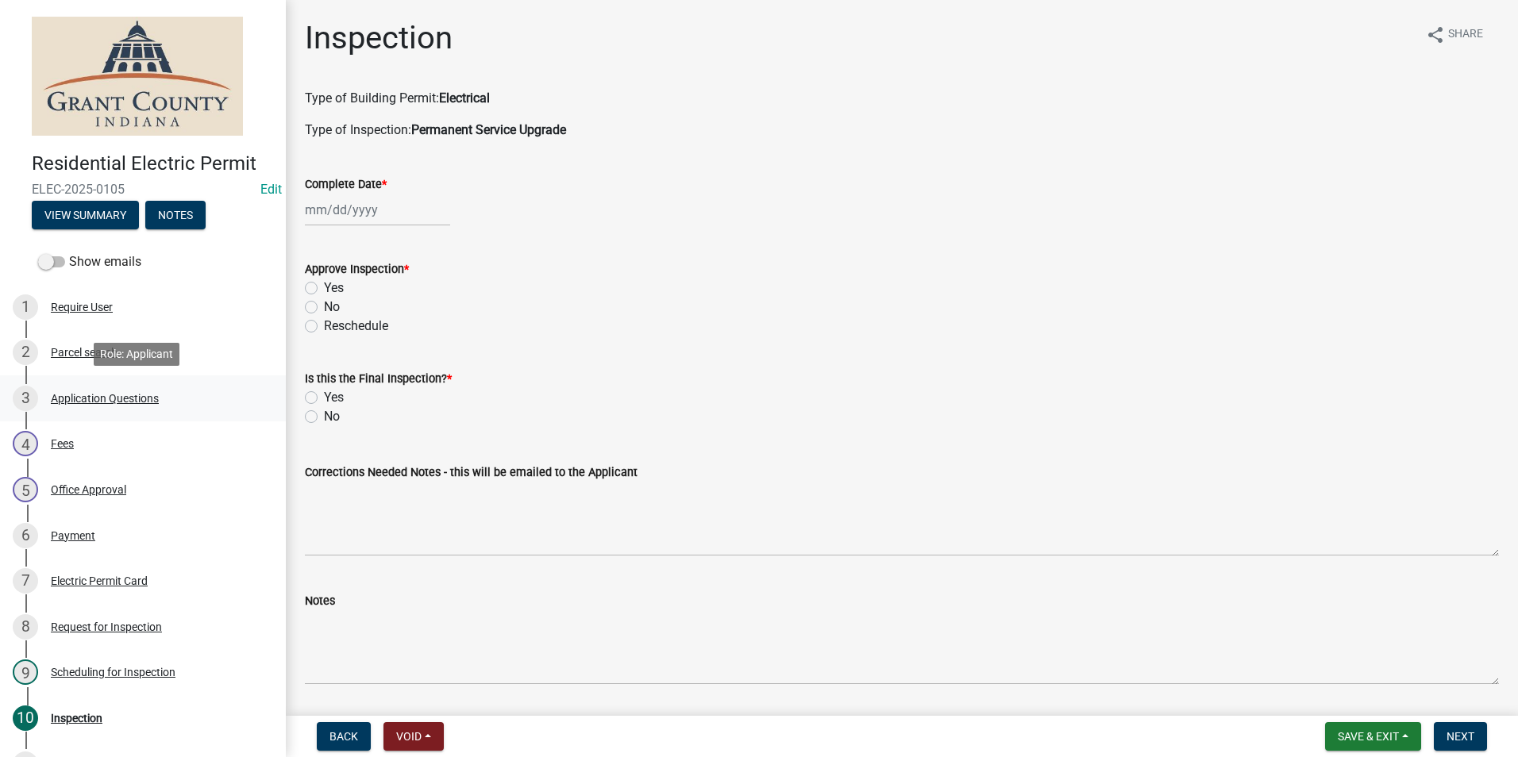
click at [112, 391] on div "3 Application Questions" at bounding box center [137, 398] width 248 height 25
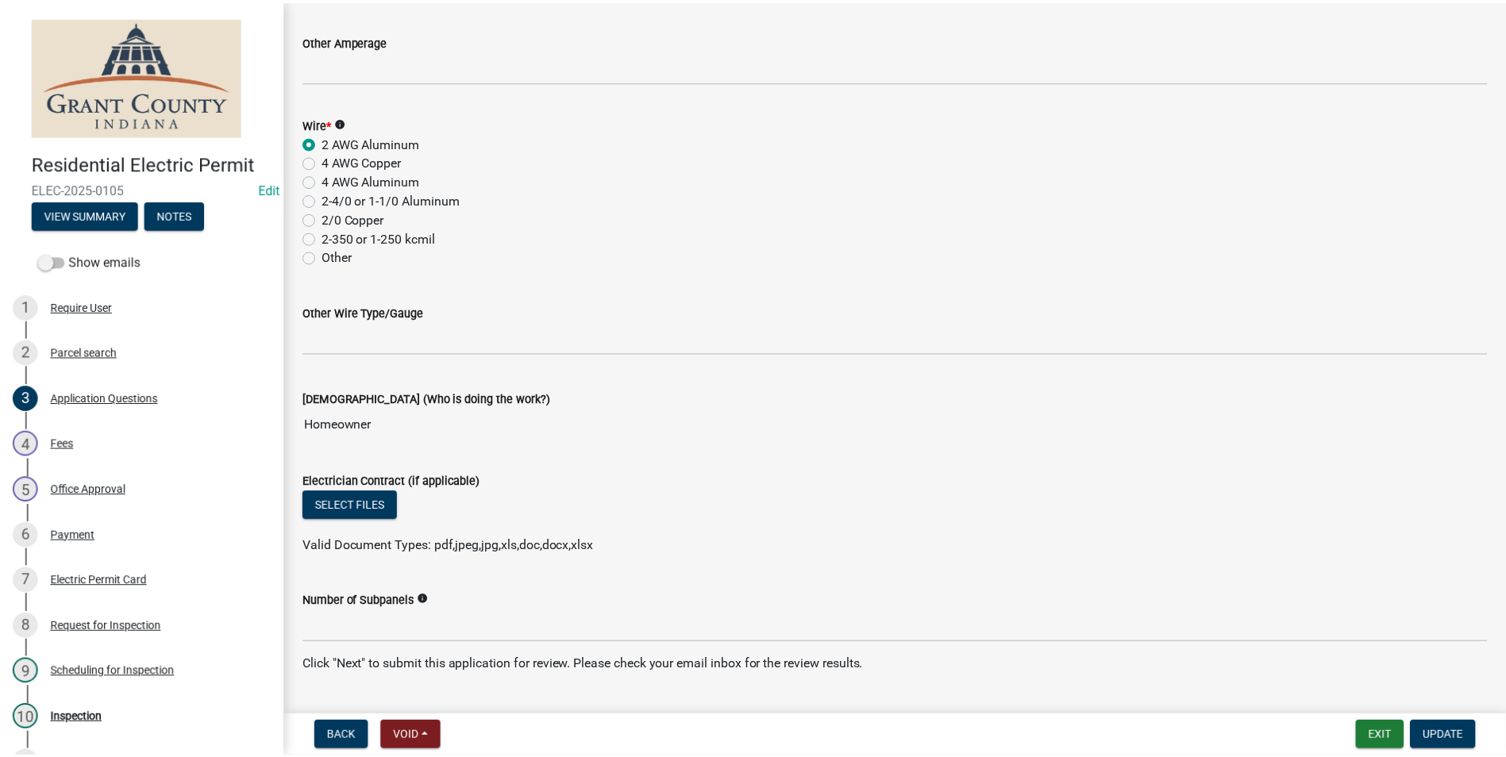
scroll to position [2067, 0]
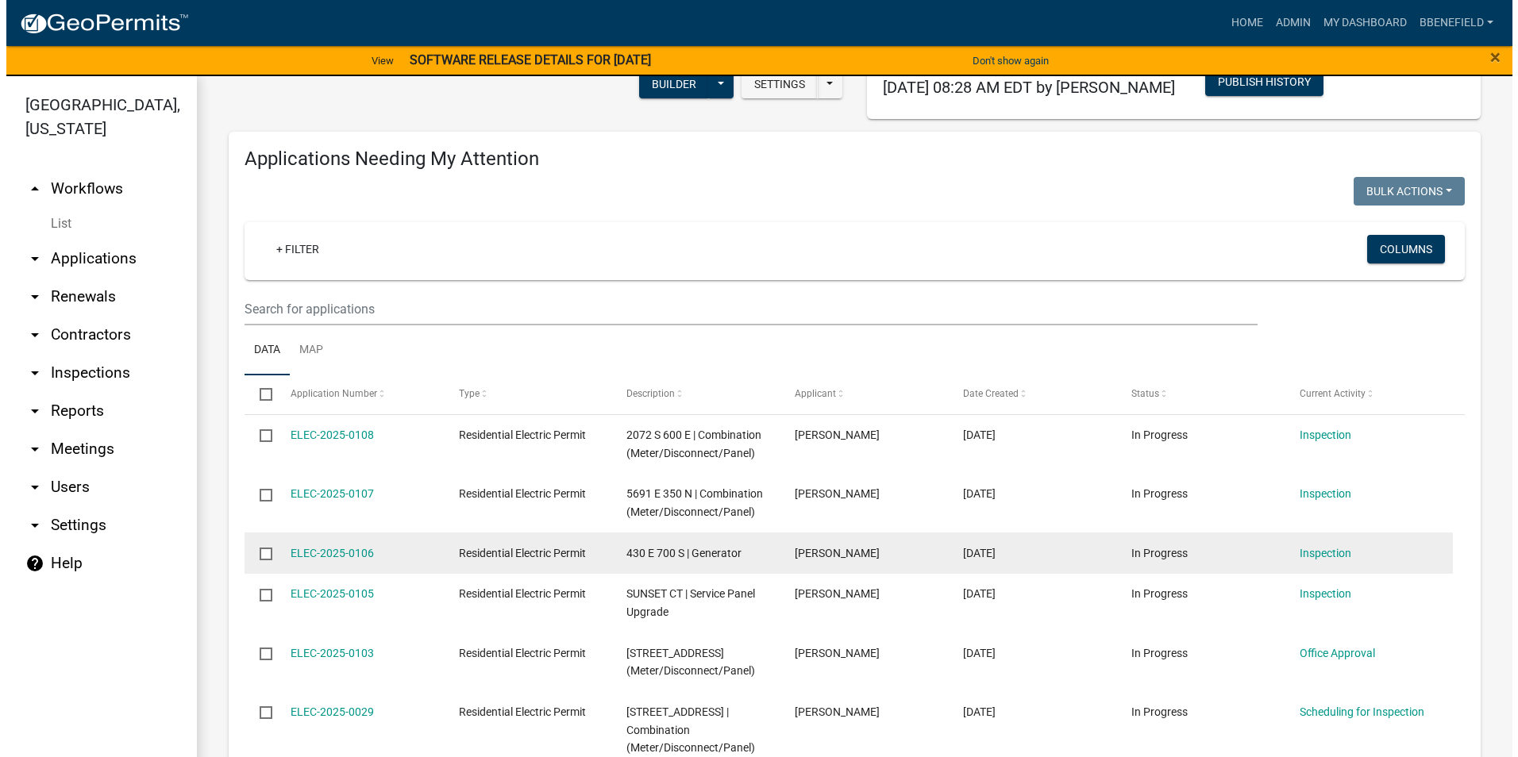
scroll to position [159, 0]
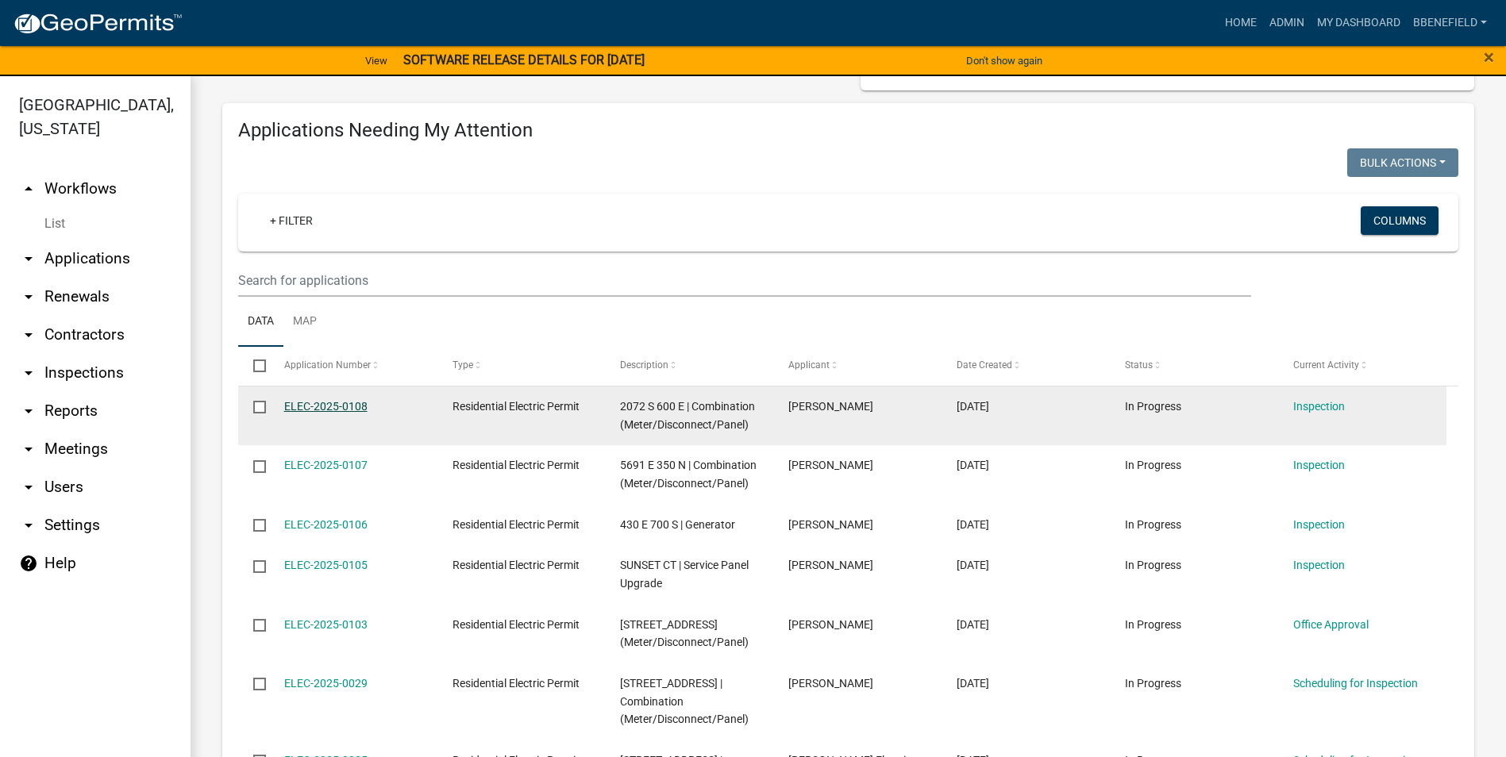
click at [339, 406] on link "ELEC-2025-0108" at bounding box center [325, 406] width 83 height 13
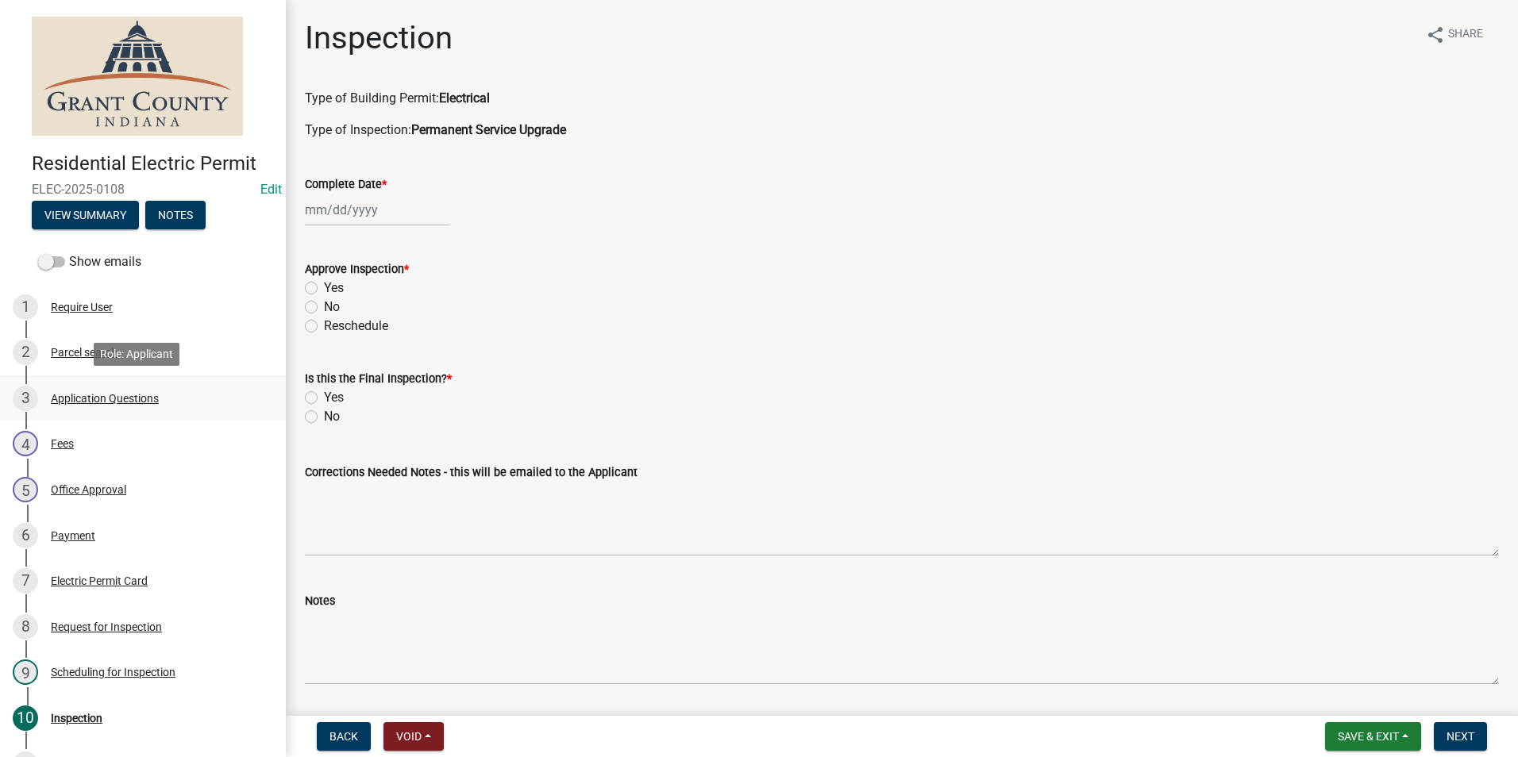
click at [136, 400] on div "Application Questions" at bounding box center [105, 398] width 108 height 11
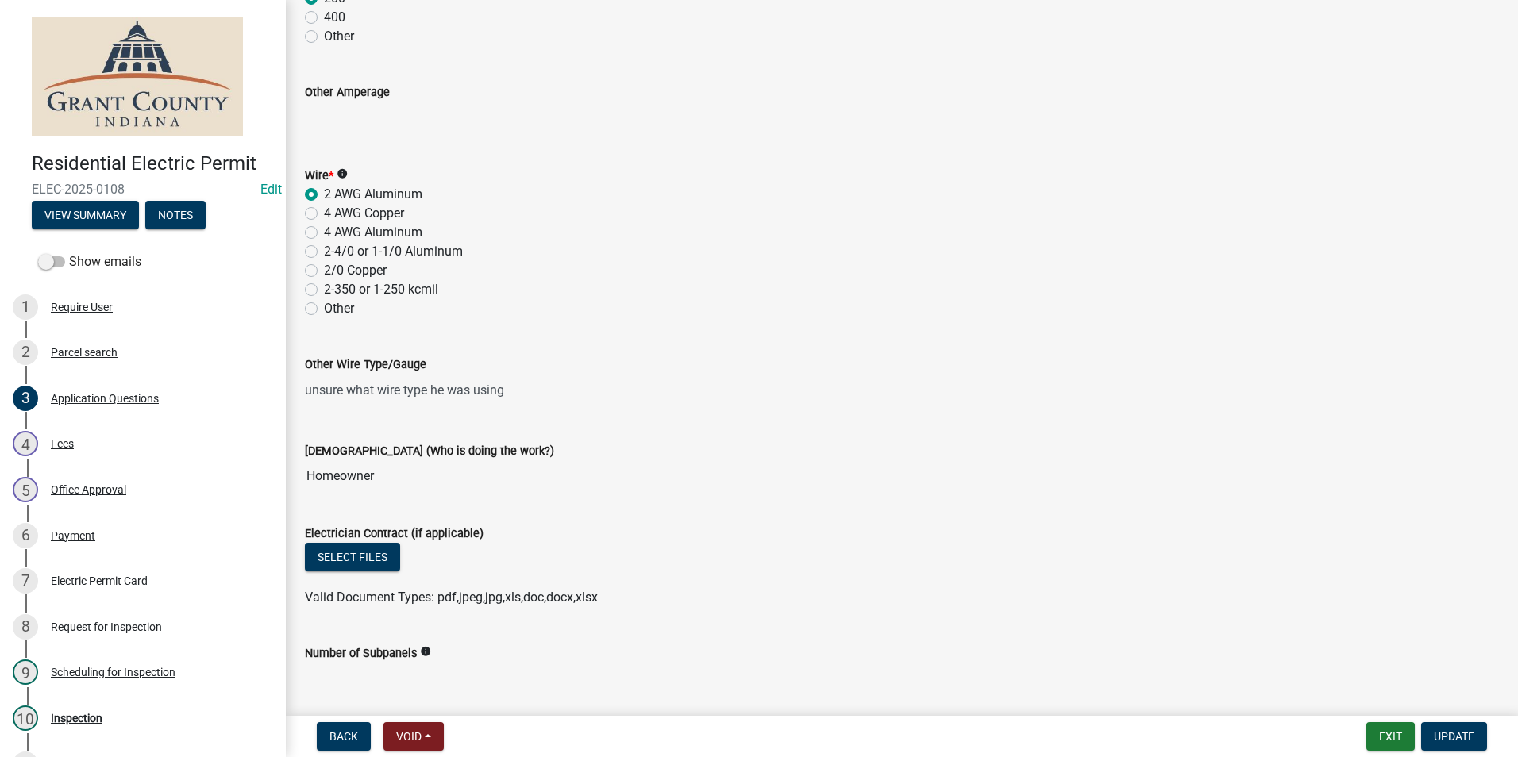
scroll to position [1985, 0]
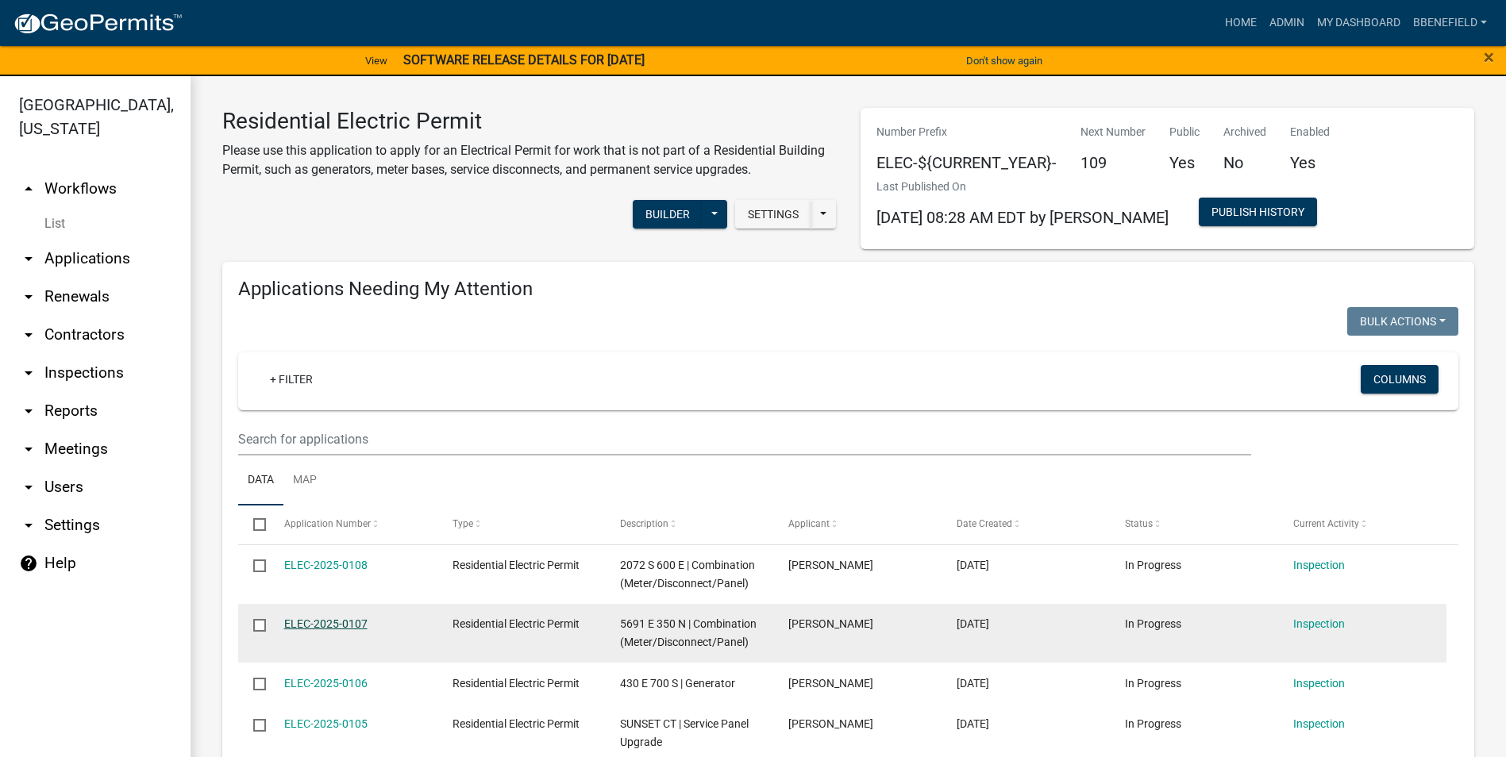
click at [342, 622] on link "ELEC-2025-0107" at bounding box center [325, 624] width 83 height 13
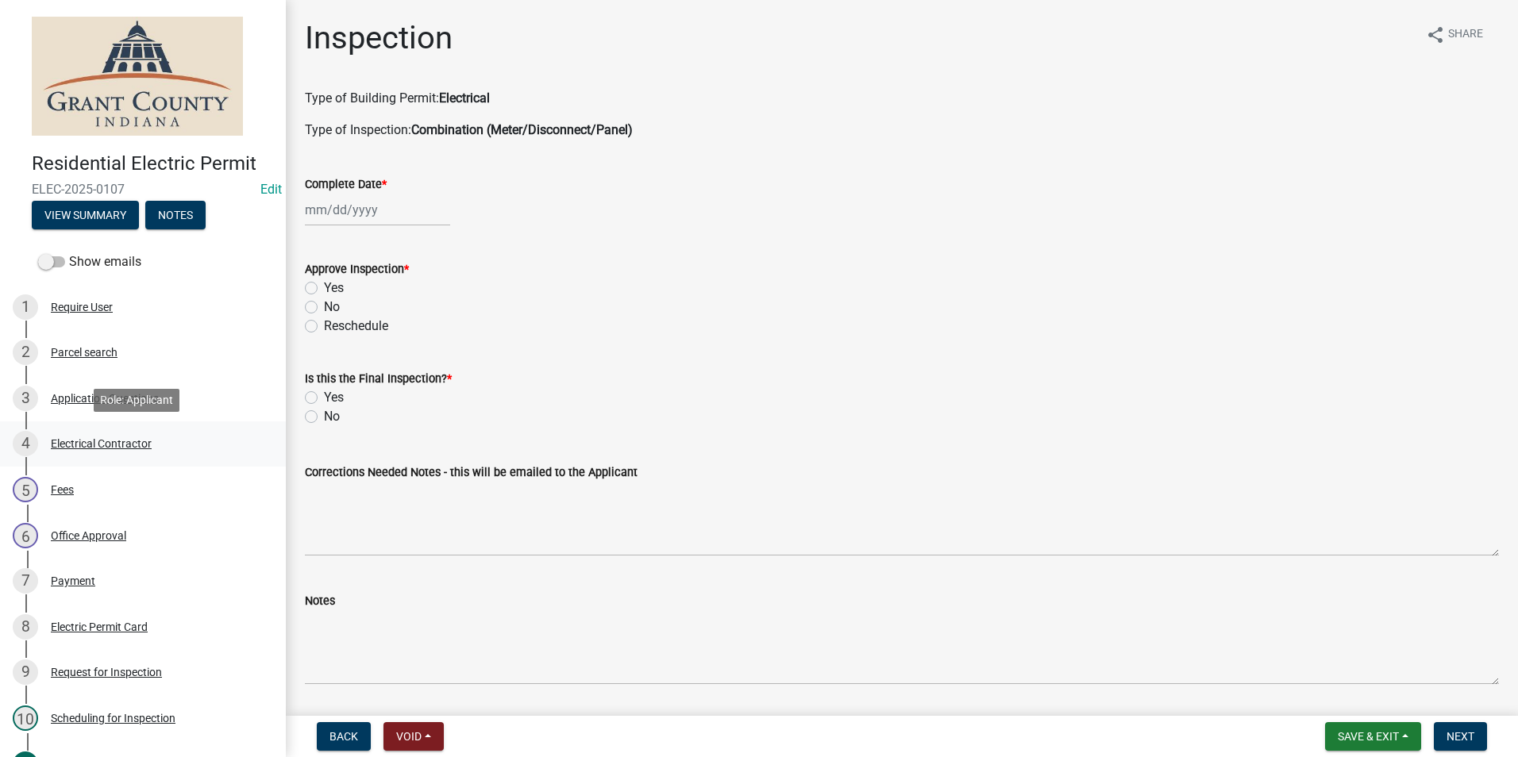
click at [120, 442] on div "Electrical Contractor" at bounding box center [101, 443] width 101 height 11
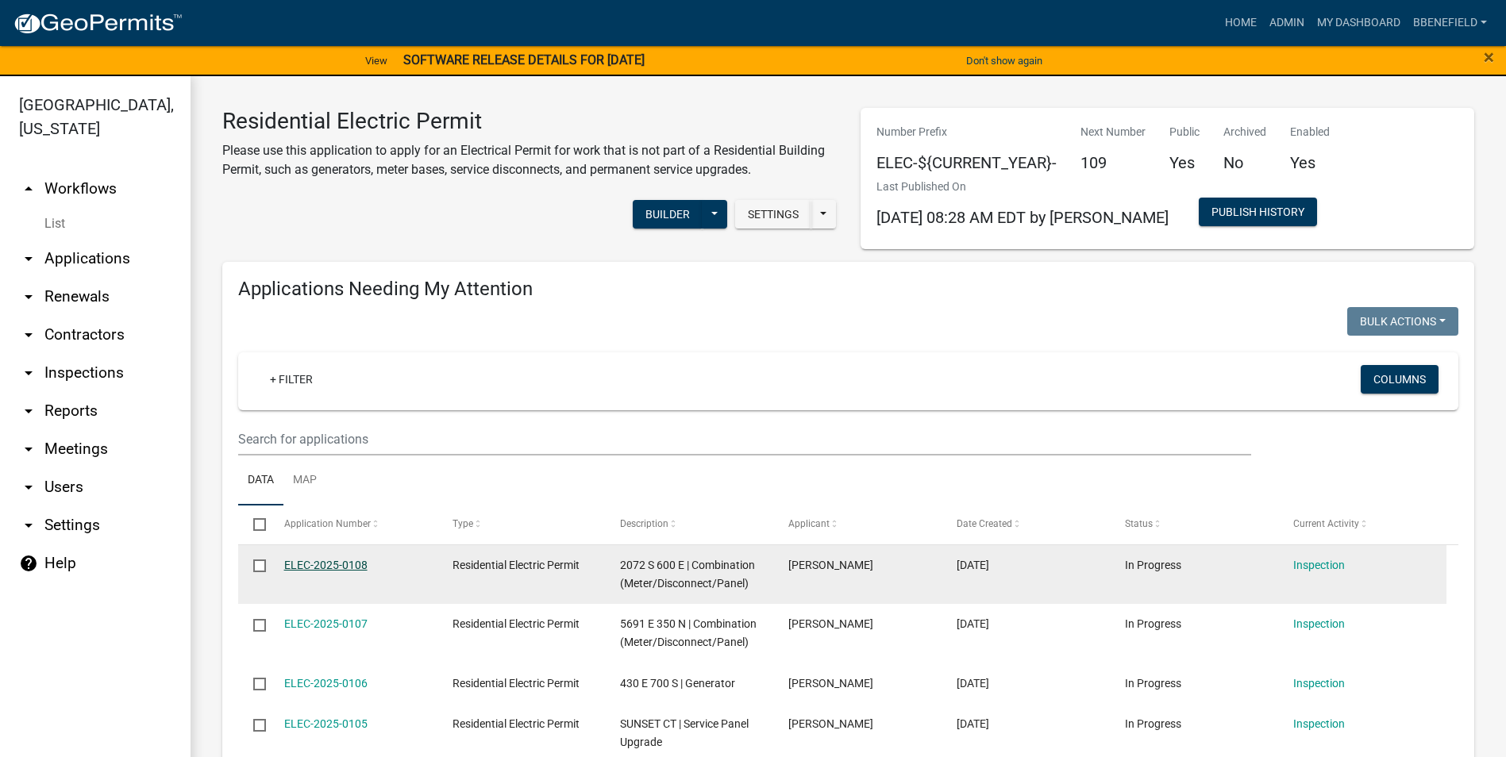
click at [340, 561] on link "ELEC-2025-0108" at bounding box center [325, 565] width 83 height 13
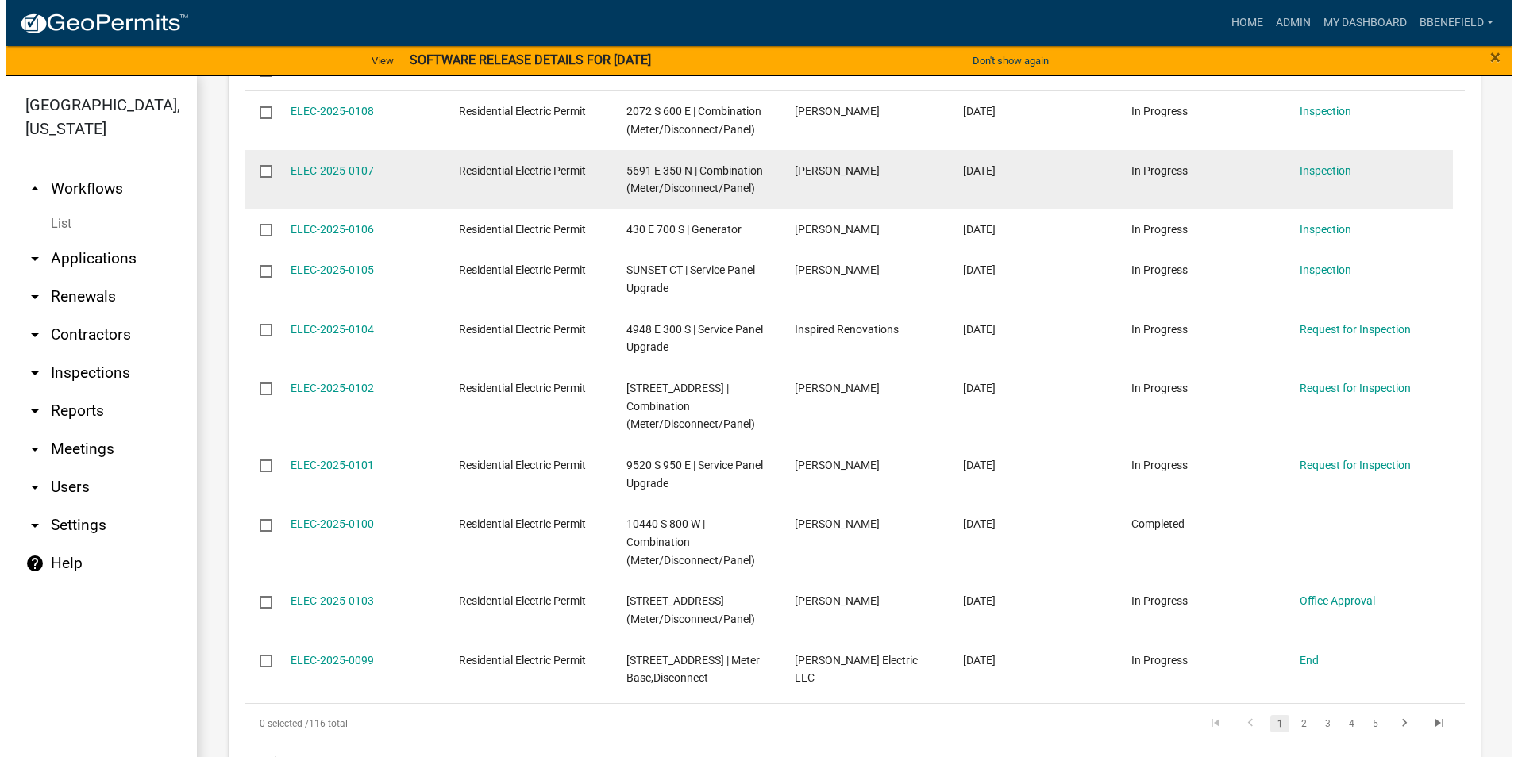
scroll to position [1508, 0]
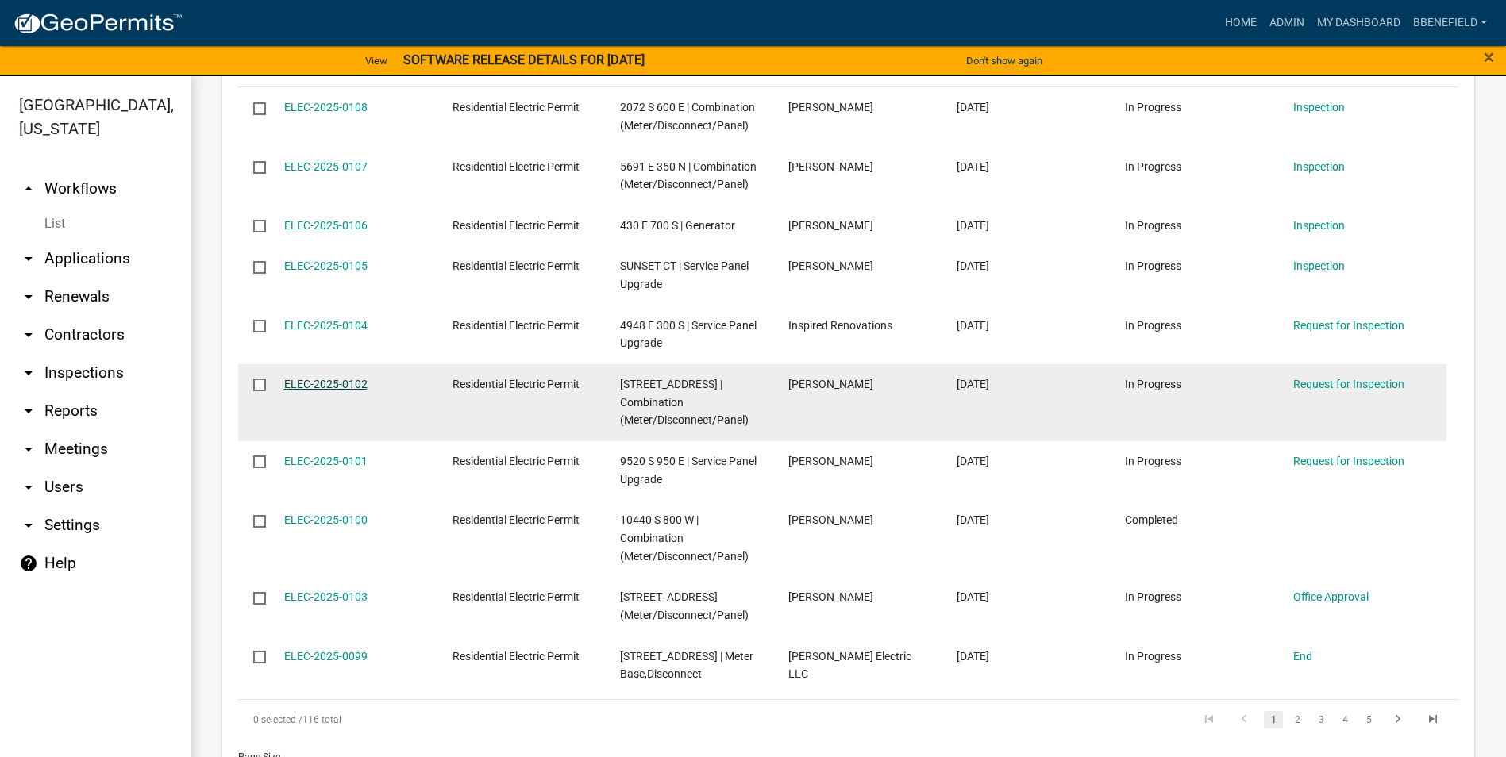
click at [345, 380] on link "ELEC-2025-0102" at bounding box center [325, 384] width 83 height 13
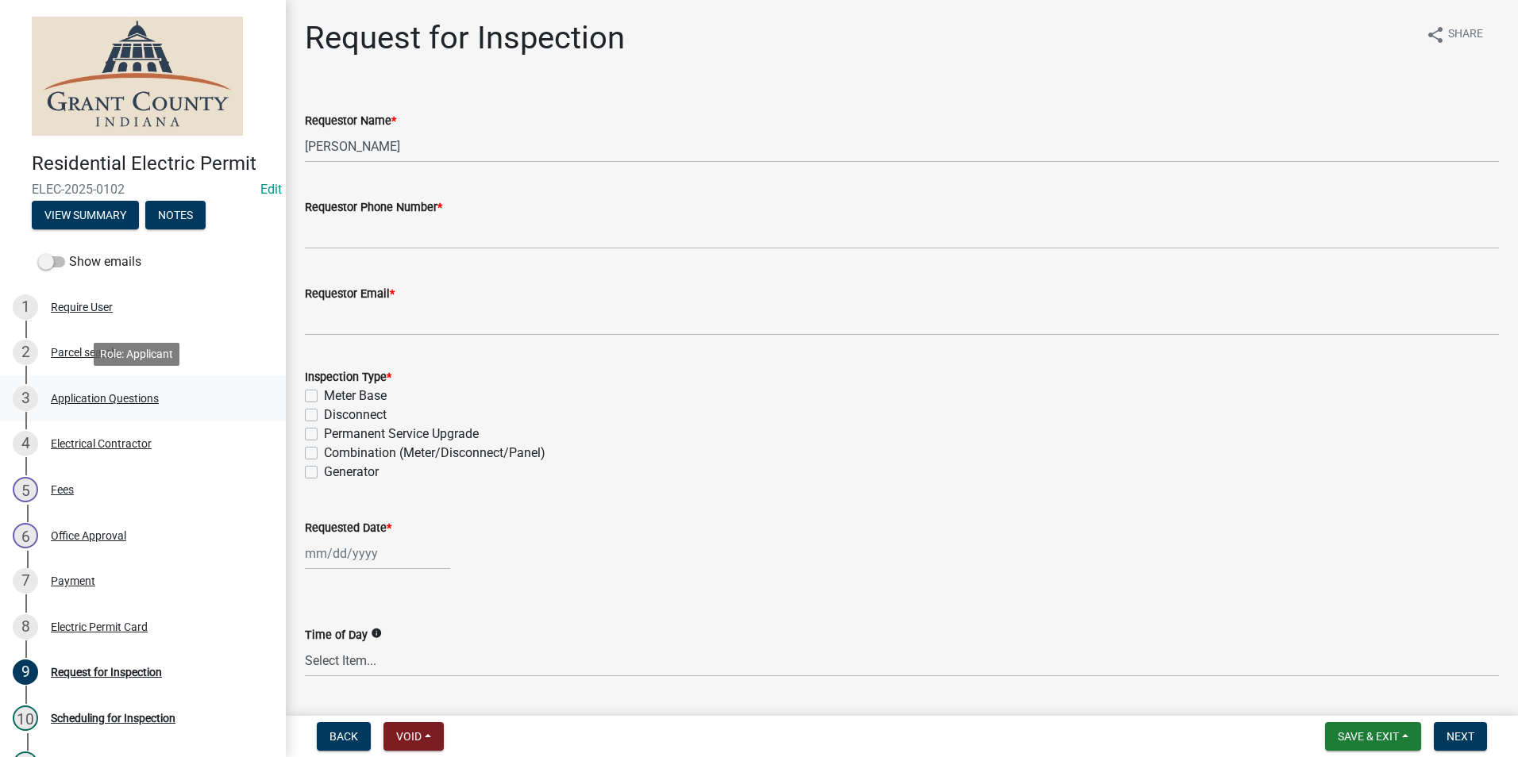
click at [119, 399] on div "Application Questions" at bounding box center [105, 398] width 108 height 11
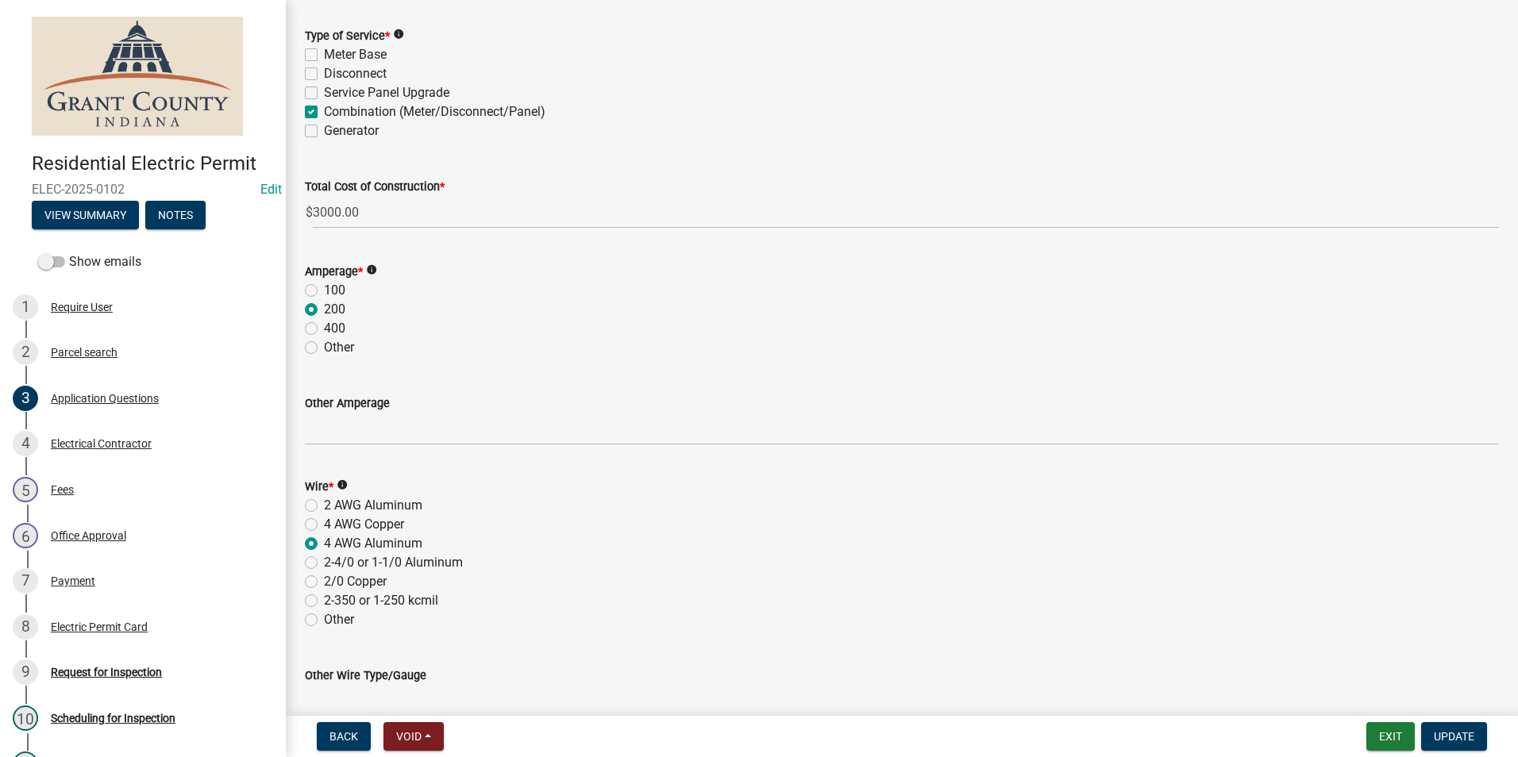
scroll to position [1270, 0]
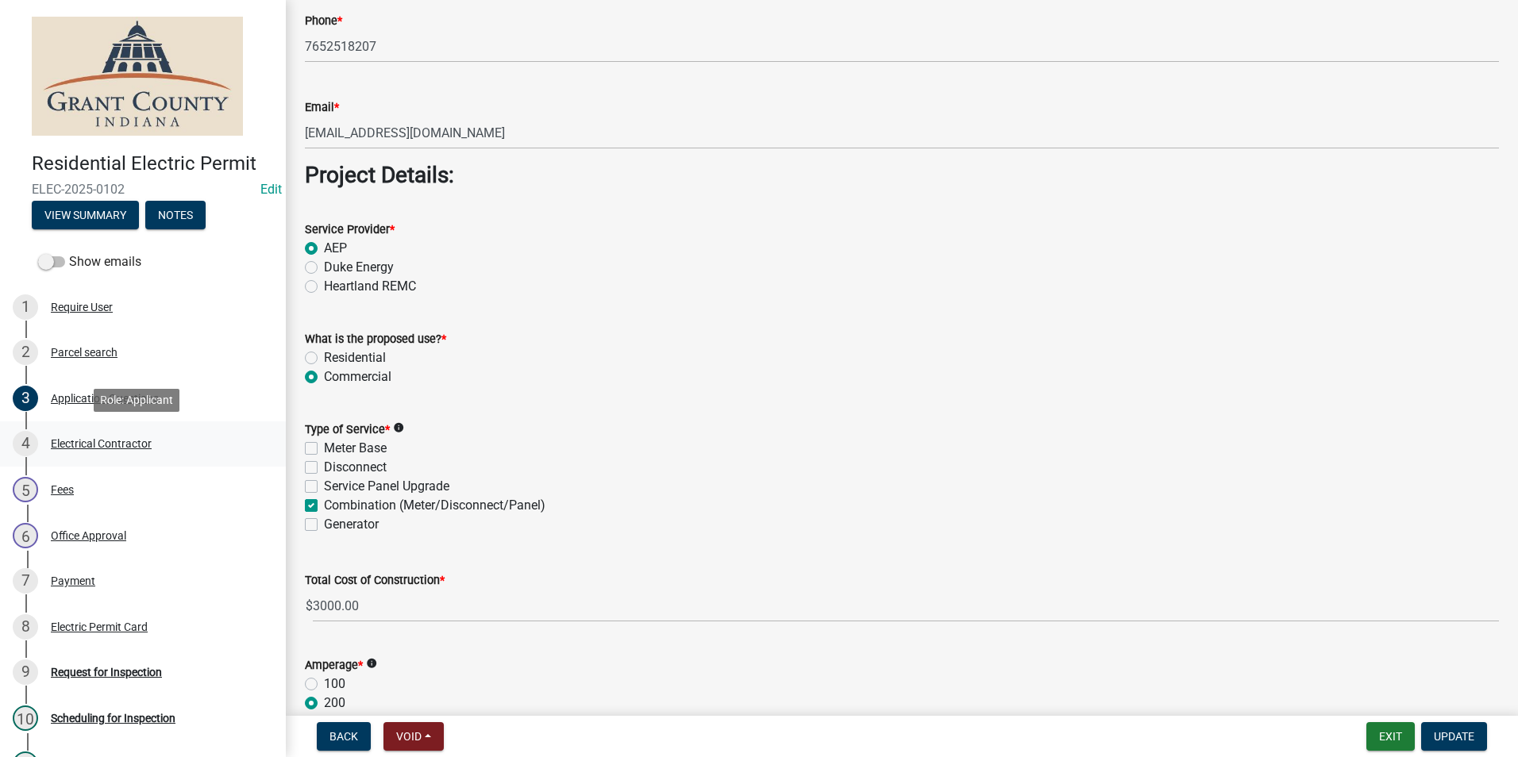
click at [110, 442] on div "Electrical Contractor" at bounding box center [101, 443] width 101 height 11
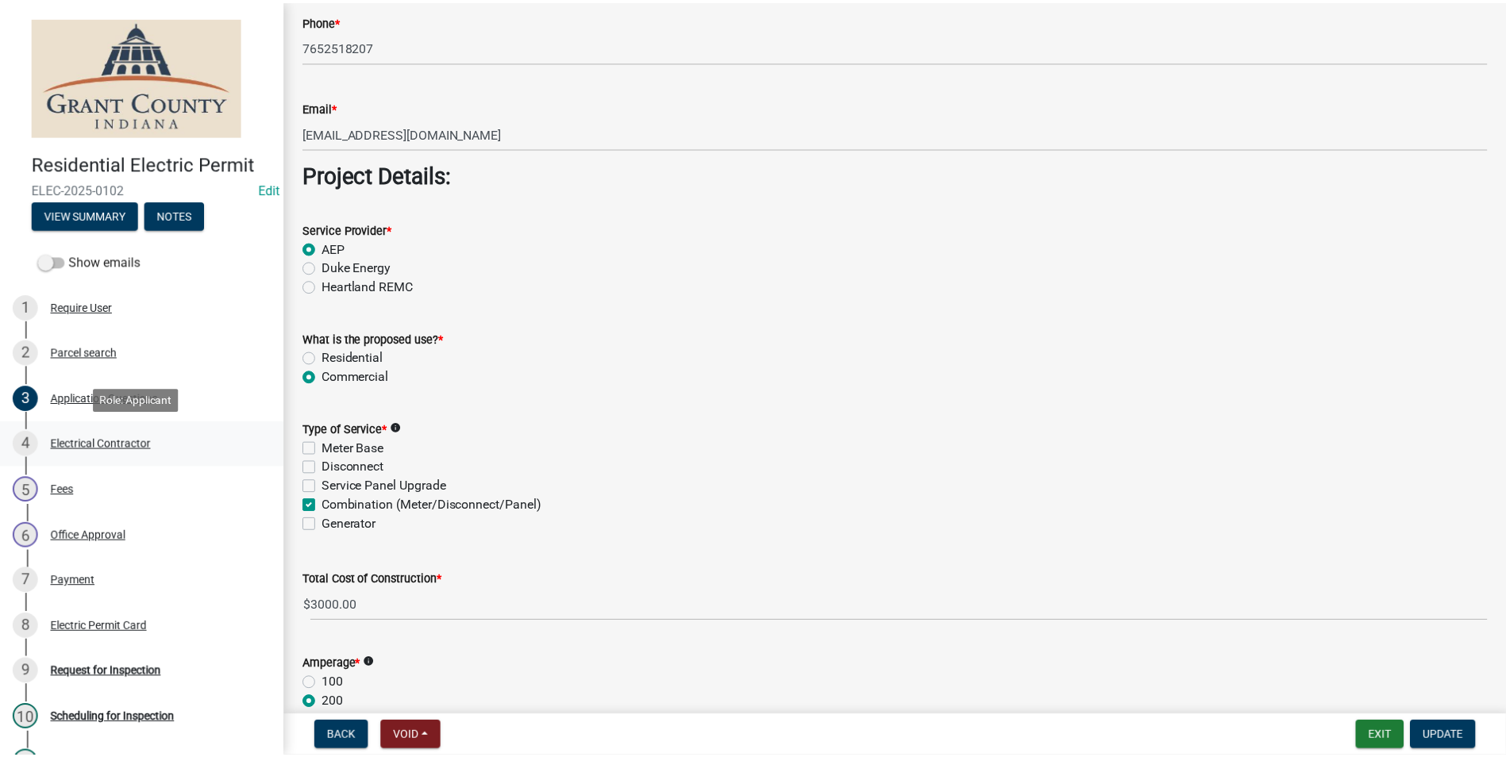
scroll to position [0, 0]
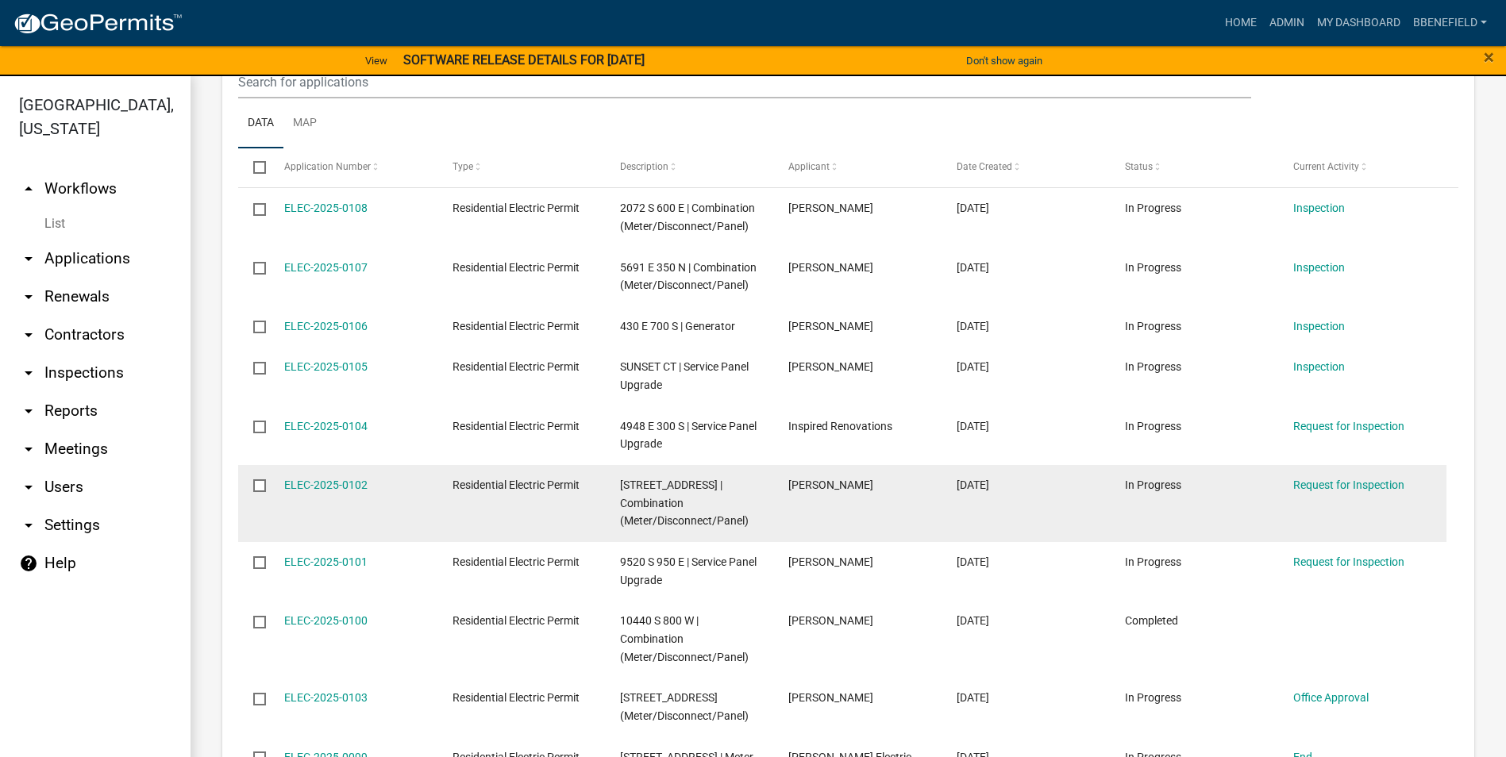
scroll to position [1429, 0]
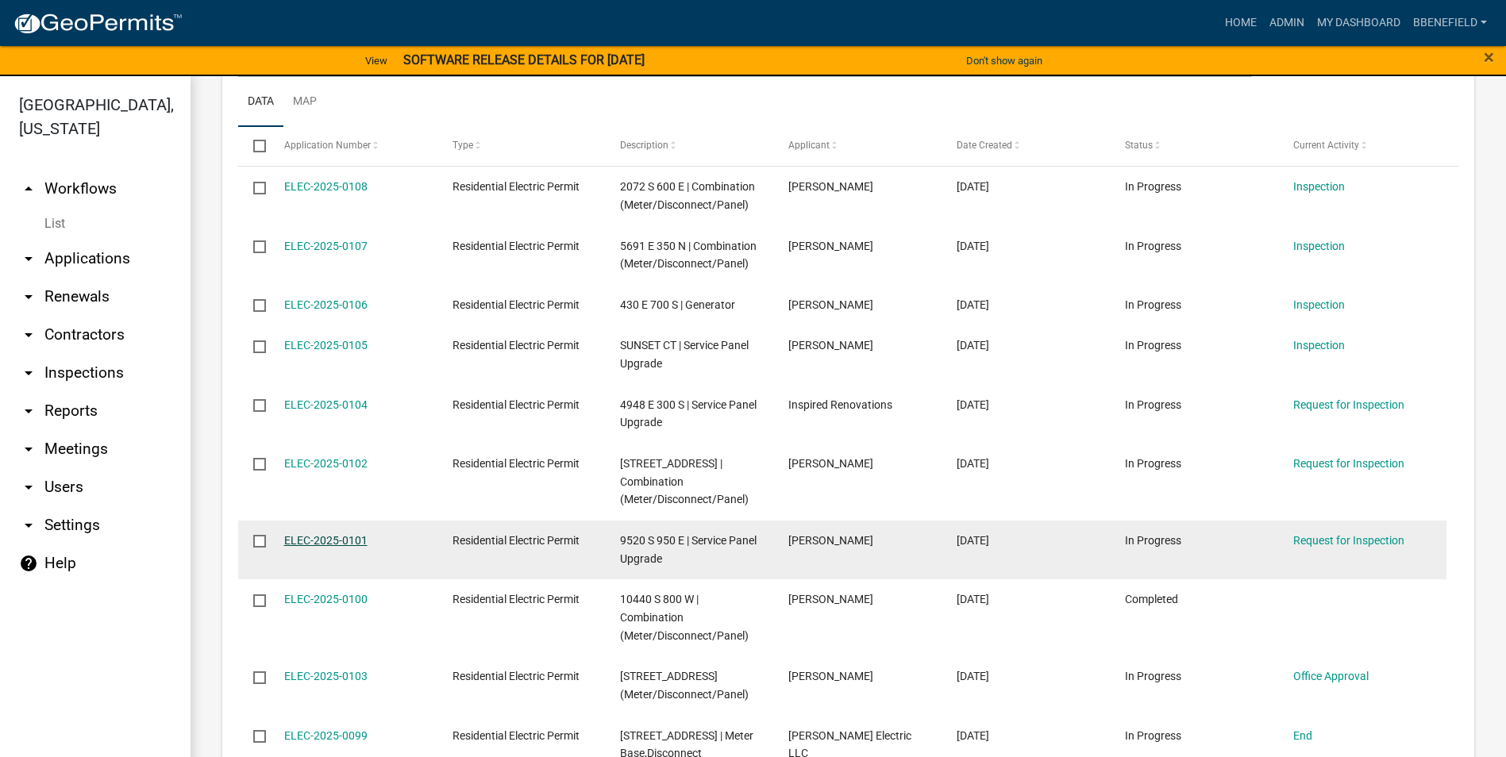
click at [351, 538] on link "ELEC-2025-0101" at bounding box center [325, 540] width 83 height 13
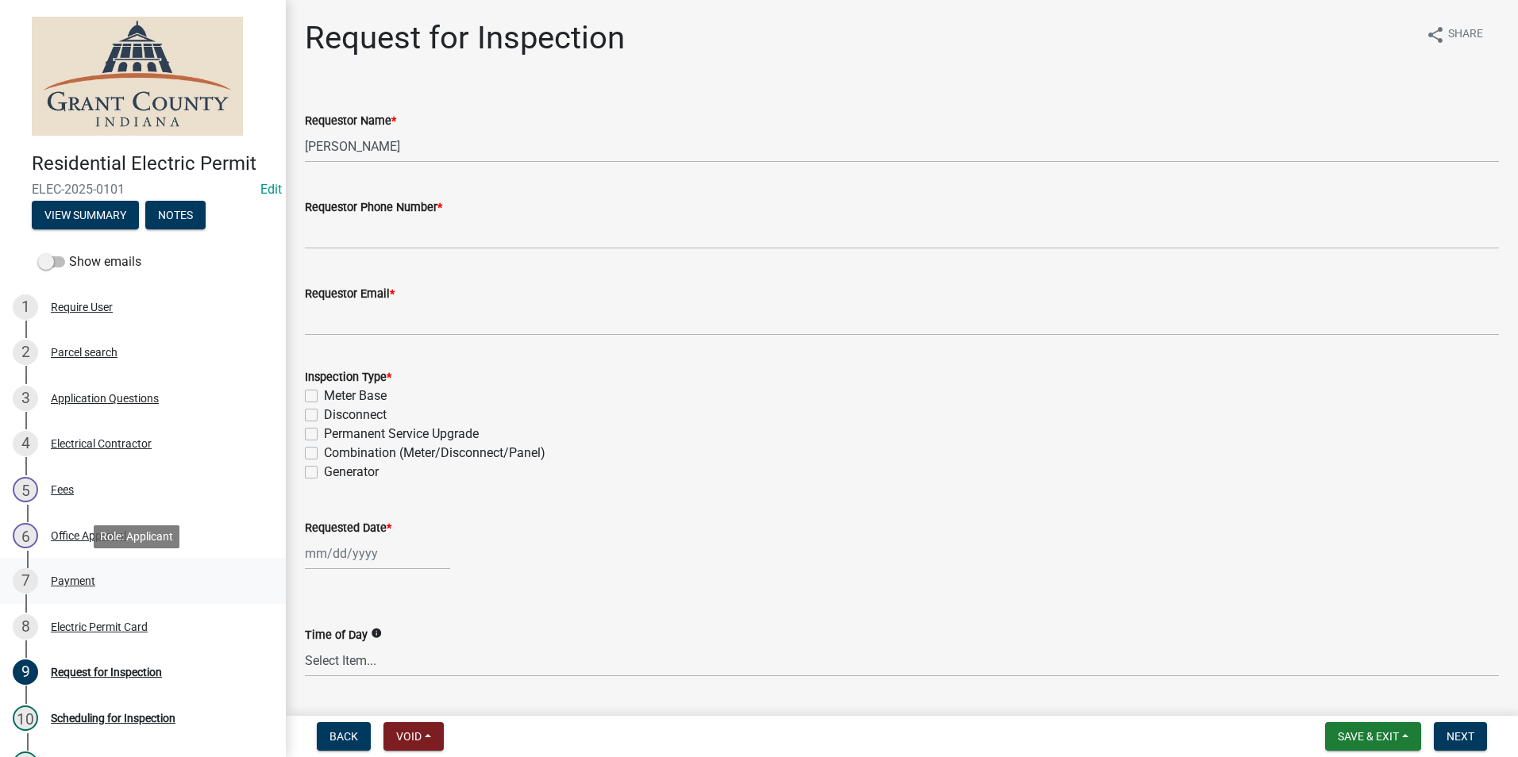
click at [79, 583] on div "Payment" at bounding box center [73, 581] width 44 height 11
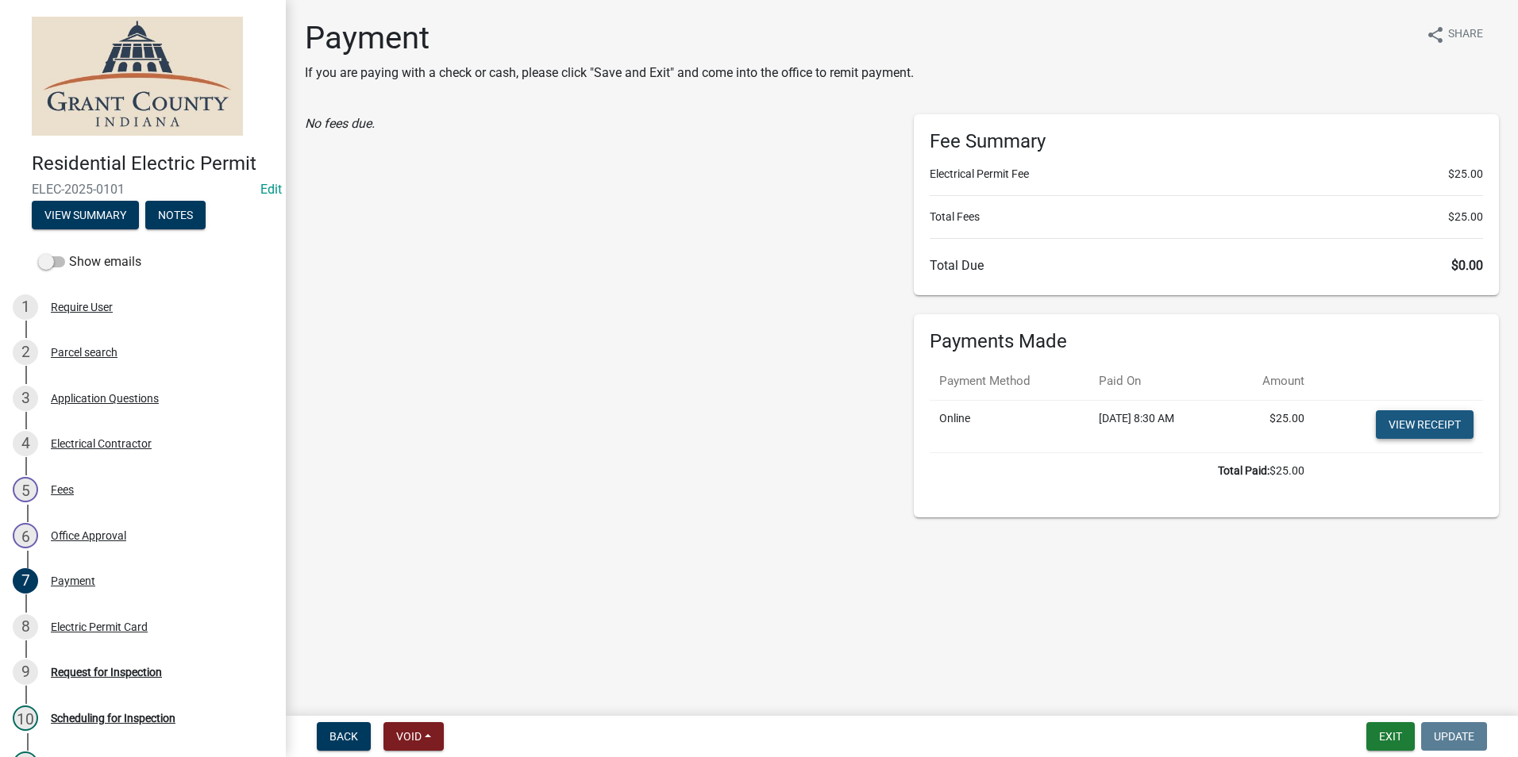
click at [1403, 424] on link "View receipt" at bounding box center [1425, 424] width 98 height 29
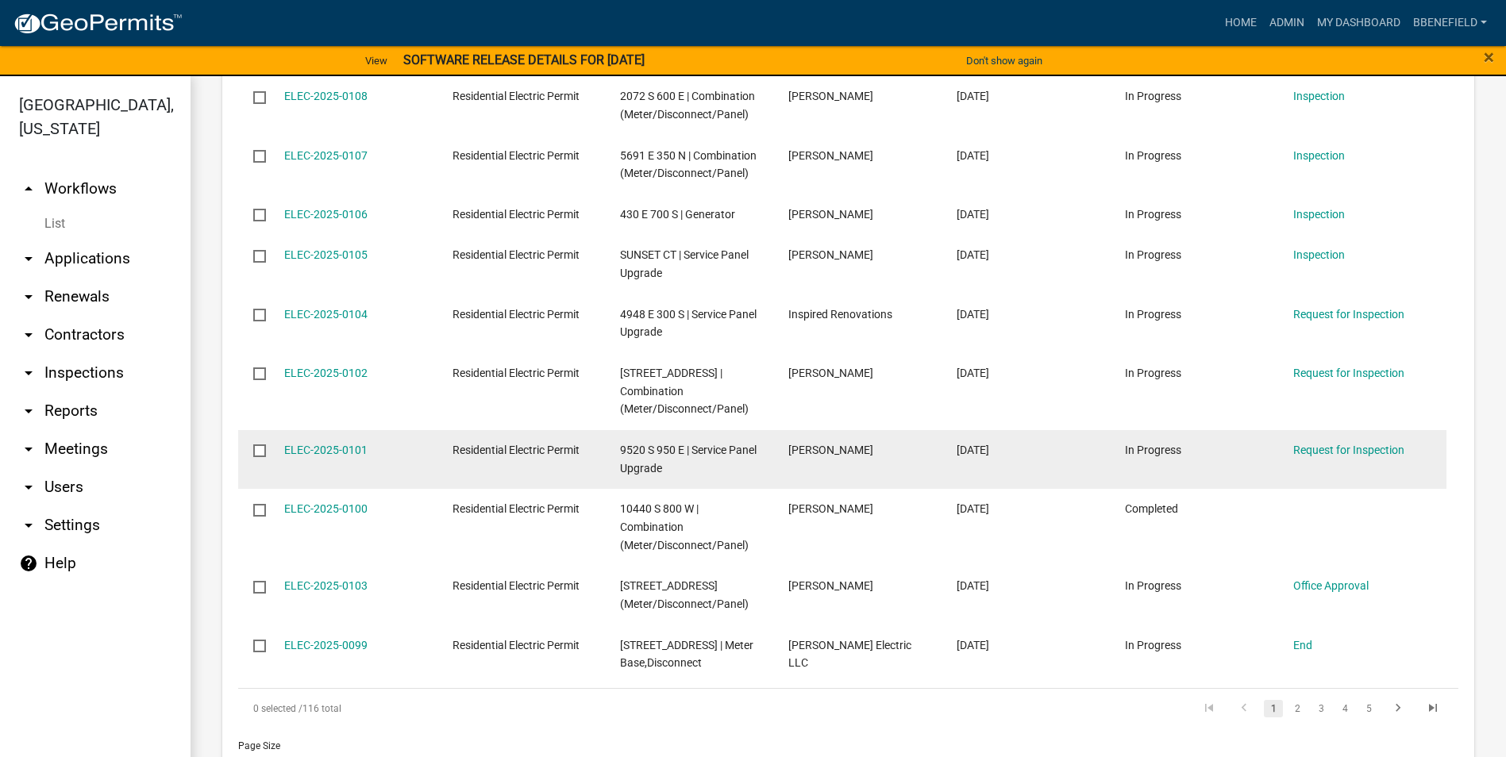
scroll to position [1588, 0]
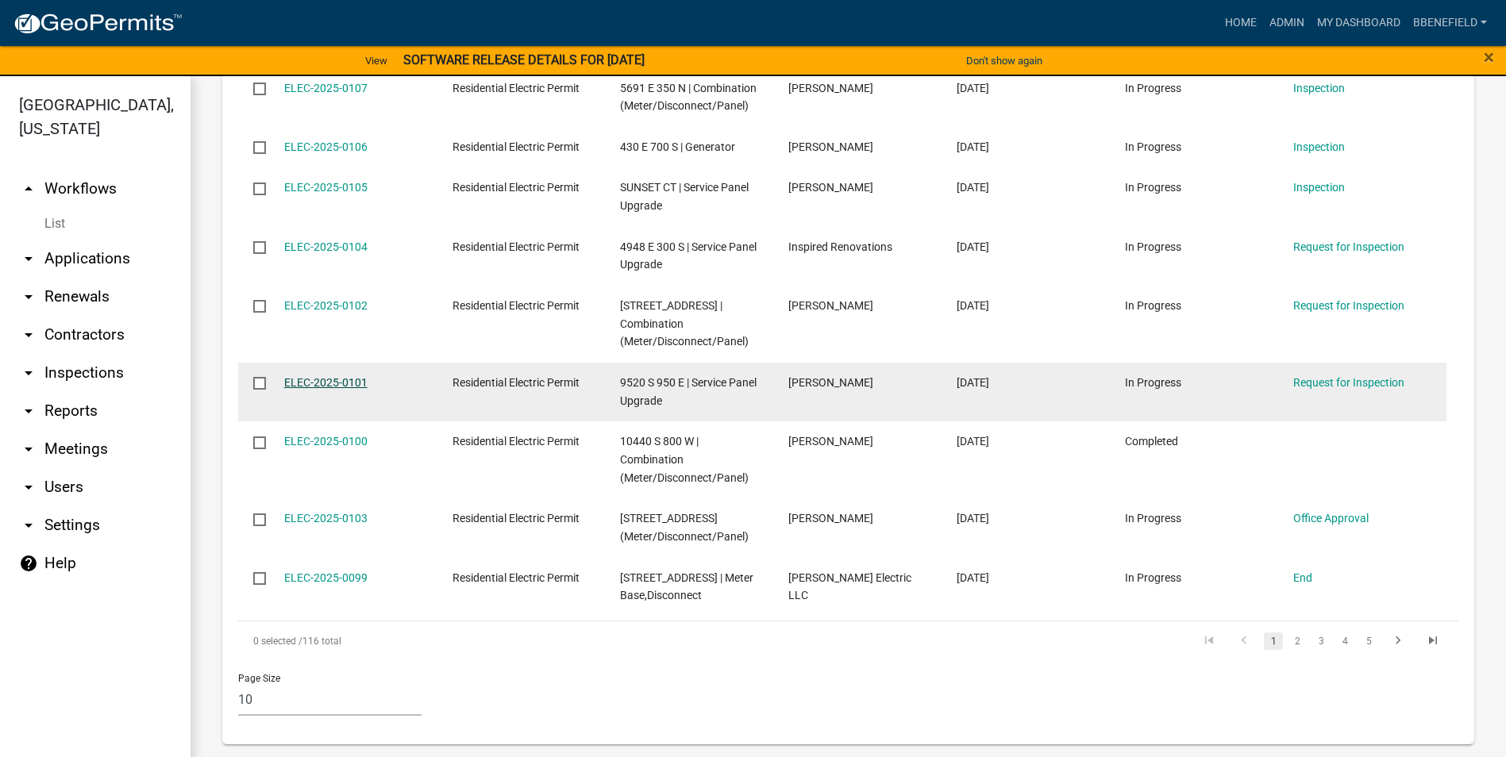
click at [308, 383] on link "ELEC-2025-0101" at bounding box center [325, 382] width 83 height 13
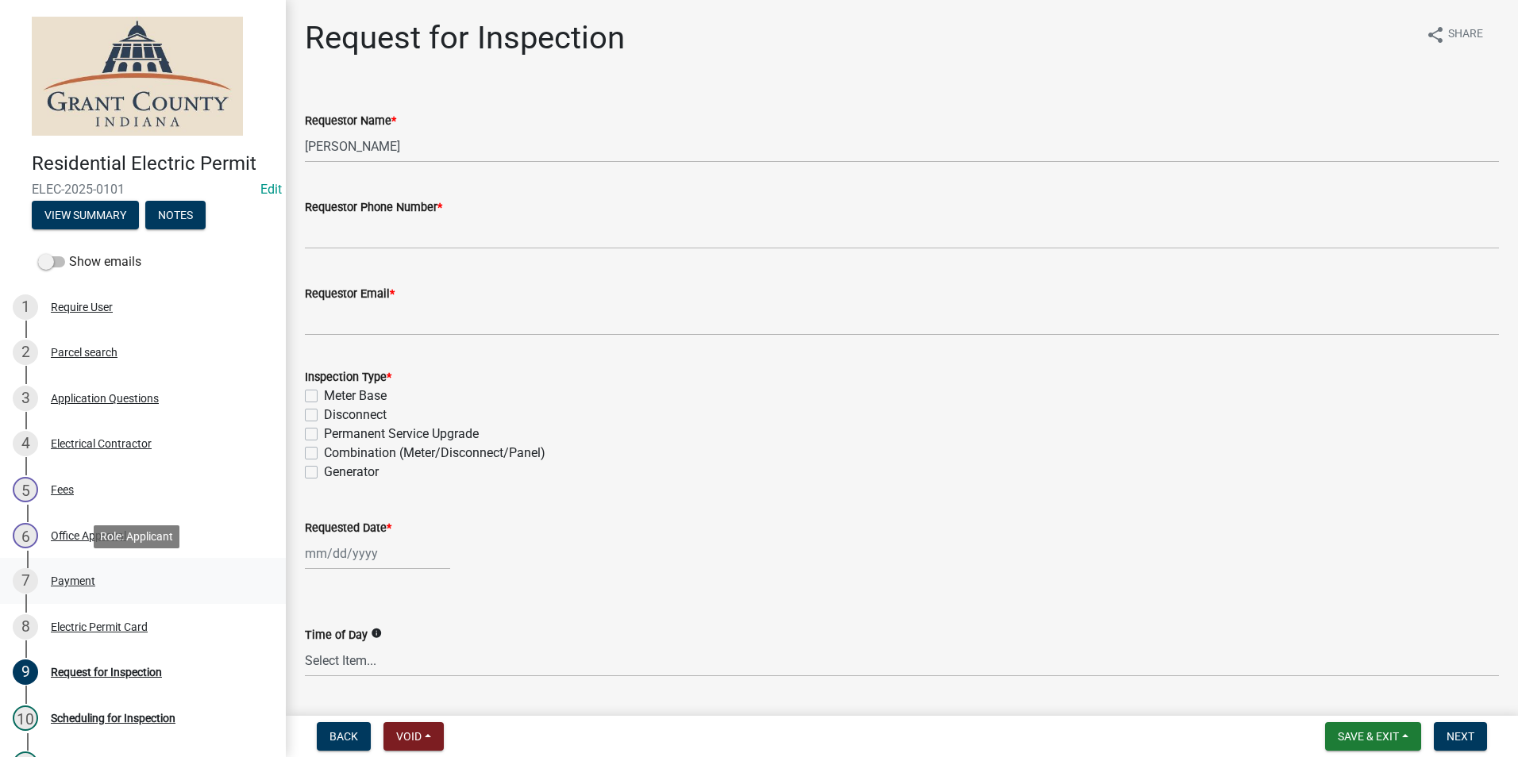
click at [104, 582] on div "7 Payment" at bounding box center [137, 580] width 248 height 25
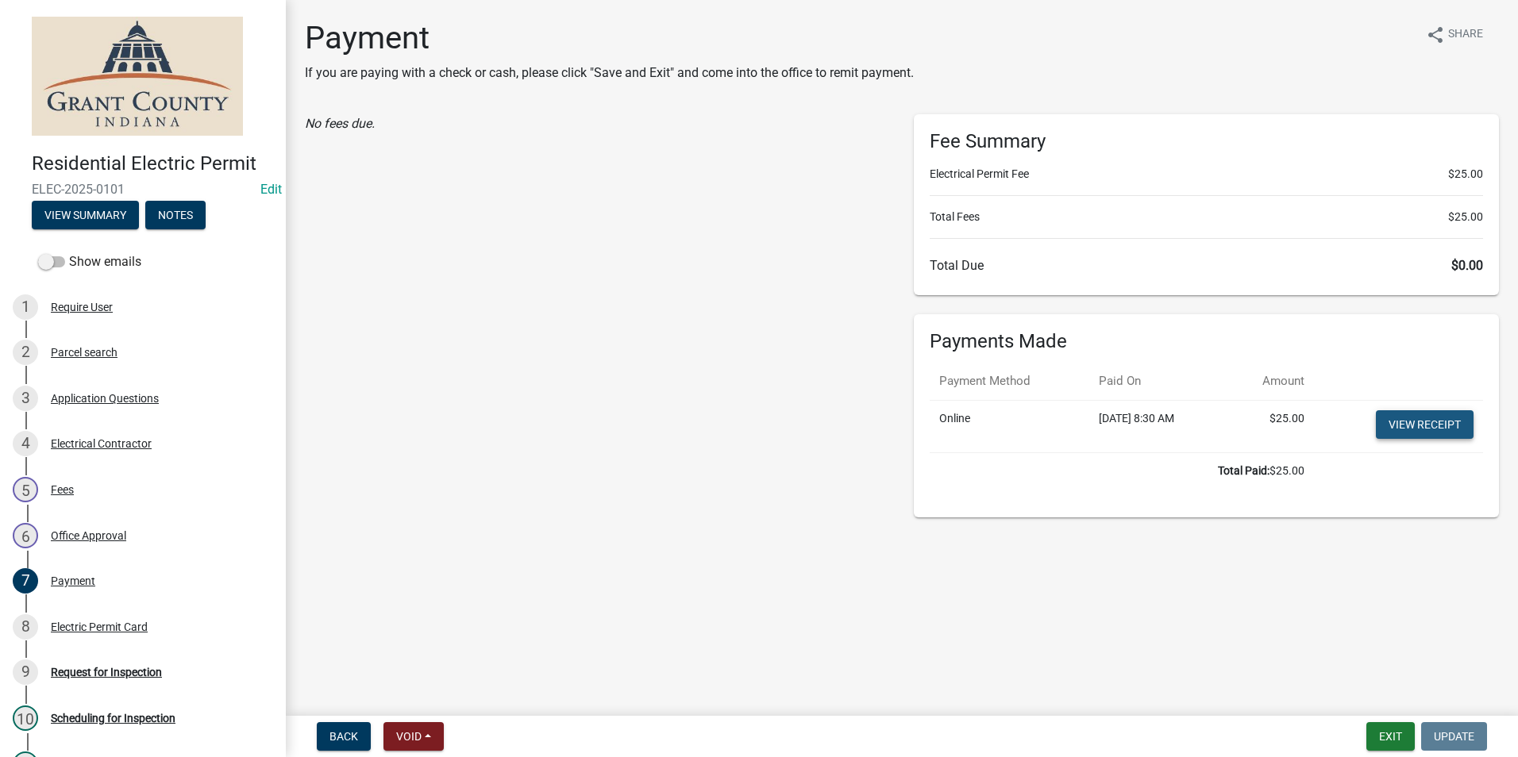
click at [1412, 427] on link "View receipt" at bounding box center [1425, 424] width 98 height 29
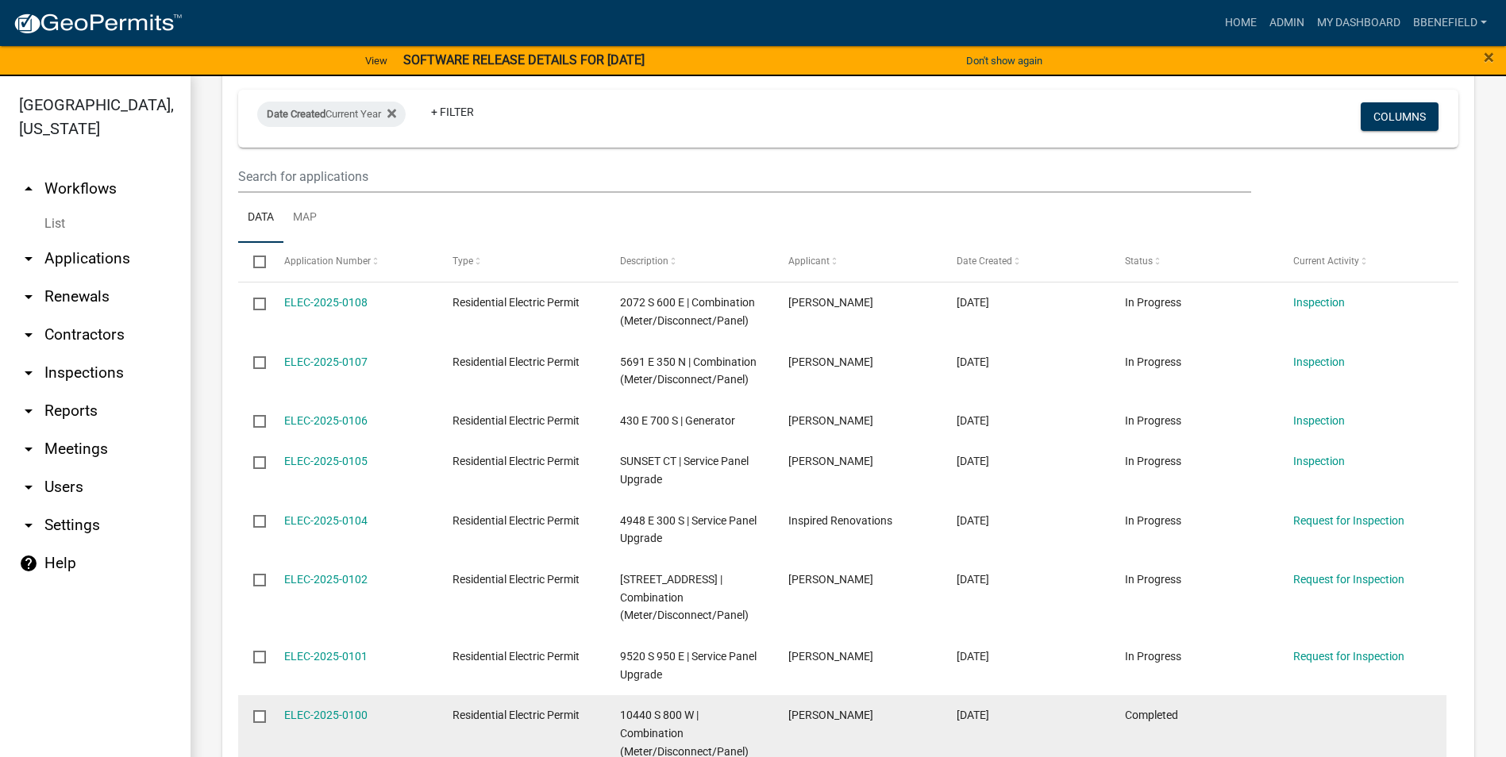
scroll to position [1350, 0]
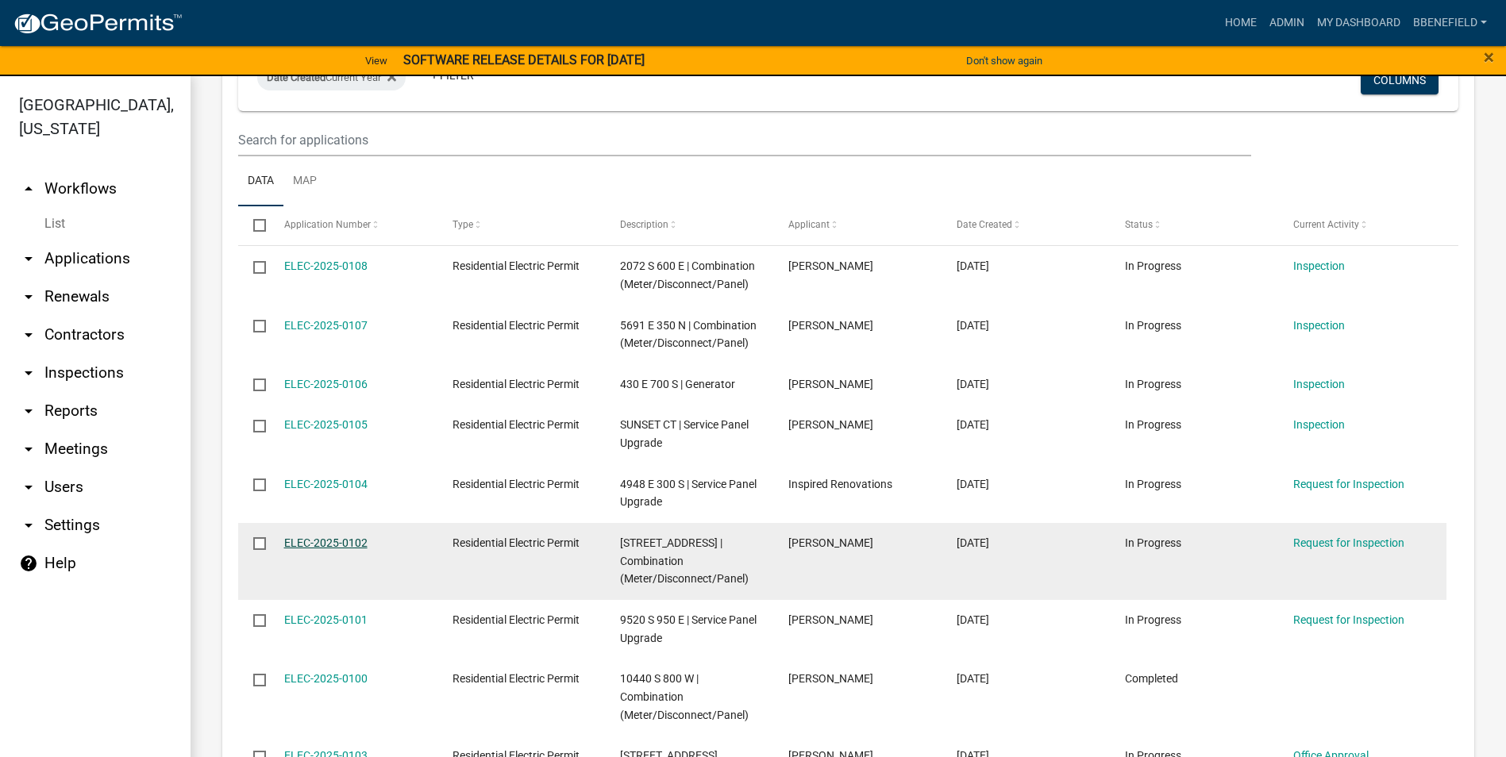
click at [338, 540] on link "ELEC-2025-0102" at bounding box center [325, 543] width 83 height 13
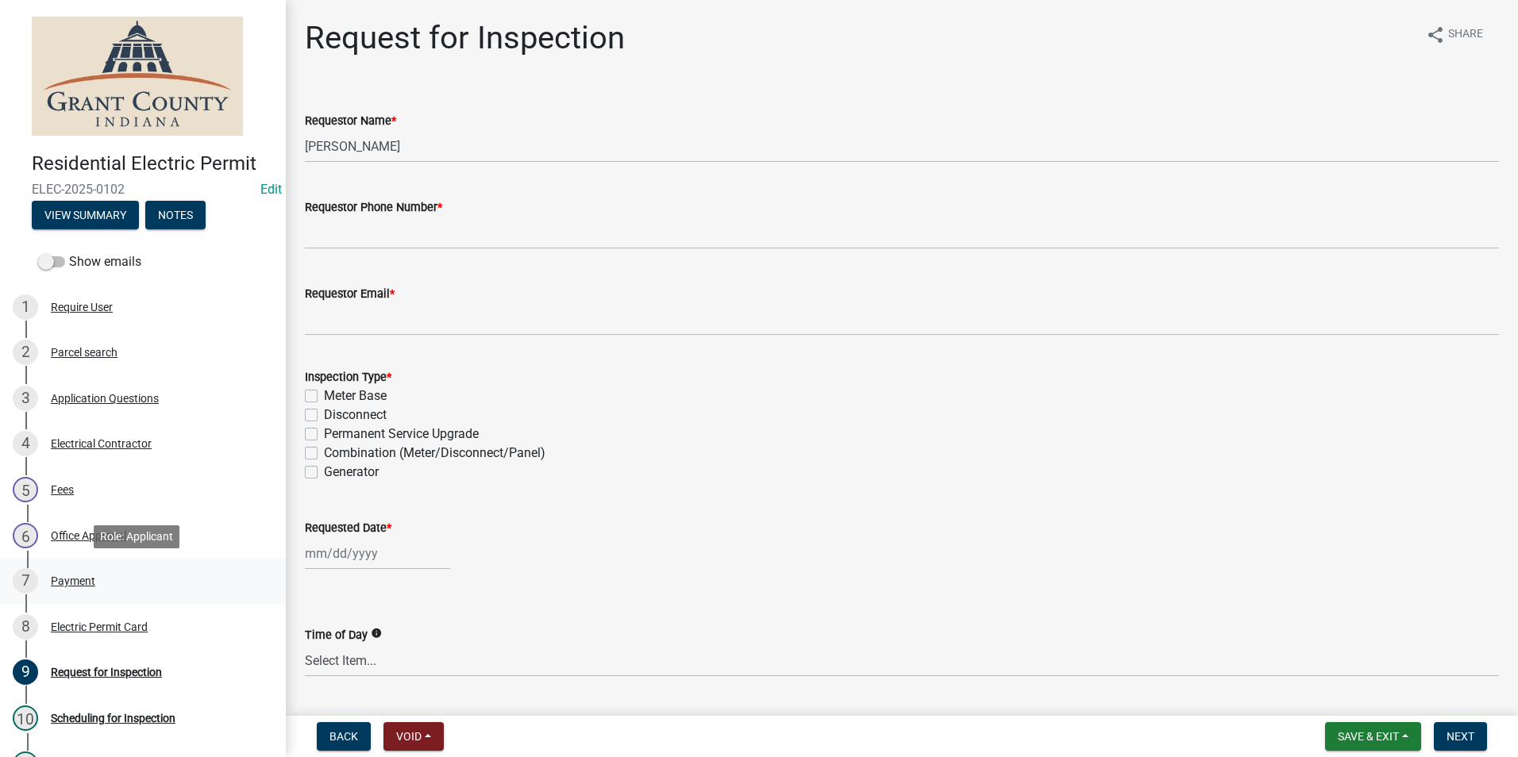
click at [75, 581] on div "Payment" at bounding box center [73, 581] width 44 height 11
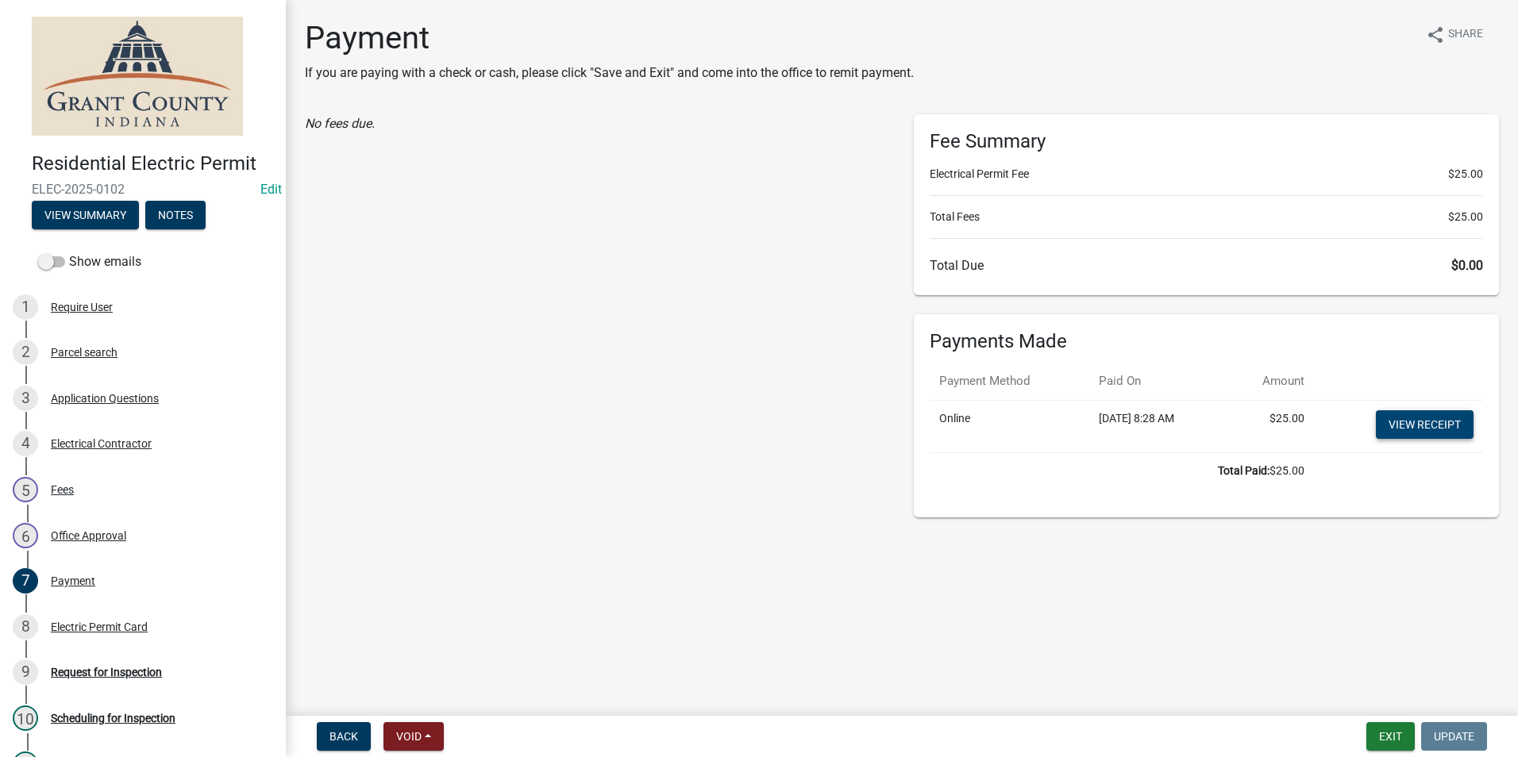
click at [1415, 423] on link "View receipt" at bounding box center [1425, 424] width 98 height 29
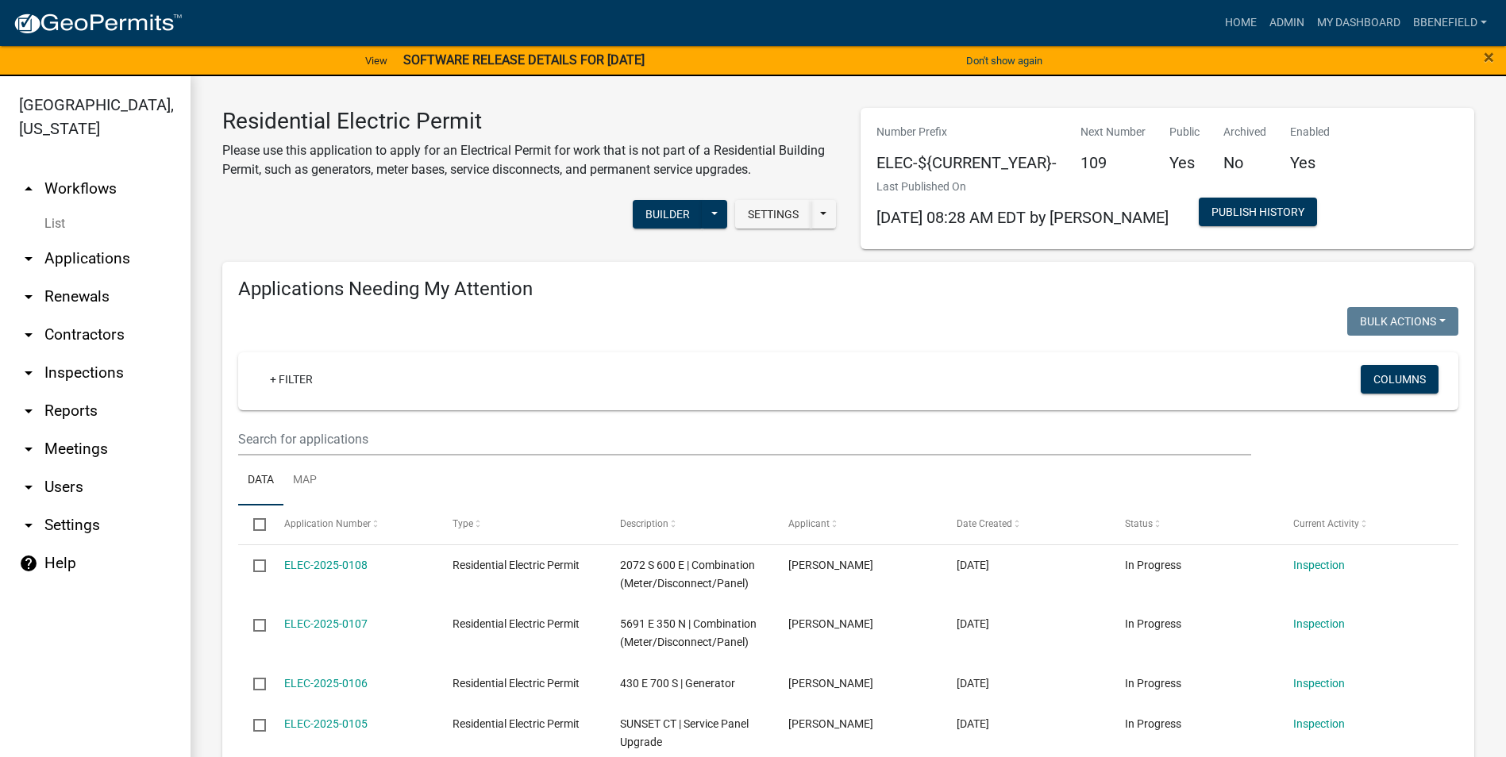
click at [84, 170] on link "arrow_drop_up Workflows" at bounding box center [95, 189] width 191 height 38
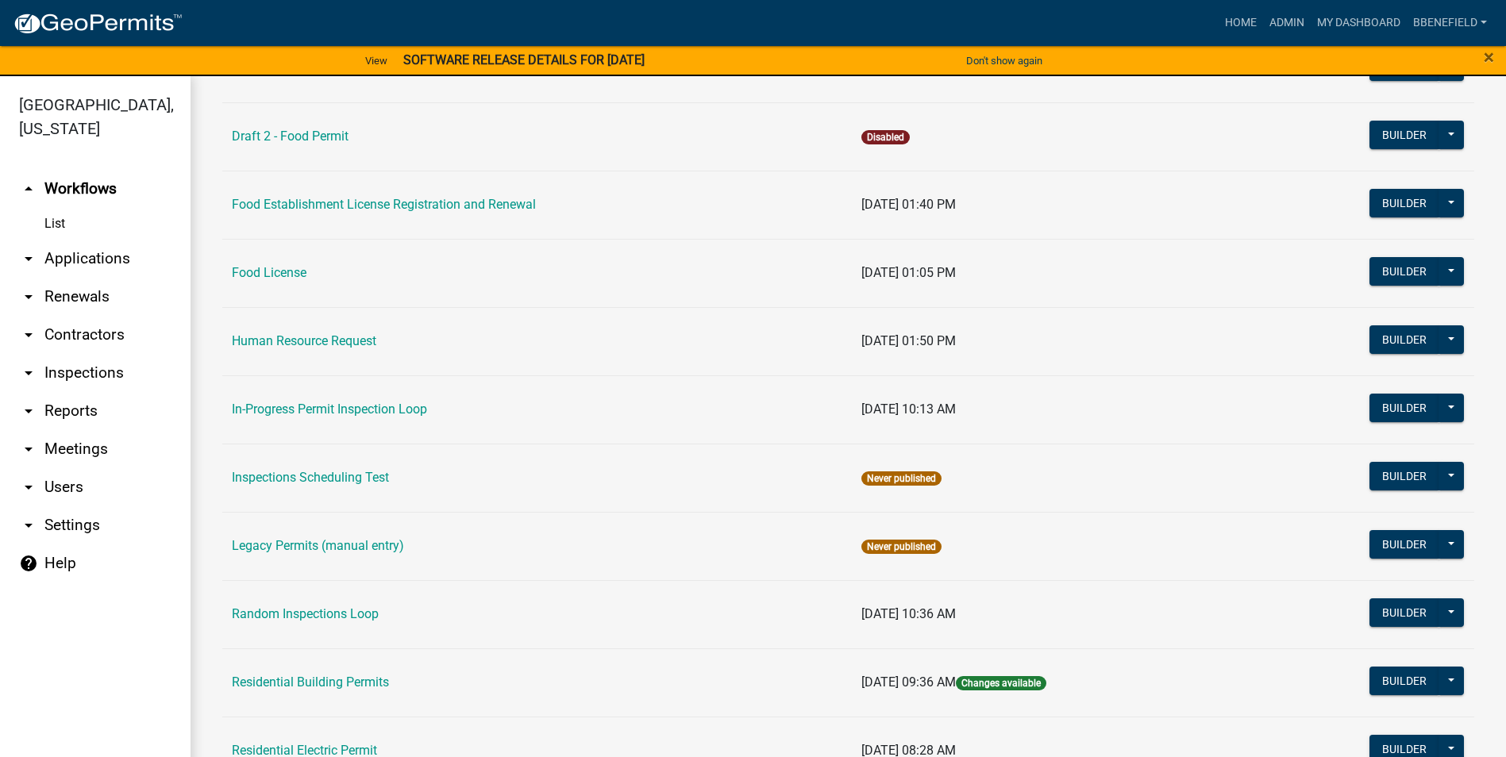
scroll to position [1032, 0]
